Goal: Information Seeking & Learning: Learn about a topic

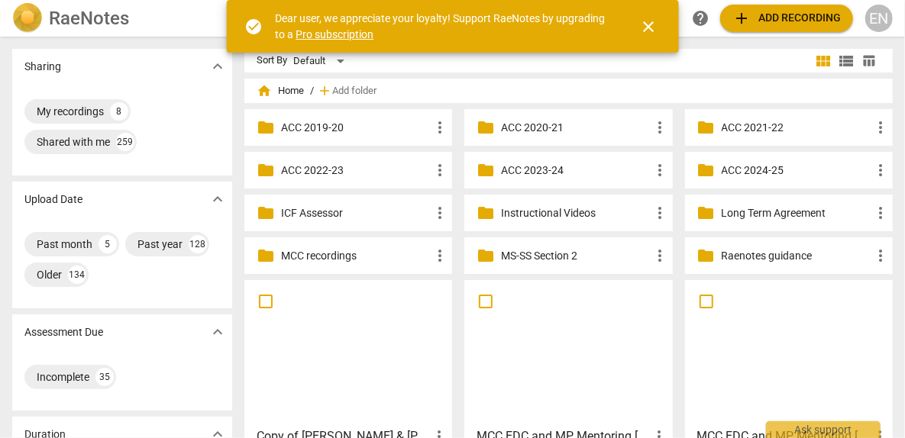
click at [566, 211] on p "Instructional Videos" at bounding box center [576, 213] width 150 height 16
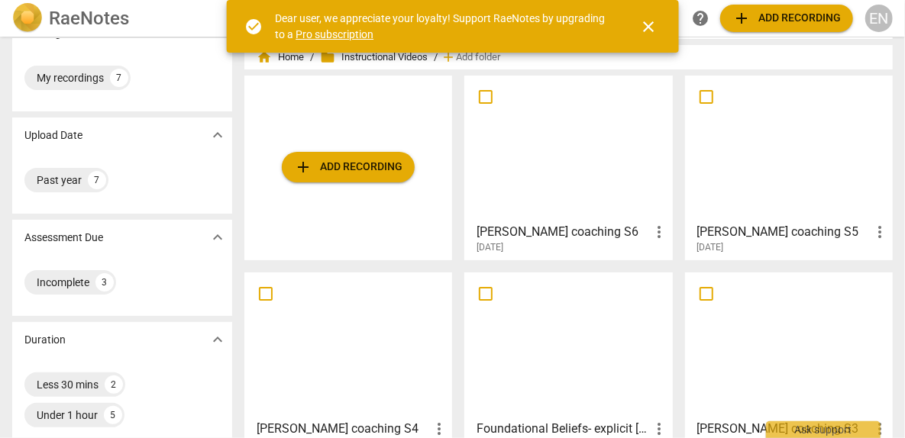
scroll to position [24, 0]
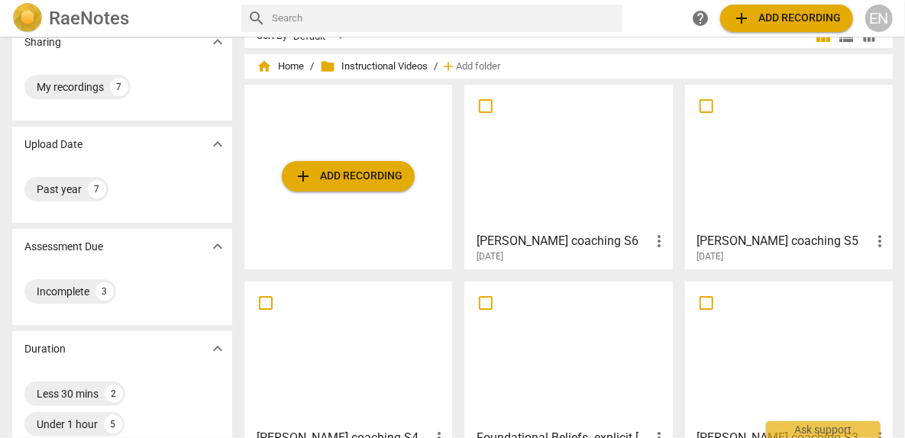
click at [801, 162] on div at bounding box center [788, 157] width 197 height 135
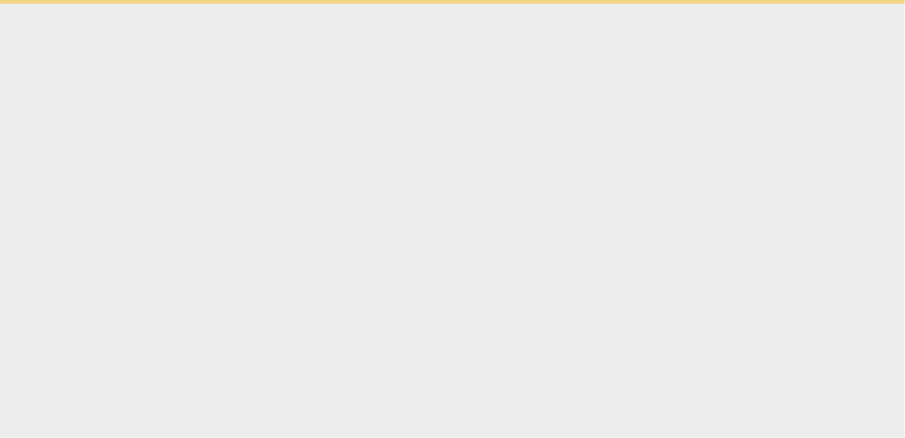
click at [801, 4] on html "Ask support" at bounding box center [452, 2] width 905 height 4
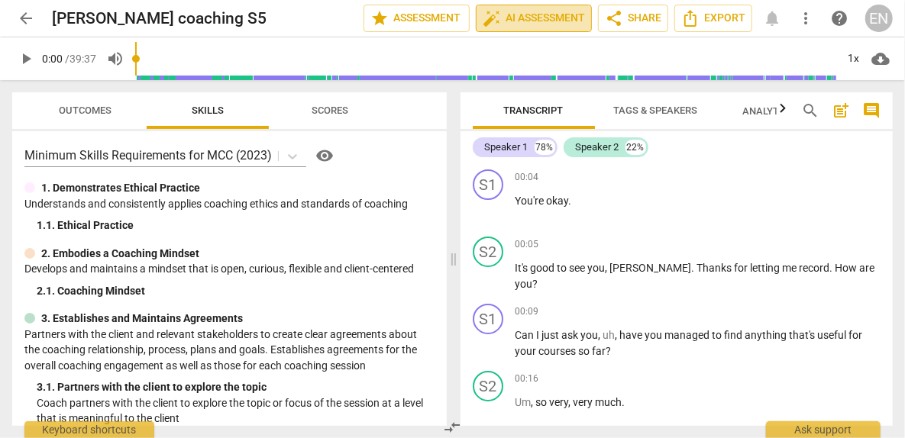
click at [529, 20] on span "auto_fix_high AI Assessment" at bounding box center [533, 18] width 102 height 18
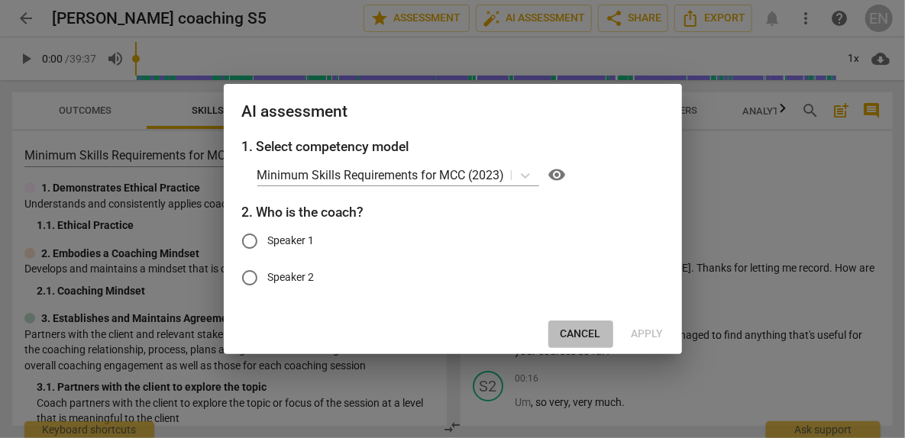
click at [598, 327] on span "Cancel" at bounding box center [580, 334] width 40 height 15
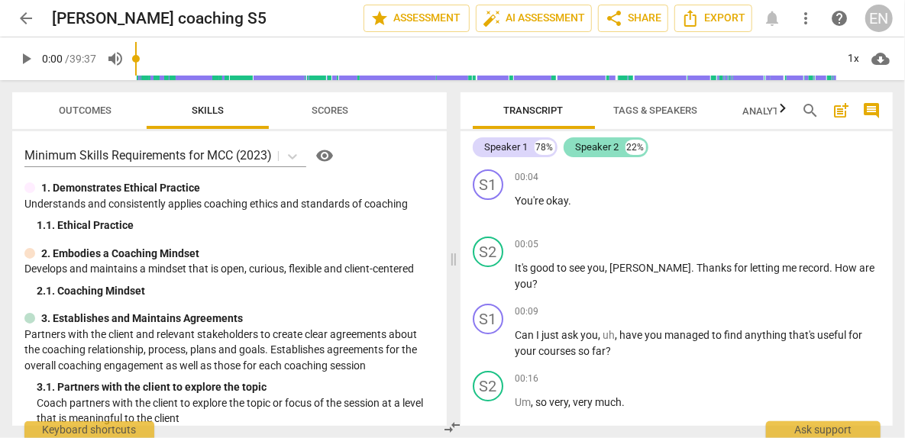
click at [593, 147] on div "Speaker 2" at bounding box center [598, 147] width 44 height 15
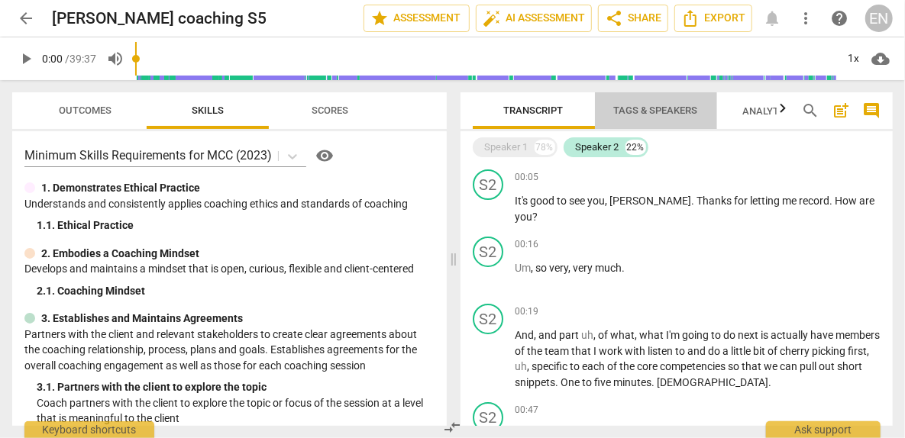
click at [653, 118] on span "Tags & Speakers" at bounding box center [655, 111] width 121 height 21
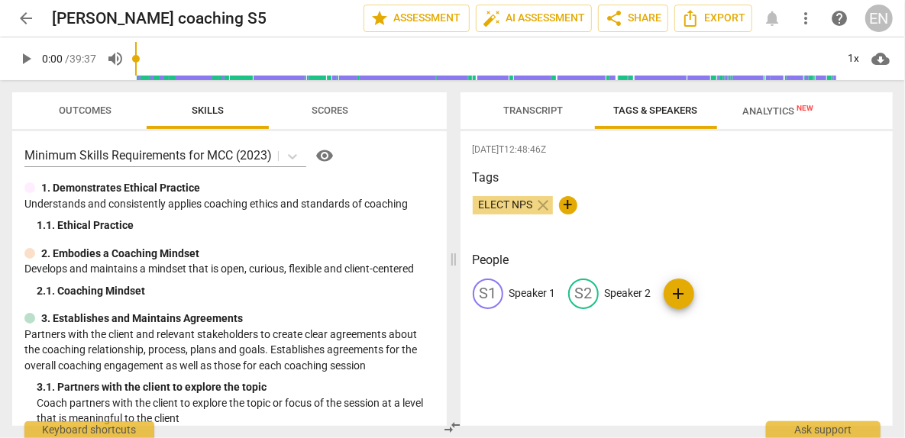
click at [653, 118] on span "Tags & Speakers" at bounding box center [655, 111] width 121 height 21
click at [582, 292] on div "S2" at bounding box center [583, 294] width 31 height 31
type input "Coach"
click at [531, 295] on p "Speaker 1" at bounding box center [532, 294] width 47 height 16
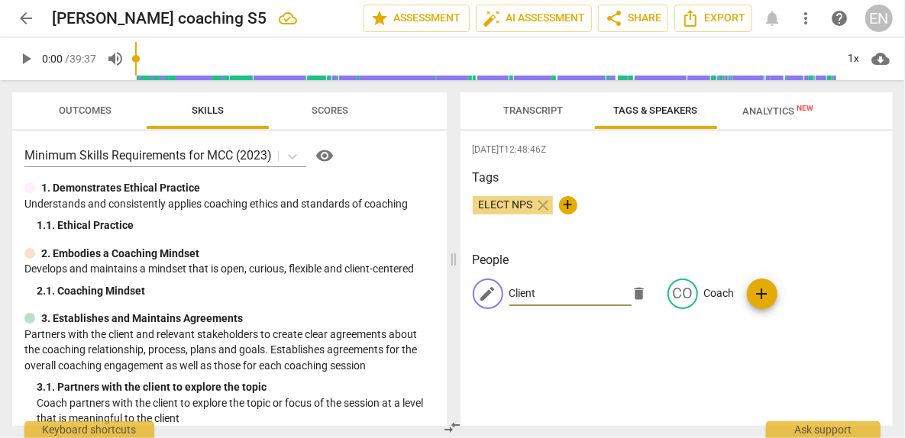
type input "Client"
click at [573, 371] on div "[DATE]T12:48:46Z Tags ELECT NPS close + People edit Client delete CO Coach add" at bounding box center [676, 278] width 433 height 295
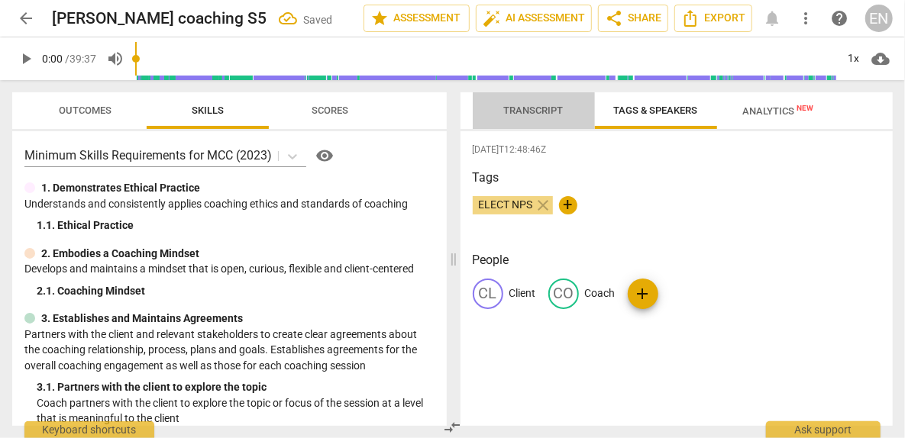
click at [542, 96] on button "Transcript" at bounding box center [534, 110] width 122 height 37
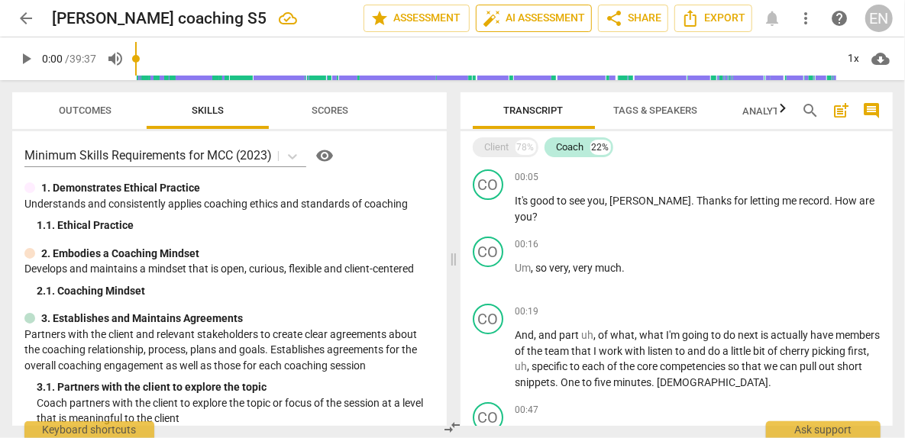
click at [555, 18] on span "auto_fix_high AI Assessment" at bounding box center [533, 18] width 102 height 18
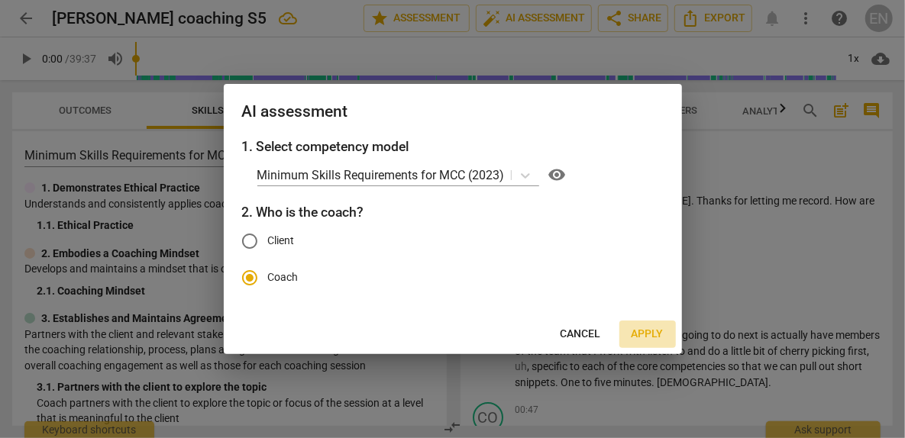
click at [660, 328] on span "Apply" at bounding box center [647, 334] width 32 height 15
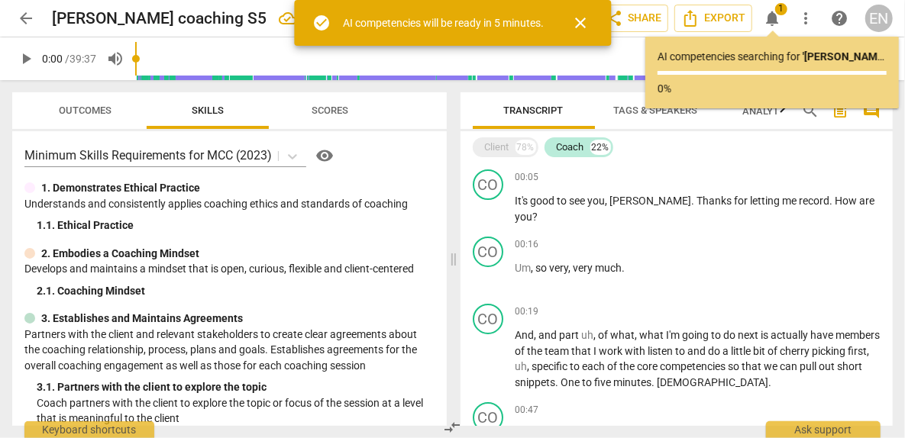
click at [34, 56] on span "play_arrow" at bounding box center [26, 59] width 18 height 18
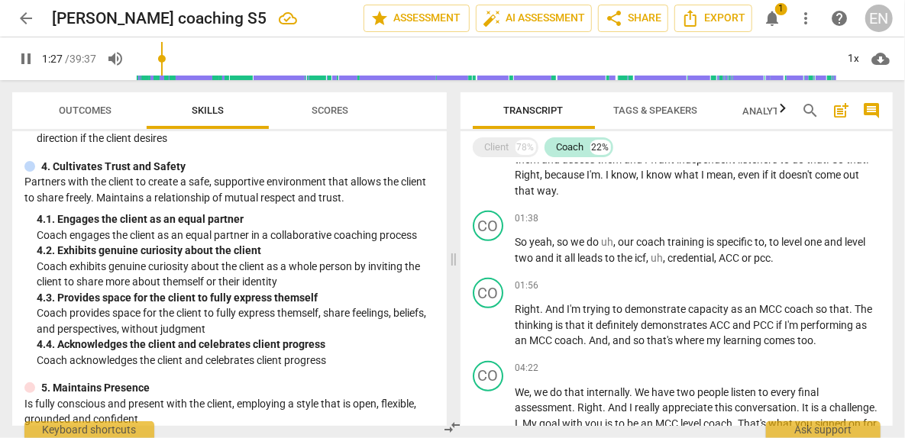
scroll to position [377, 0]
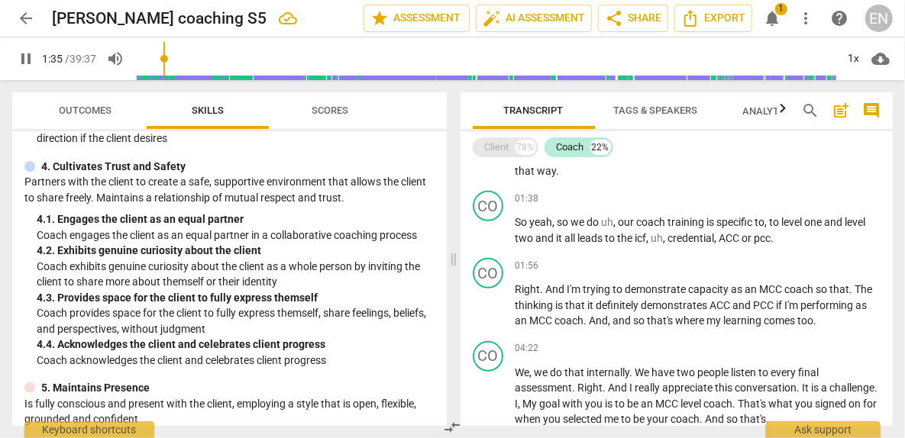
click at [492, 140] on div "Client" at bounding box center [497, 147] width 24 height 15
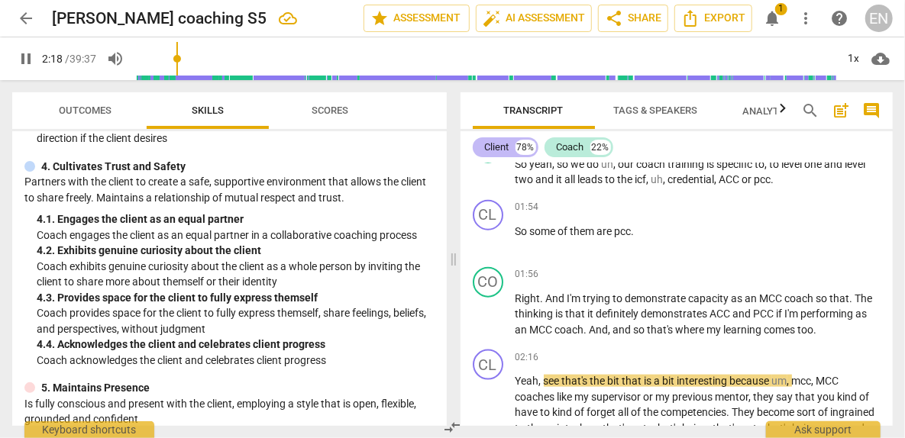
scroll to position [852, 0]
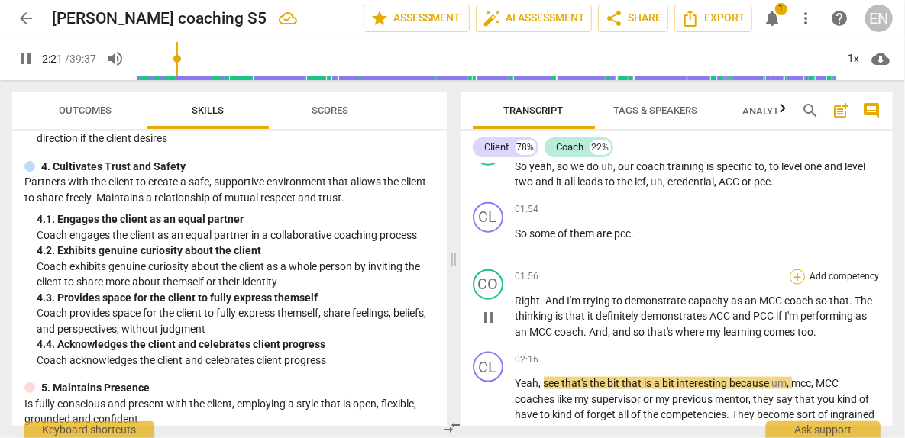
click at [793, 278] on div "+" at bounding box center [796, 276] width 15 height 15
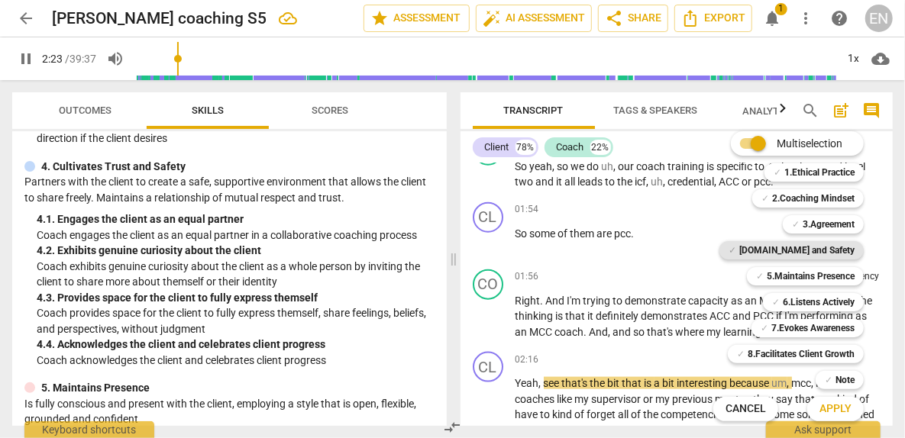
click at [818, 245] on b "[DOMAIN_NAME] and Safety" at bounding box center [796, 250] width 115 height 18
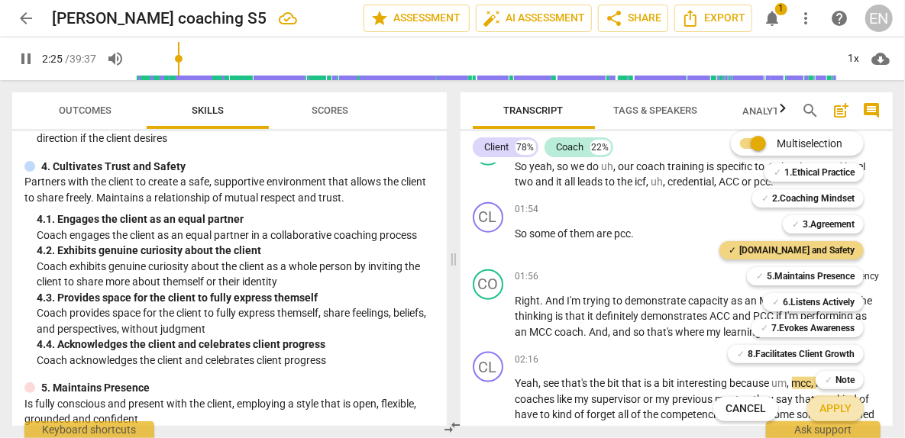
click at [837, 406] on span "Apply" at bounding box center [835, 409] width 32 height 15
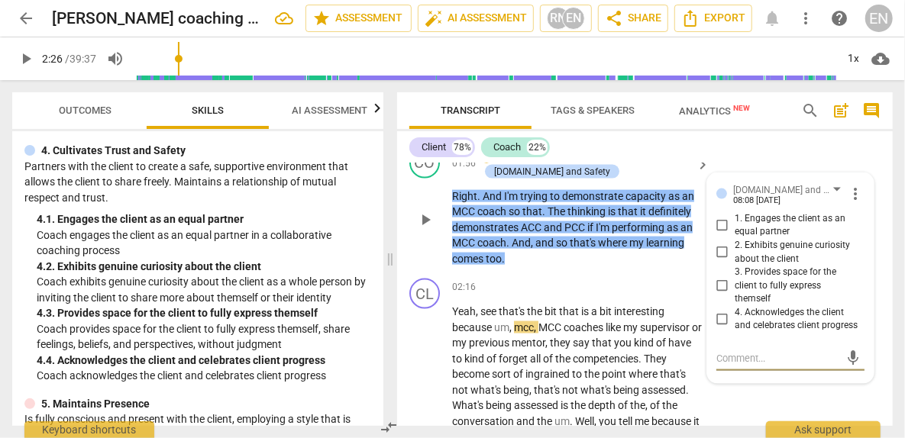
scroll to position [1108, 0]
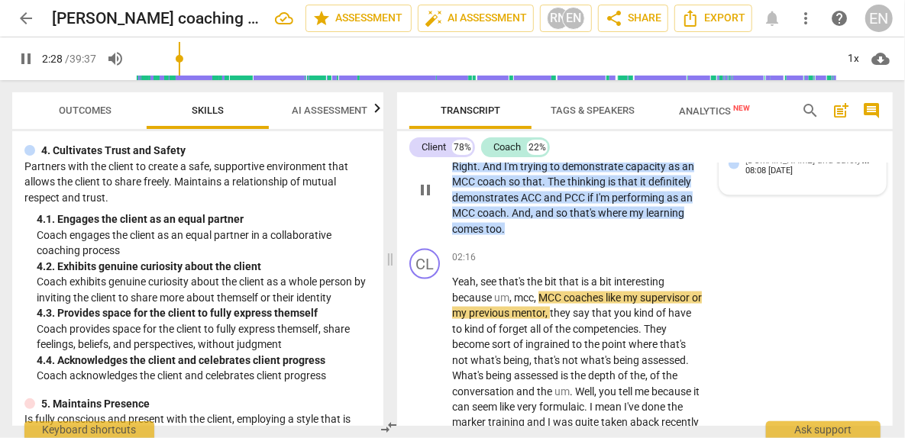
click at [768, 185] on div "[DOMAIN_NAME] and Safety ELECT NPS 08:08 [DATE]" at bounding box center [802, 169] width 148 height 33
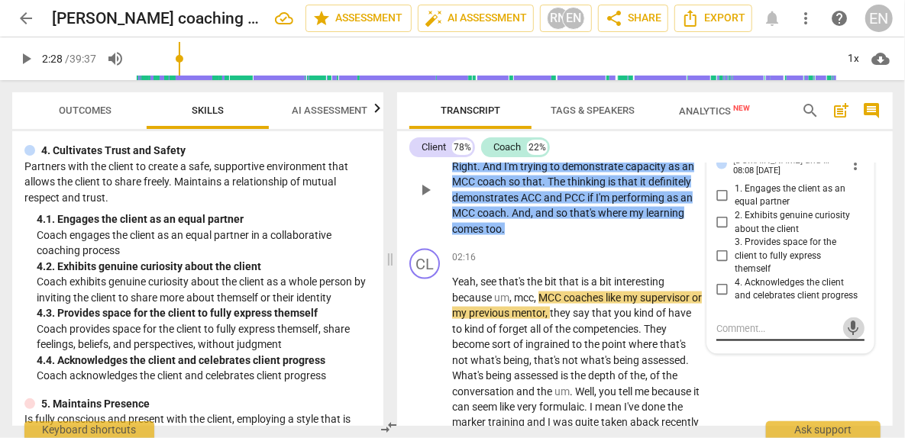
click at [850, 337] on span "mic" at bounding box center [853, 328] width 18 height 18
click at [724, 373] on span "check_circle" at bounding box center [727, 364] width 18 height 18
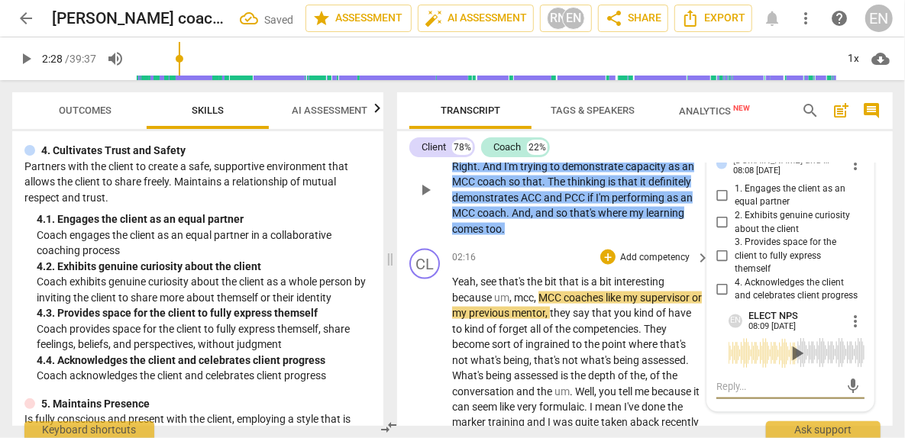
scroll to position [1115, 0]
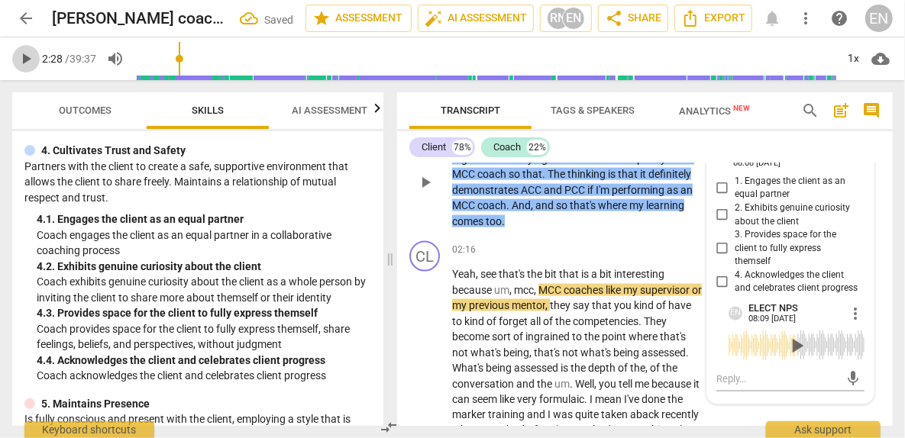
click at [22, 60] on span "play_arrow" at bounding box center [26, 59] width 18 height 18
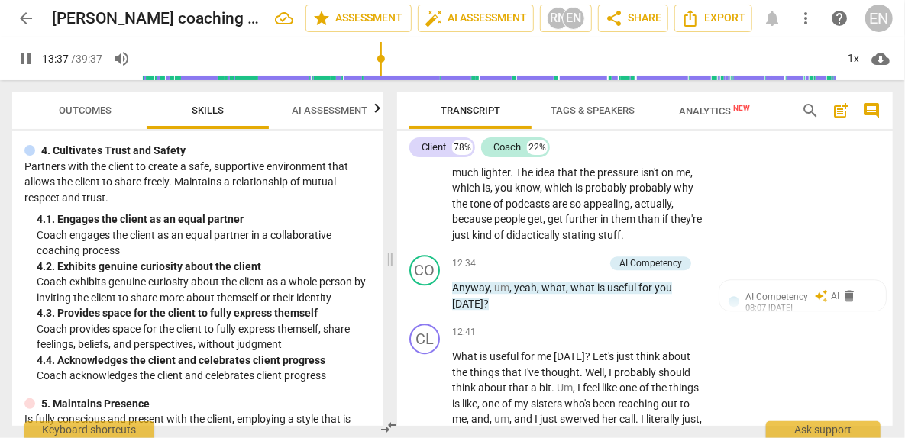
scroll to position [4665, 0]
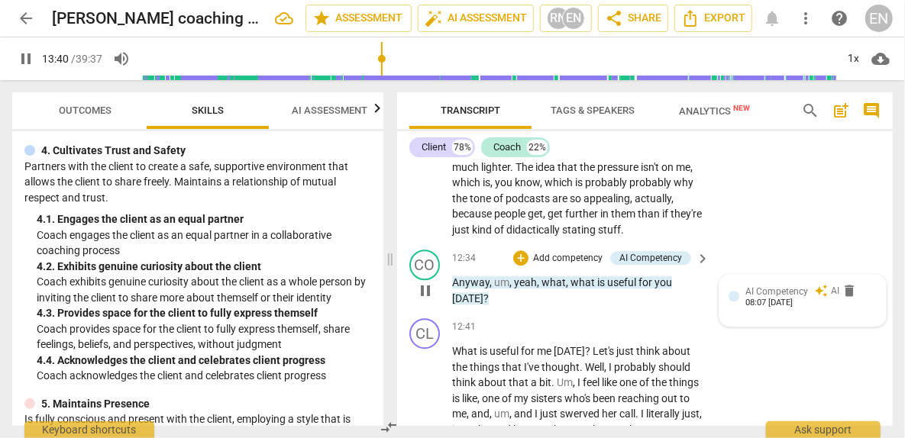
click at [792, 308] on div "08:07 [DATE]" at bounding box center [768, 303] width 47 height 10
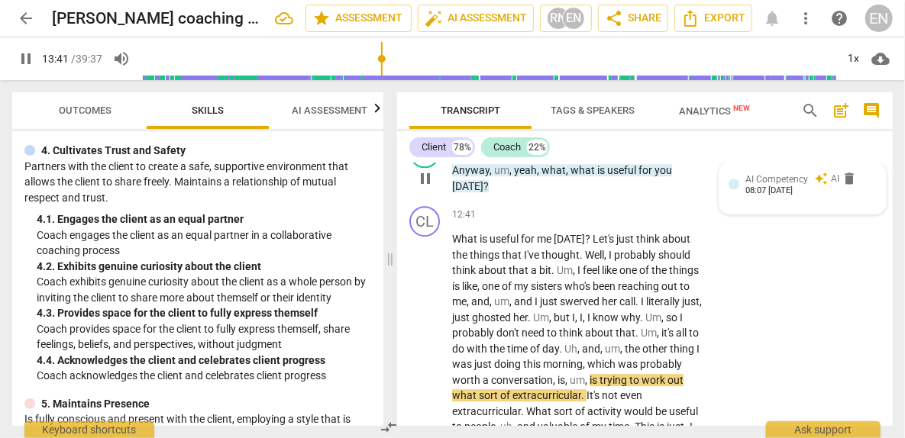
scroll to position [4777, 0]
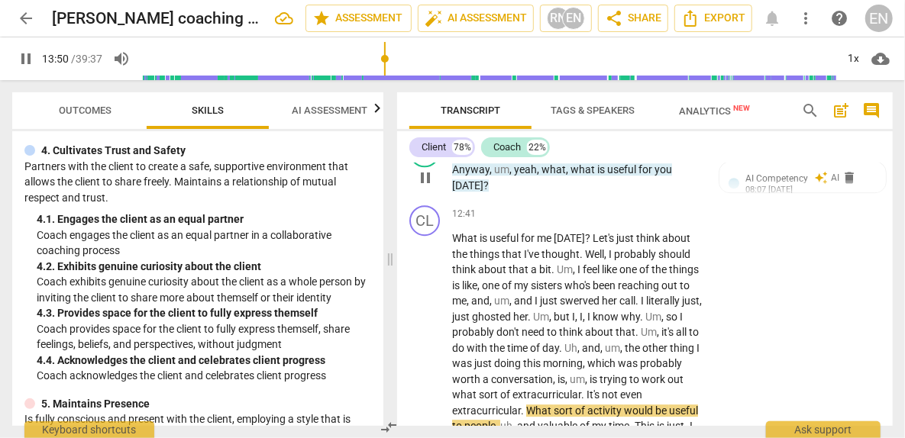
click at [520, 153] on div "+" at bounding box center [520, 144] width 15 height 15
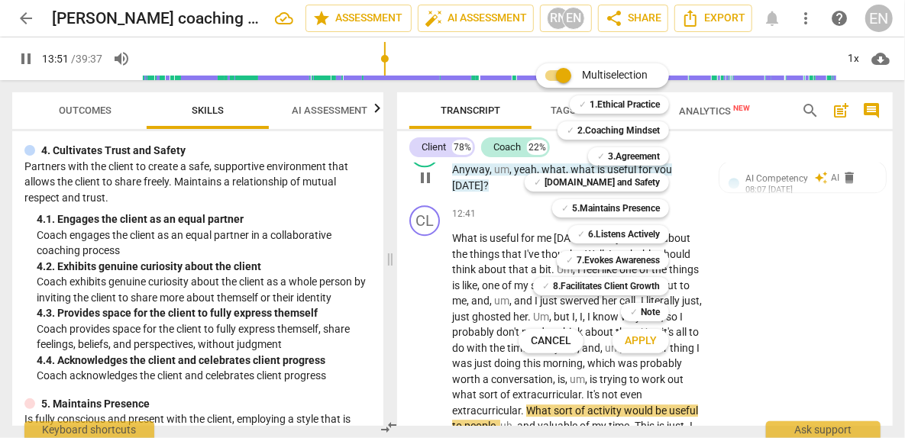
scroll to position [5081, 0]
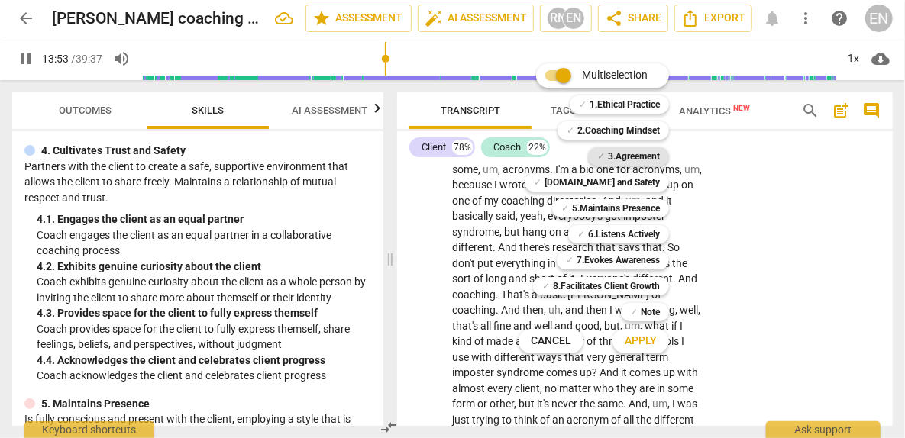
click at [645, 151] on b "3.Agreement" at bounding box center [634, 156] width 52 height 18
click at [652, 346] on span "Apply" at bounding box center [640, 341] width 32 height 15
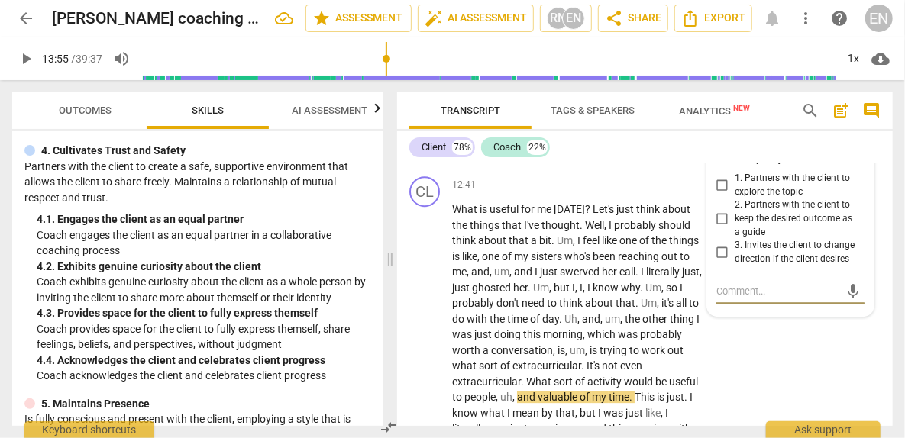
scroll to position [4807, 0]
click at [79, 105] on span "Outcomes" at bounding box center [86, 110] width 53 height 11
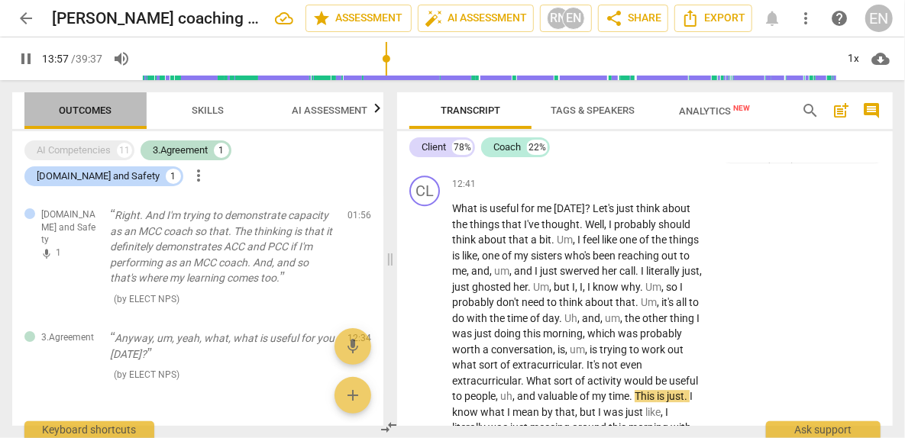
click at [79, 105] on span "Outcomes" at bounding box center [86, 110] width 53 height 11
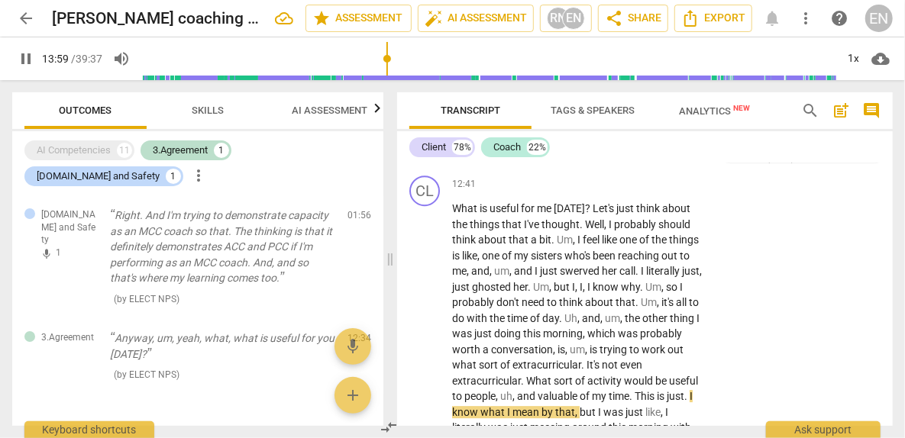
click at [202, 111] on span "Skills" at bounding box center [208, 110] width 32 height 11
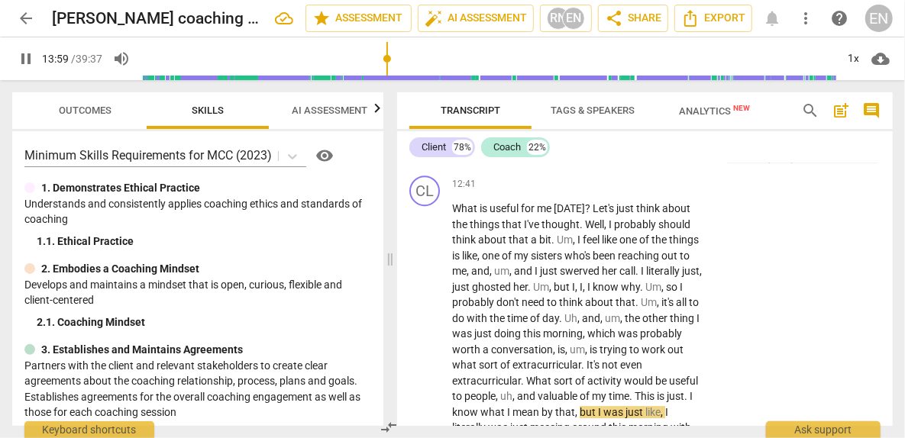
scroll to position [5113, 0]
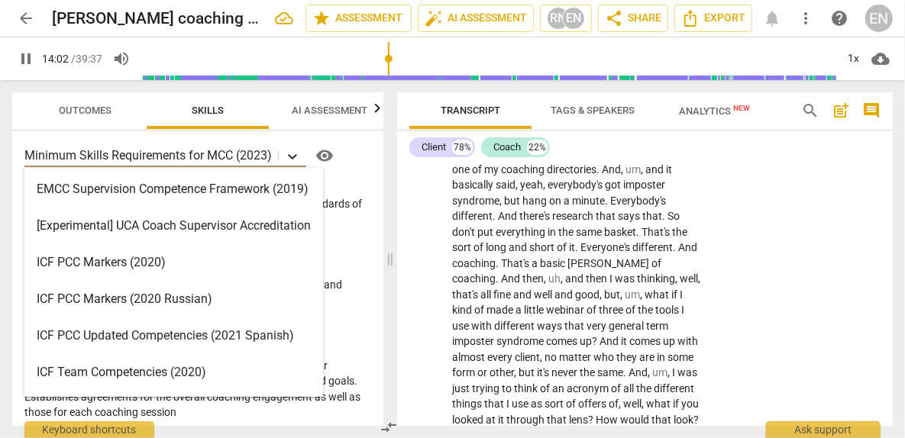
click at [297, 157] on icon at bounding box center [292, 156] width 15 height 15
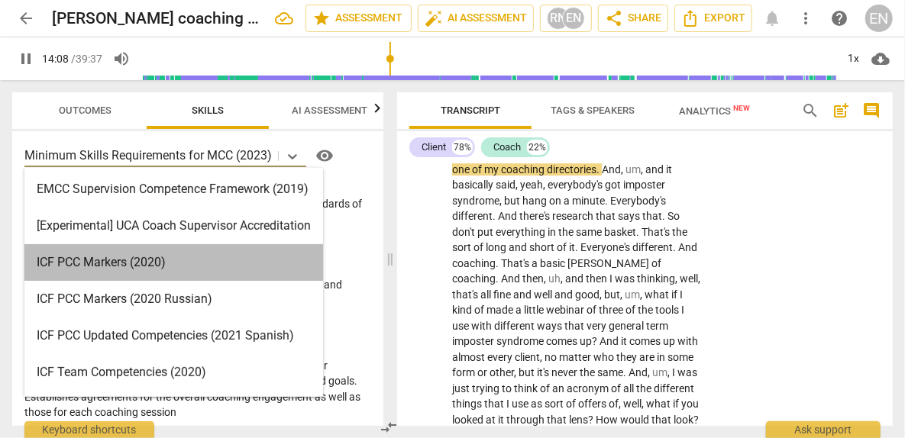
click at [215, 263] on div "ICF PCC Markers (2020)" at bounding box center [173, 262] width 298 height 37
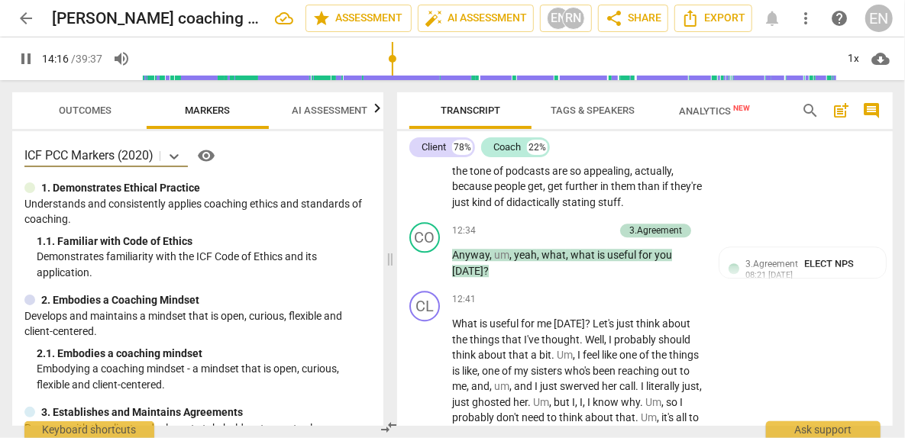
scroll to position [4691, 0]
click at [752, 282] on div "08:21 [DATE]" at bounding box center [768, 277] width 47 height 10
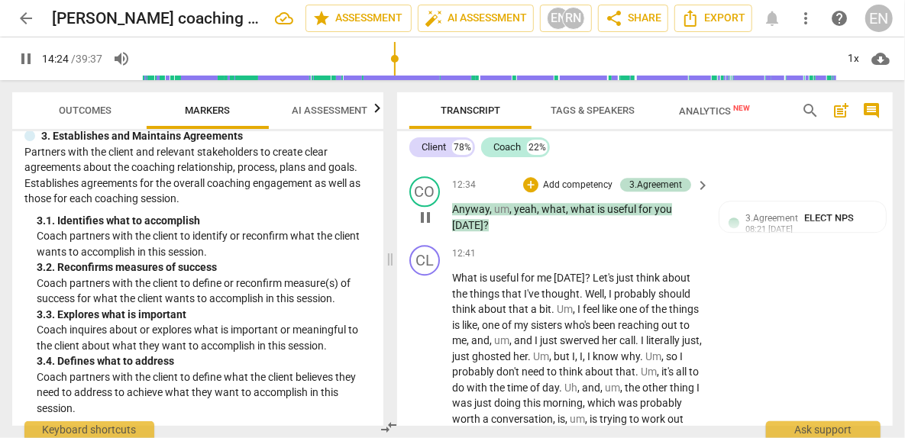
scroll to position [282, 0]
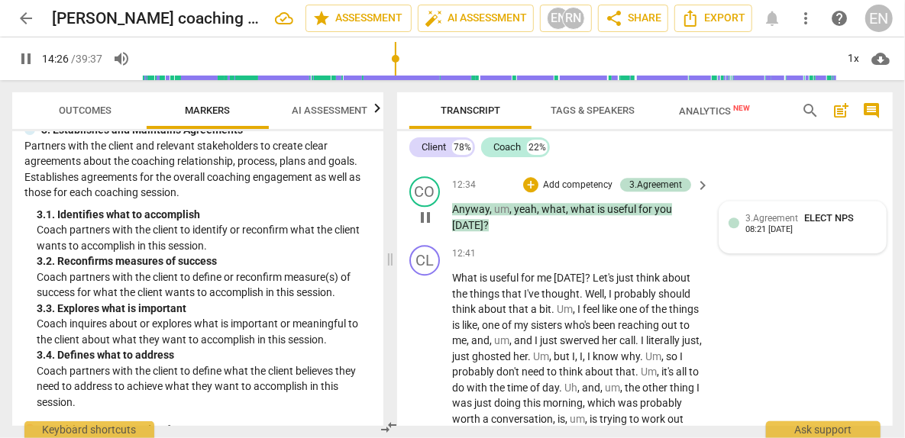
click at [779, 235] on div "08:21 [DATE]" at bounding box center [768, 230] width 47 height 10
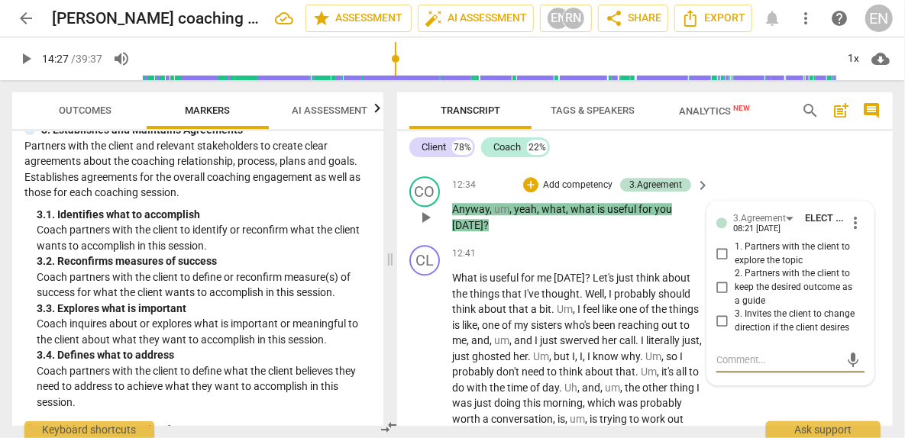
type input "867"
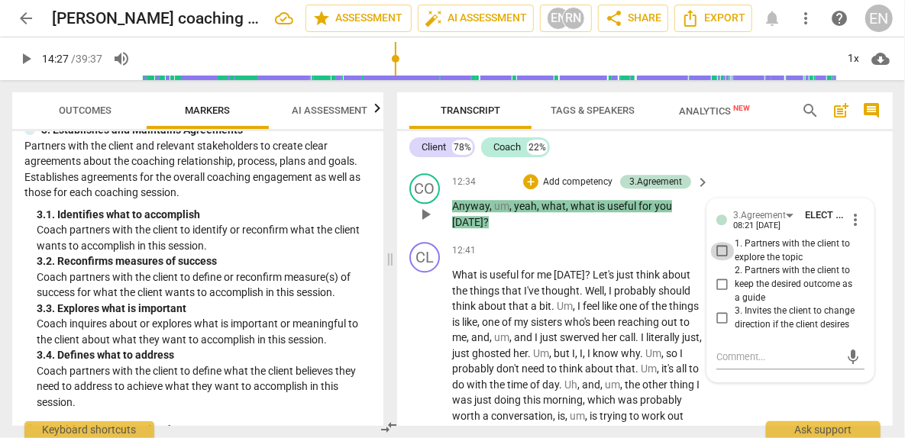
click at [718, 260] on input "1. Partners with the client to explore the topic" at bounding box center [722, 251] width 24 height 18
checkbox input "true"
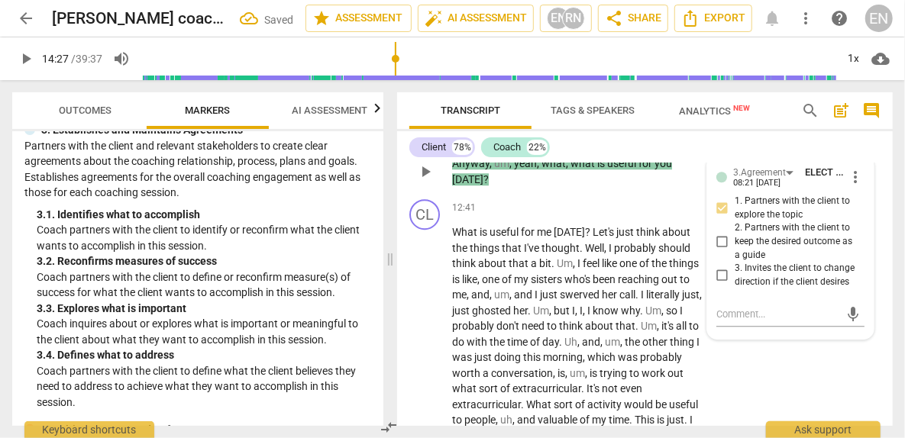
scroll to position [4794, 0]
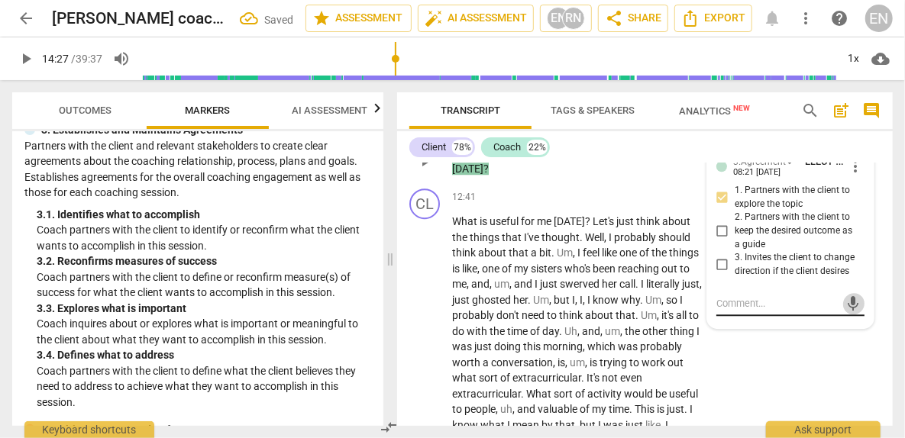
click at [844, 313] on span "mic" at bounding box center [853, 304] width 18 height 18
click at [722, 349] on span "check_circle" at bounding box center [727, 340] width 18 height 18
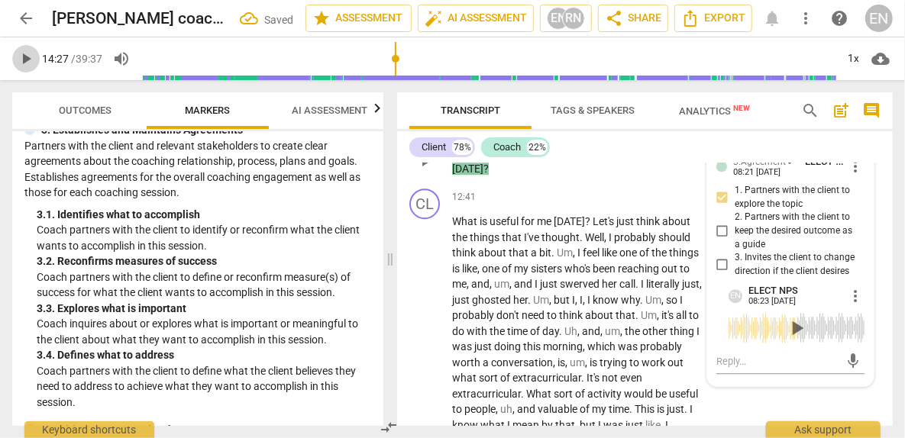
click at [22, 60] on span "play_arrow" at bounding box center [26, 59] width 18 height 18
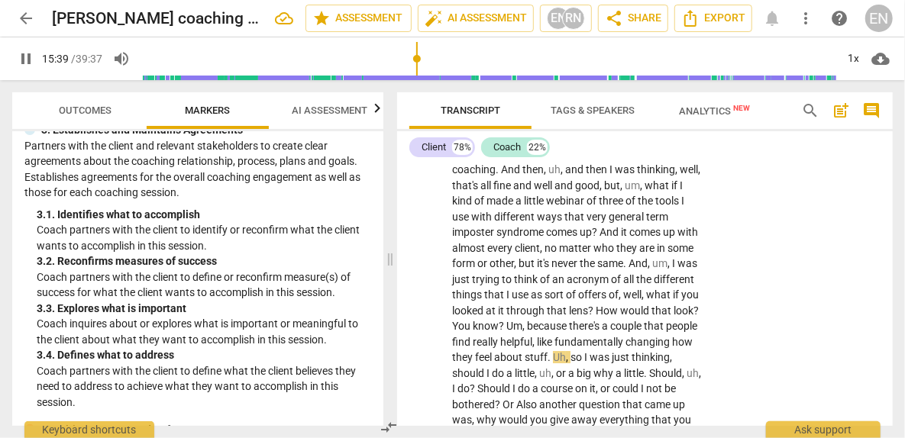
scroll to position [5488, 0]
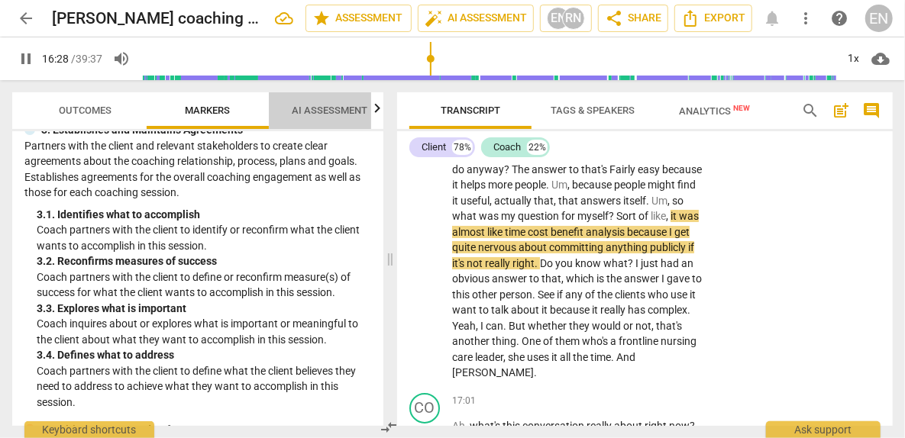
click at [323, 103] on span "AI Assessment" at bounding box center [330, 111] width 112 height 21
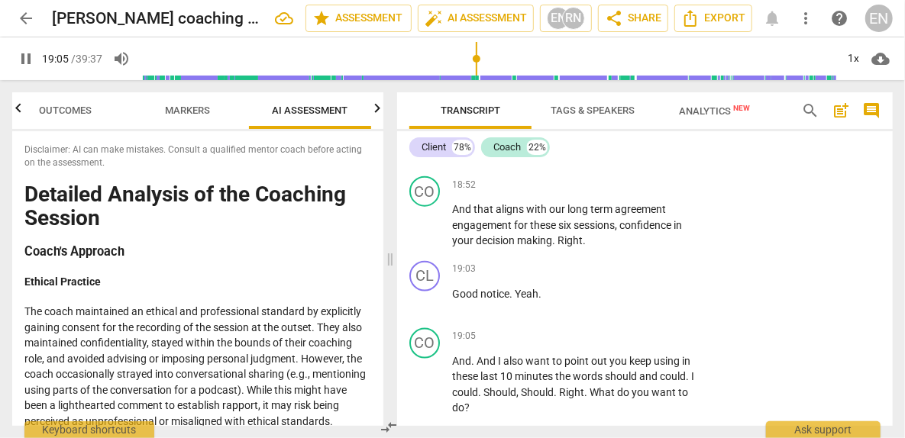
scroll to position [6620, 0]
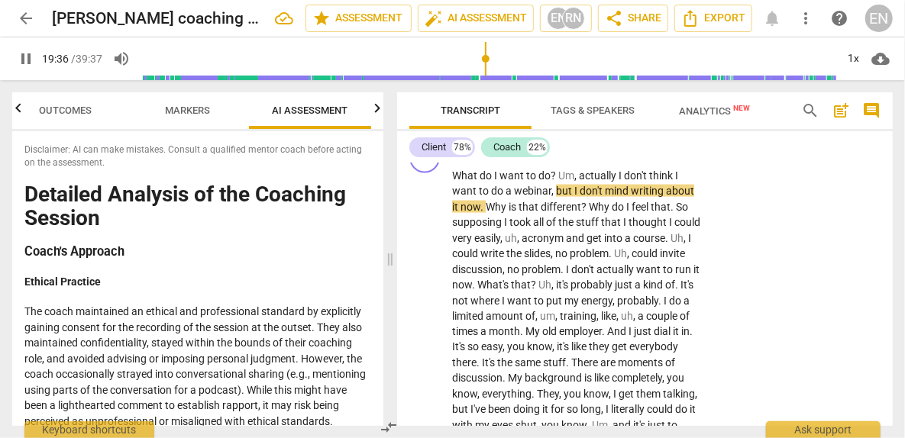
click at [190, 108] on span "Markers" at bounding box center [188, 110] width 45 height 11
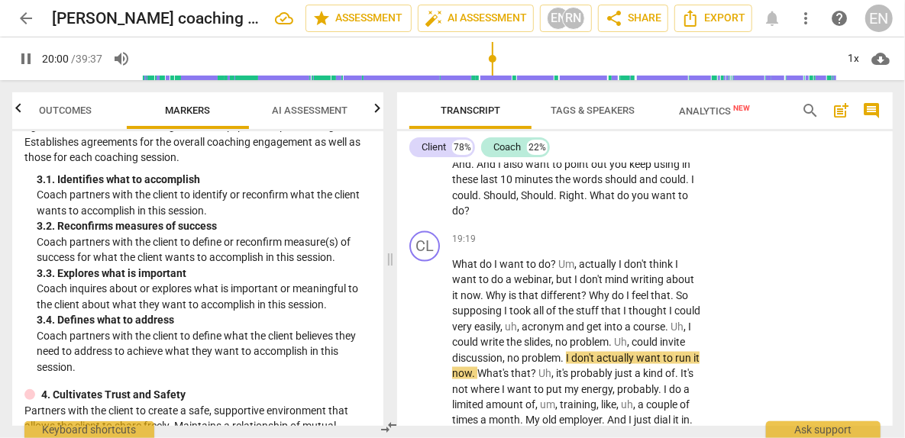
scroll to position [6531, 0]
click at [607, 148] on div "+" at bounding box center [607, 140] width 15 height 15
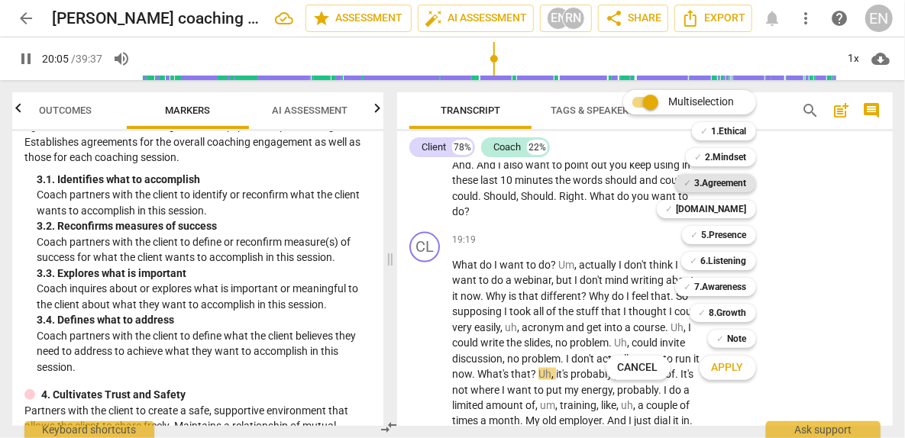
click at [741, 174] on b "3.Agreement" at bounding box center [721, 183] width 52 height 18
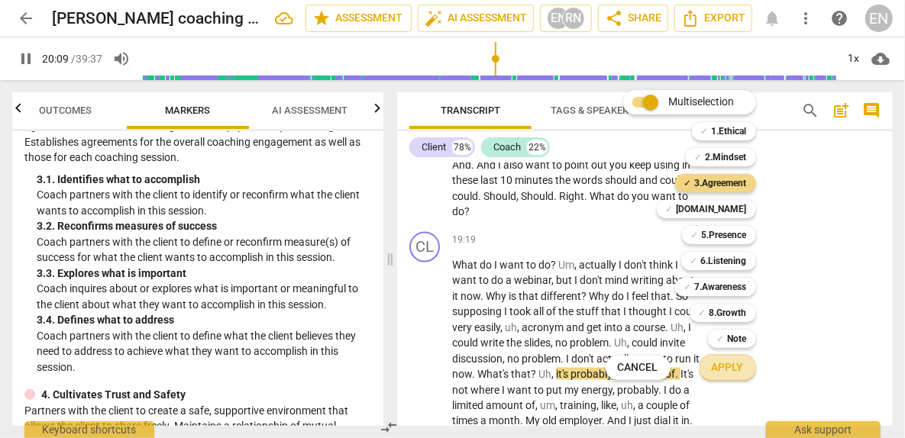
click at [731, 376] on button "Apply" at bounding box center [727, 367] width 56 height 27
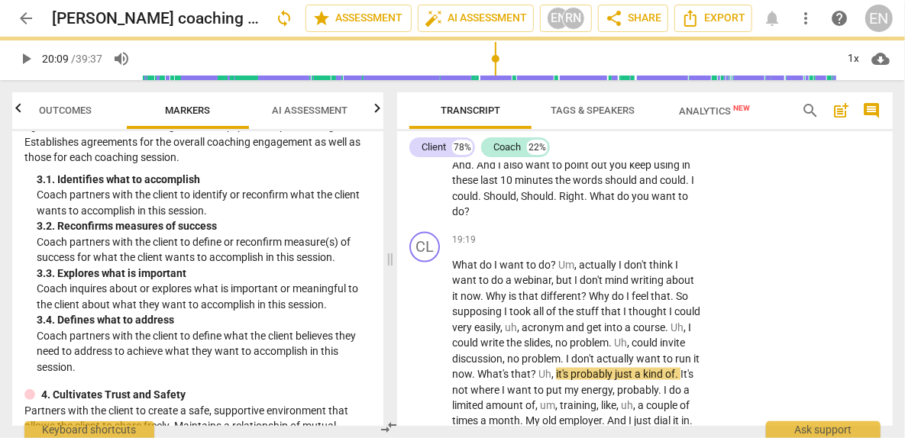
type input "1210"
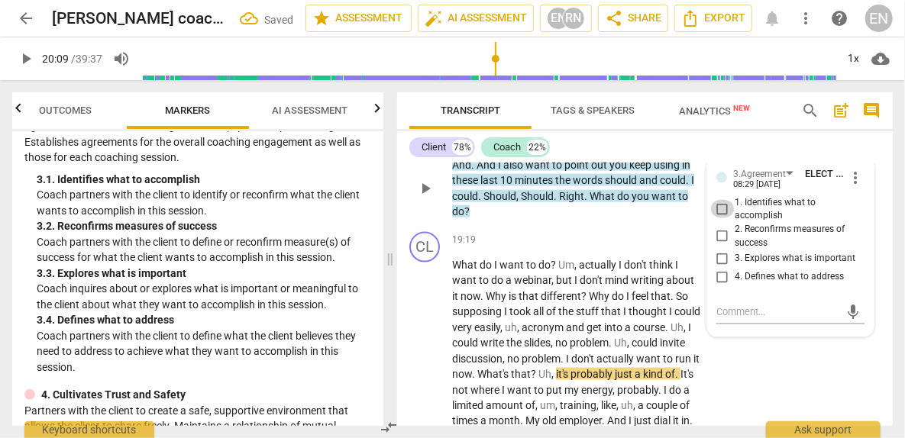
click at [721, 218] on input "1. Identifies what to accomplish" at bounding box center [722, 209] width 24 height 18
checkbox input "true"
click at [719, 286] on input "4. Defines what to address" at bounding box center [722, 277] width 24 height 18
checkbox input "true"
click at [851, 321] on span "mic" at bounding box center [853, 312] width 18 height 18
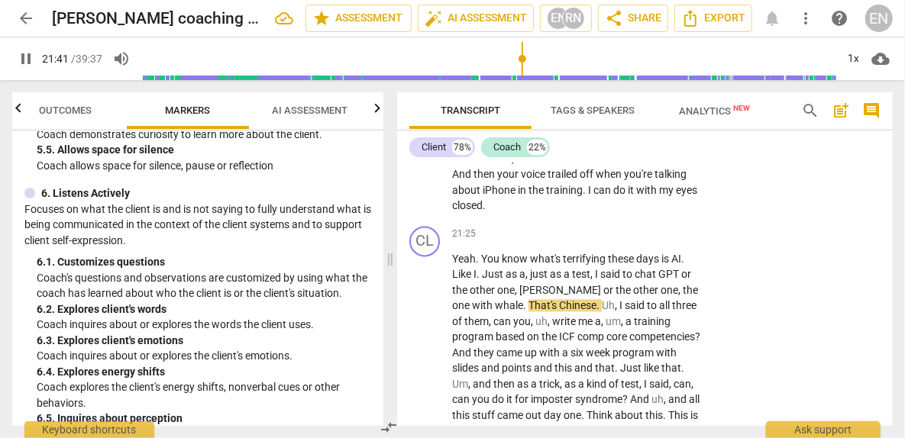
scroll to position [7017, 0]
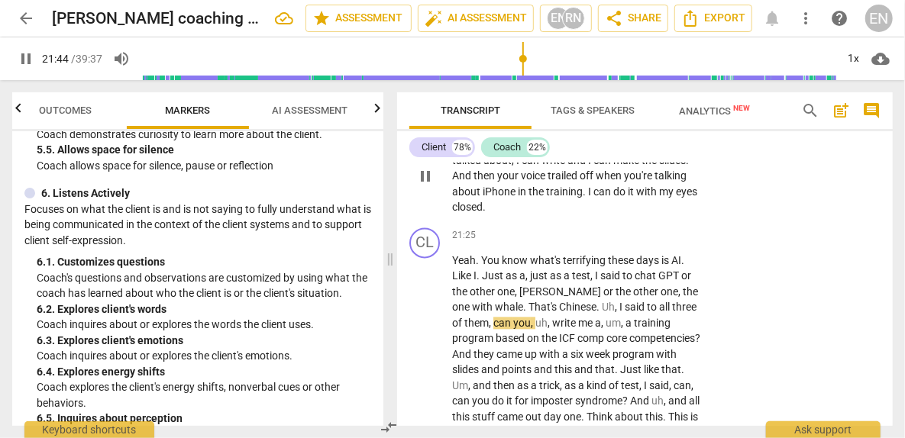
click at [611, 127] on div "+" at bounding box center [607, 119] width 15 height 15
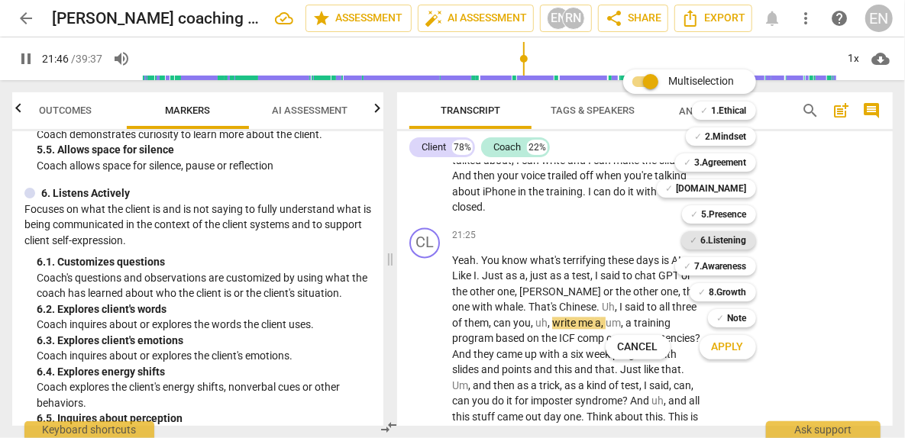
click at [738, 244] on b "6.Listening" at bounding box center [724, 240] width 46 height 18
click at [738, 269] on b "7.Awareness" at bounding box center [721, 266] width 52 height 18
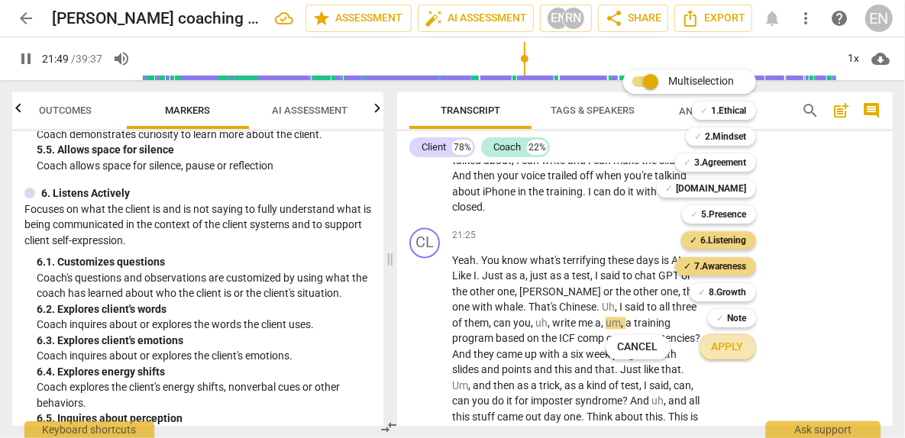
click at [744, 352] on button "Apply" at bounding box center [727, 347] width 56 height 27
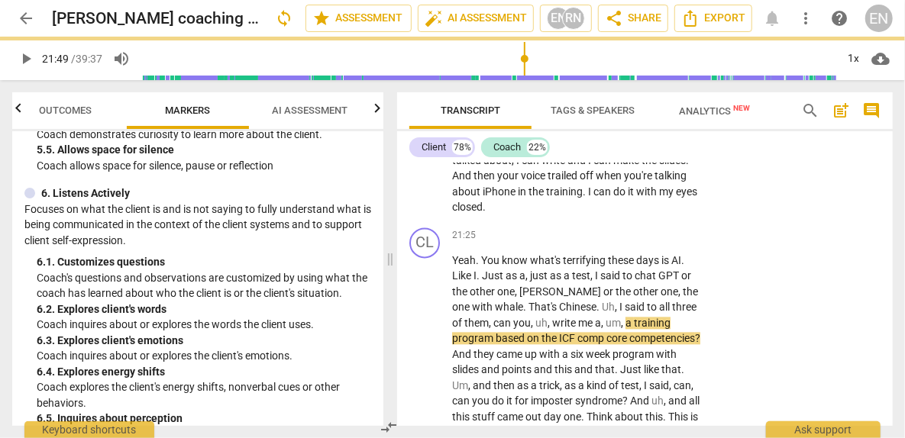
type input "1310"
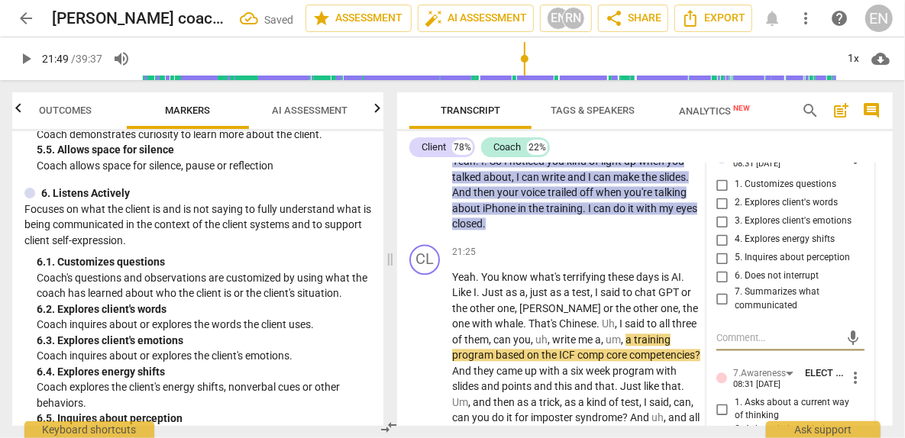
scroll to position [7155, 0]
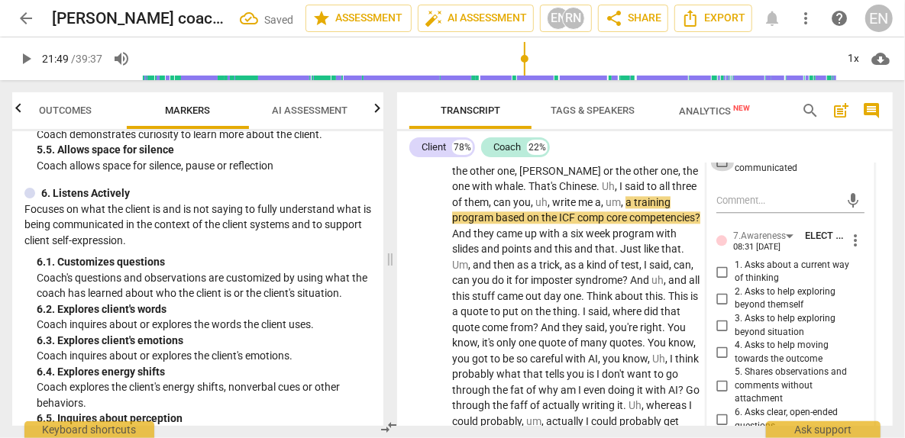
click at [724, 171] on input "7. Summarizes what communicated" at bounding box center [722, 162] width 24 height 18
checkbox input "true"
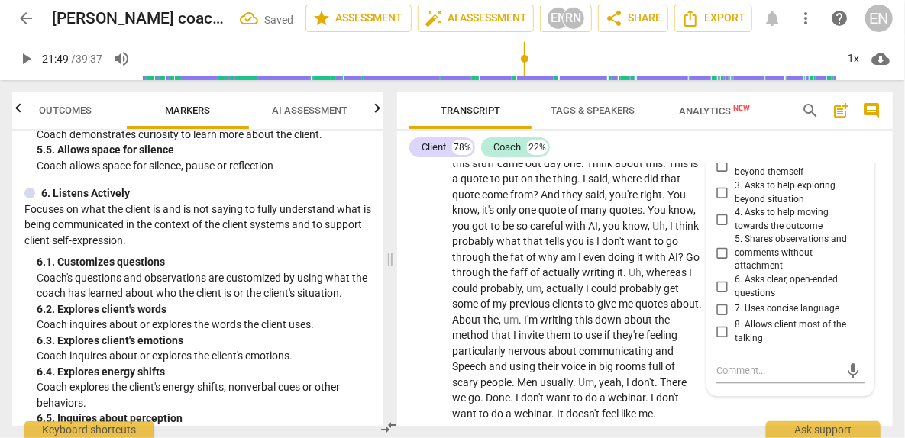
scroll to position [7290, 0]
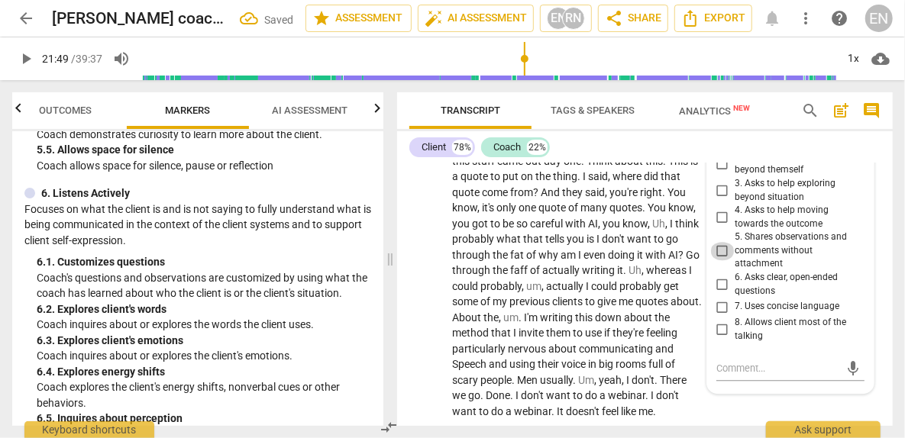
click at [718, 260] on input "5. Shares observations and comments without attachment" at bounding box center [722, 251] width 24 height 18
checkbox input "true"
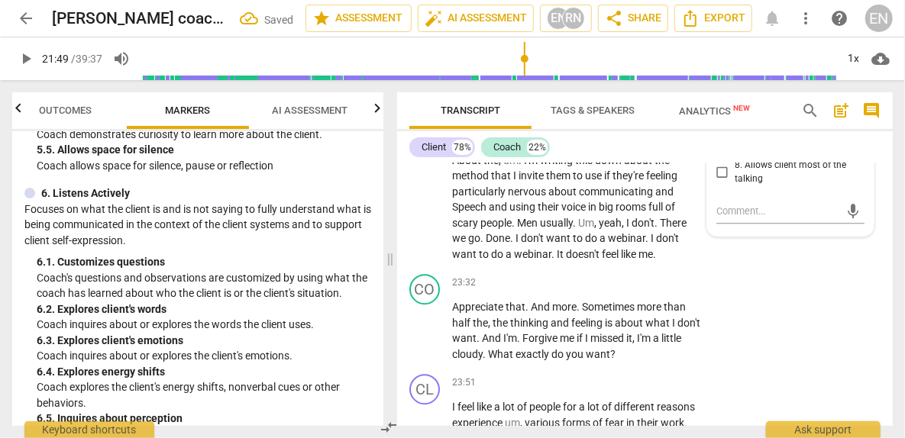
scroll to position [7461, 0]
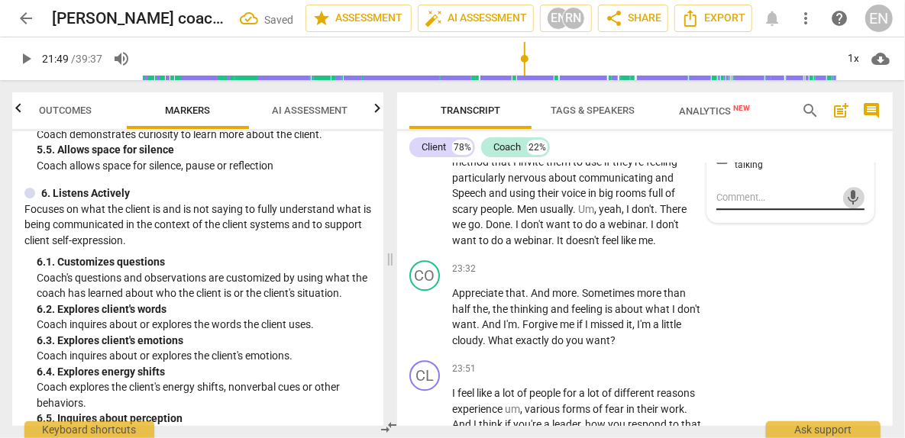
click at [852, 207] on span "mic" at bounding box center [853, 198] width 18 height 18
click at [729, 243] on span "check_circle" at bounding box center [727, 233] width 18 height 18
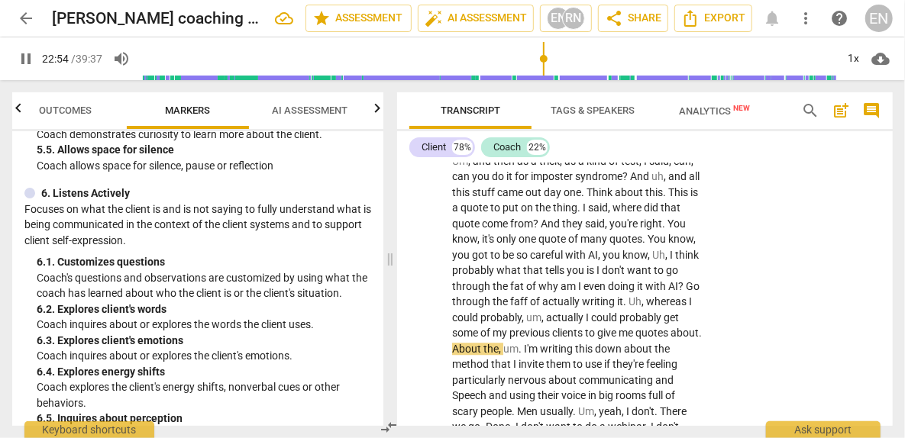
scroll to position [7532, 0]
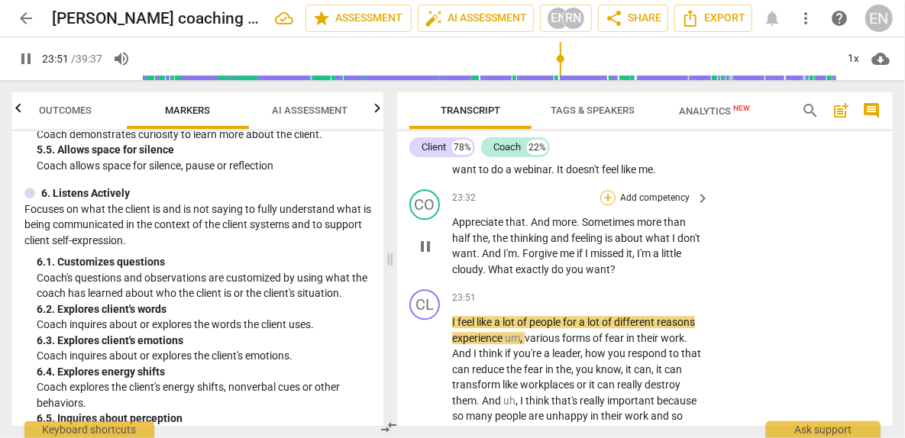
click at [612, 205] on div "+" at bounding box center [607, 197] width 15 height 15
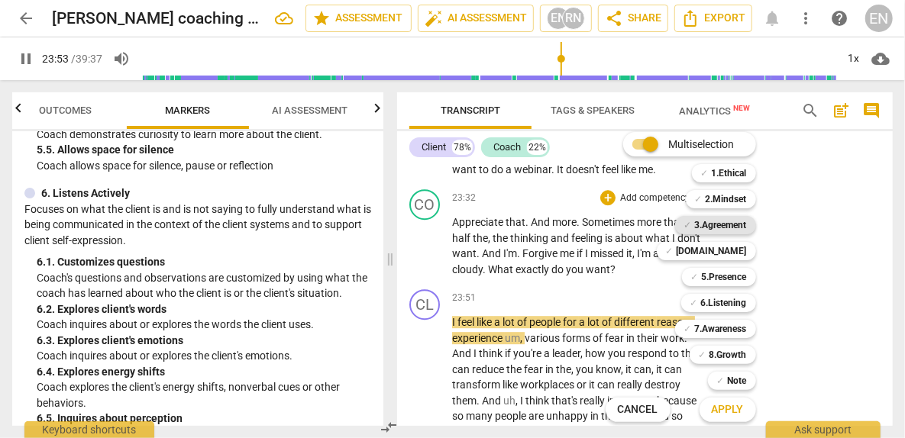
click at [742, 222] on b "3.Agreement" at bounding box center [721, 225] width 52 height 18
click at [734, 409] on span "Apply" at bounding box center [728, 409] width 32 height 15
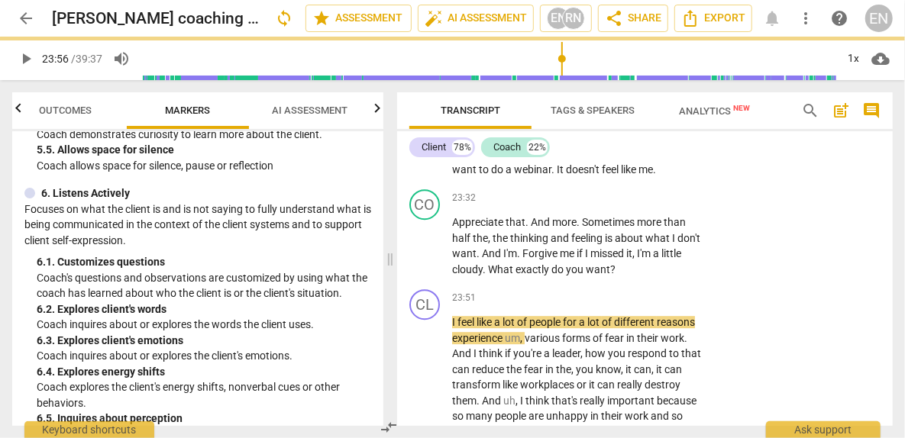
type input "1437"
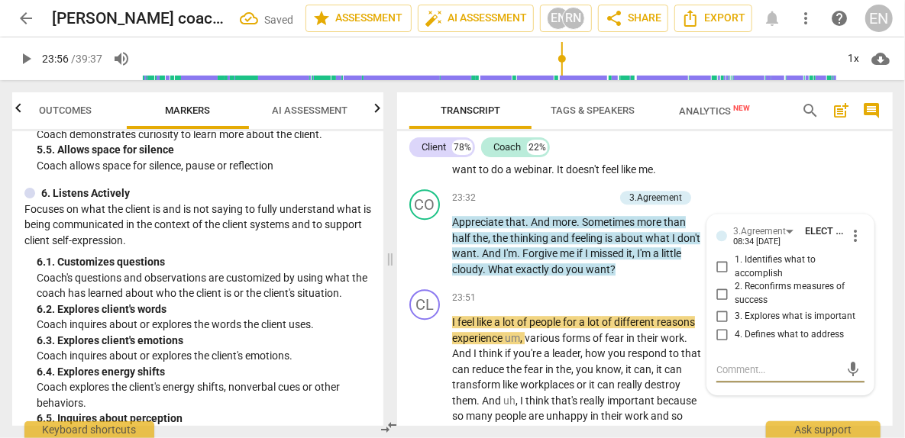
scroll to position [7701, 0]
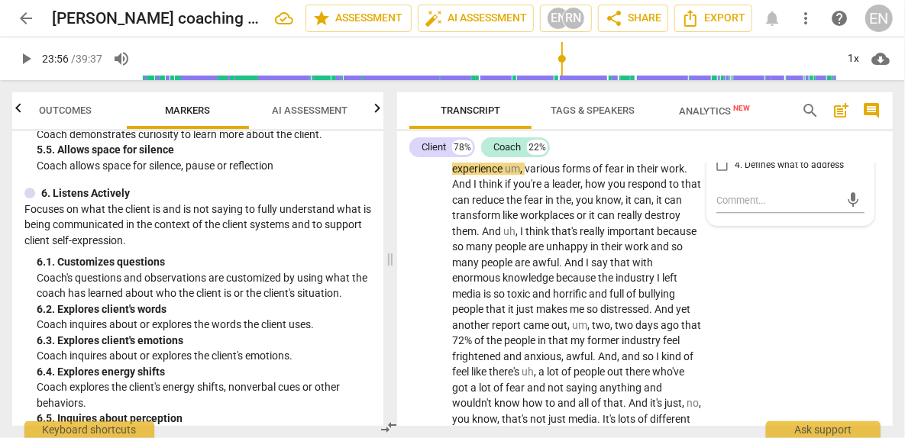
click at [721, 107] on input "1. Identifies what to accomplish" at bounding box center [722, 98] width 24 height 18
checkbox input "true"
click at [850, 209] on span "mic" at bounding box center [853, 200] width 18 height 18
click at [728, 245] on span "check_circle" at bounding box center [727, 236] width 18 height 18
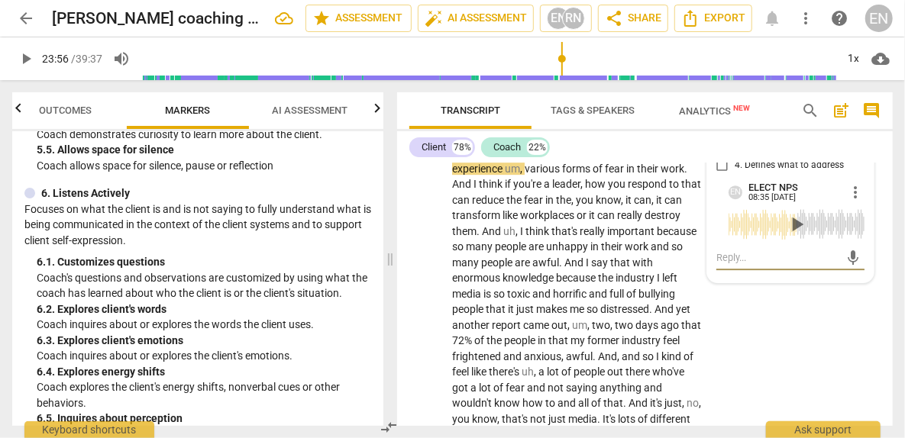
click at [29, 58] on span "play_arrow" at bounding box center [26, 59] width 18 height 18
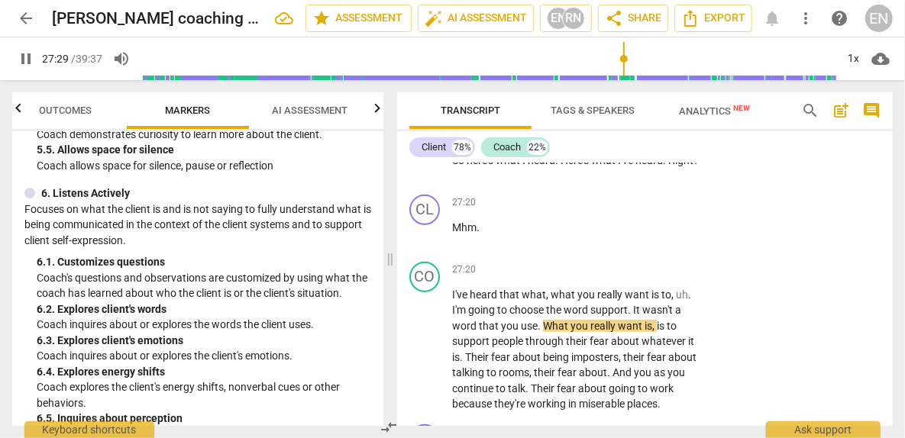
scroll to position [8778, 0]
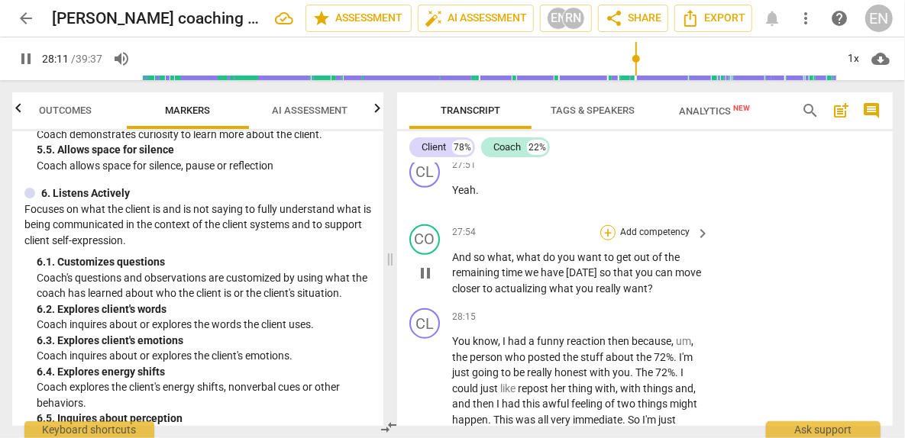
click at [605, 240] on div "+" at bounding box center [607, 232] width 15 height 15
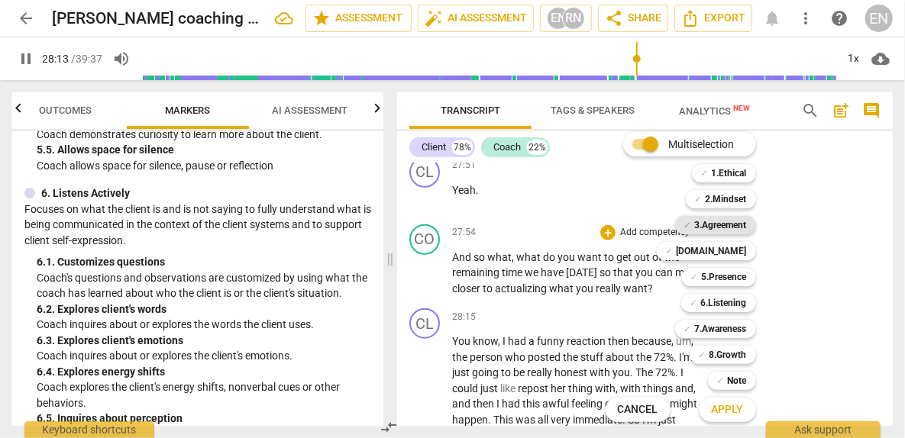
click at [721, 227] on b "3.Agreement" at bounding box center [721, 225] width 52 height 18
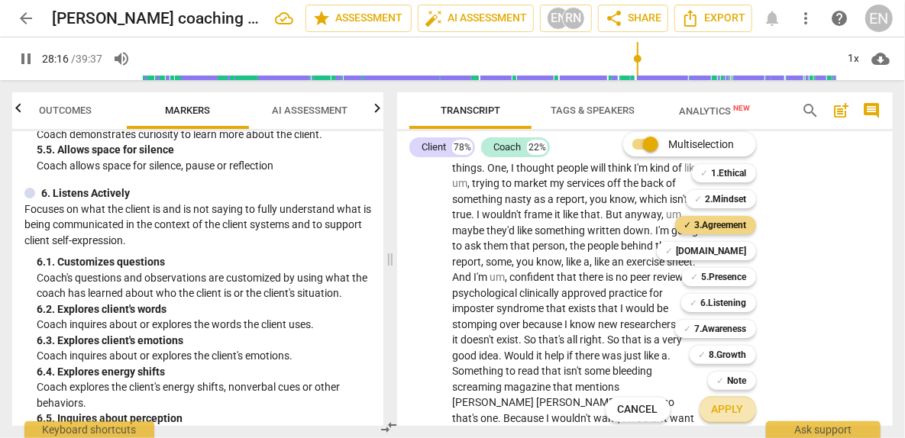
click at [738, 403] on span "Apply" at bounding box center [728, 409] width 32 height 15
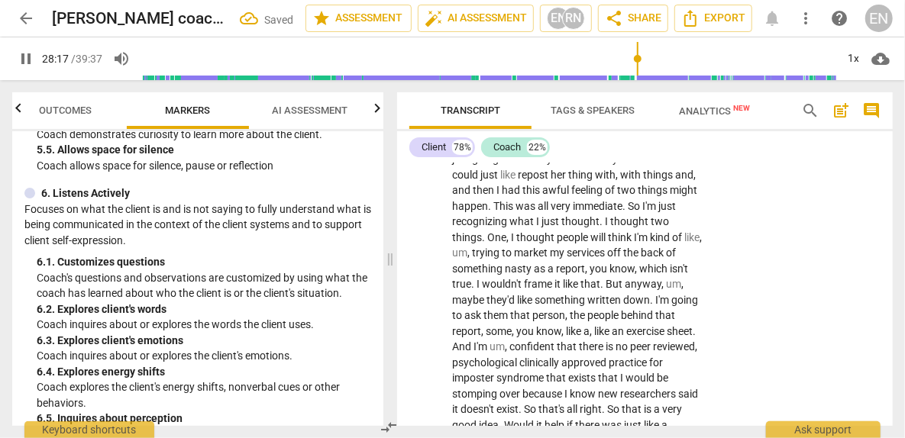
scroll to position [8985, 0]
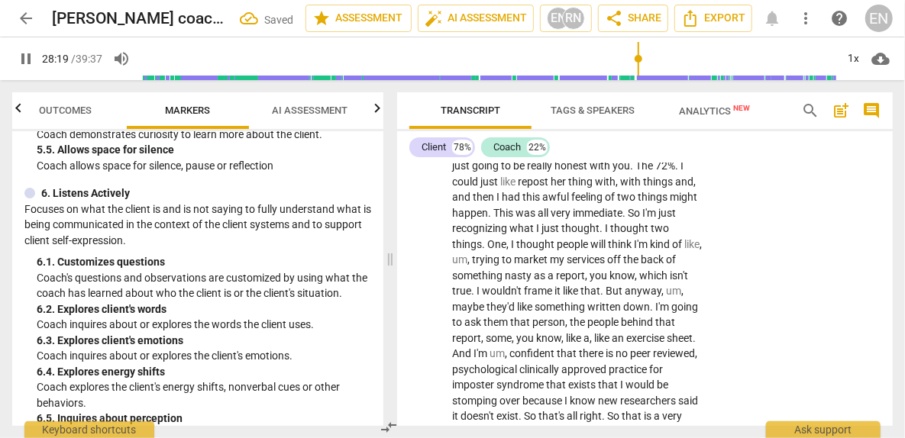
click at [783, 76] on div "08:40 [DATE]" at bounding box center [768, 71] width 47 height 10
type input "1699"
click at [720, 153] on input "3. Explores what is important" at bounding box center [722, 144] width 24 height 18
checkbox input "true"
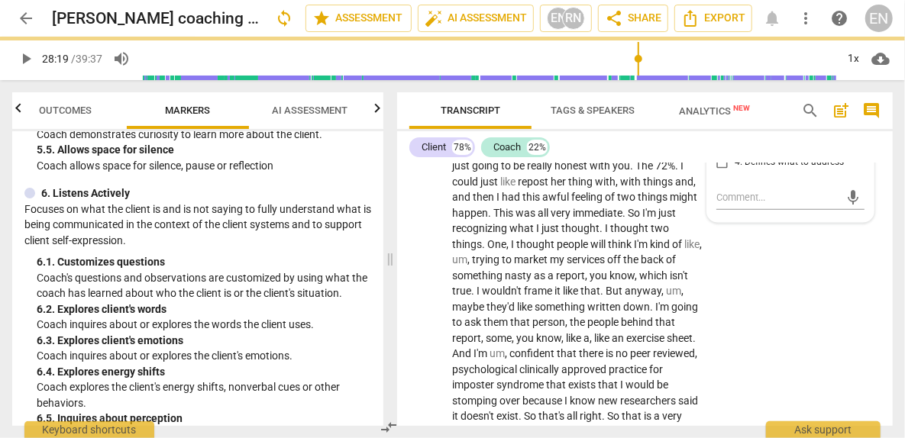
click at [721, 104] on input "1. Identifies what to accomplish" at bounding box center [722, 95] width 24 height 18
checkbox input "true"
click at [851, 207] on span "mic" at bounding box center [853, 198] width 18 height 18
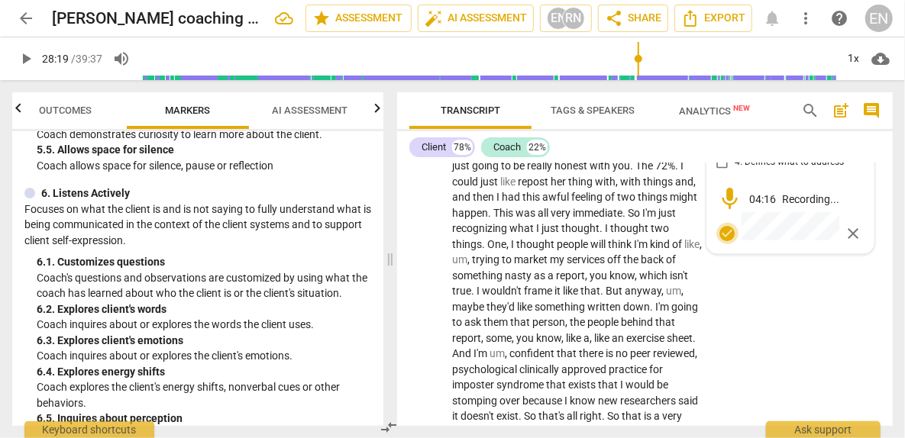
click at [726, 243] on span "check_circle" at bounding box center [727, 233] width 18 height 18
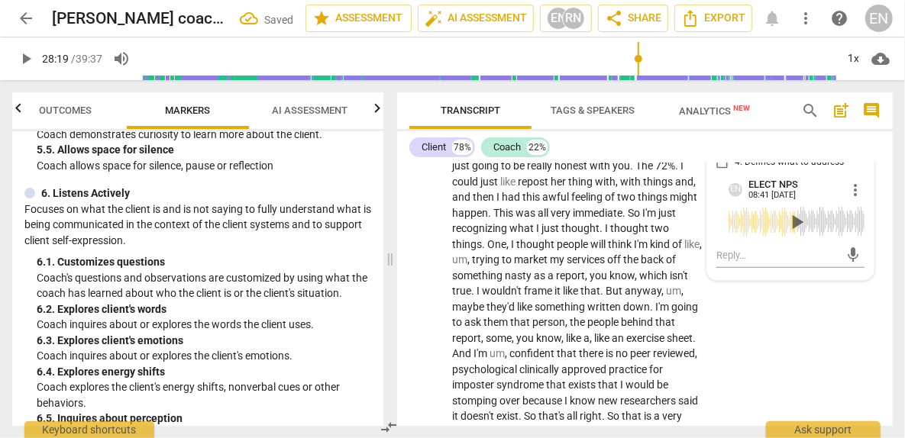
click at [445, 340] on div "play_arrow pause" at bounding box center [432, 432] width 39 height 601
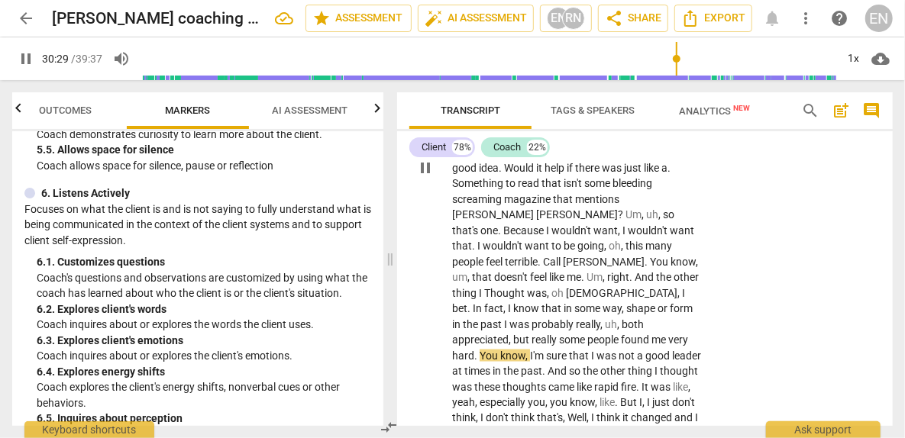
scroll to position [9515, 0]
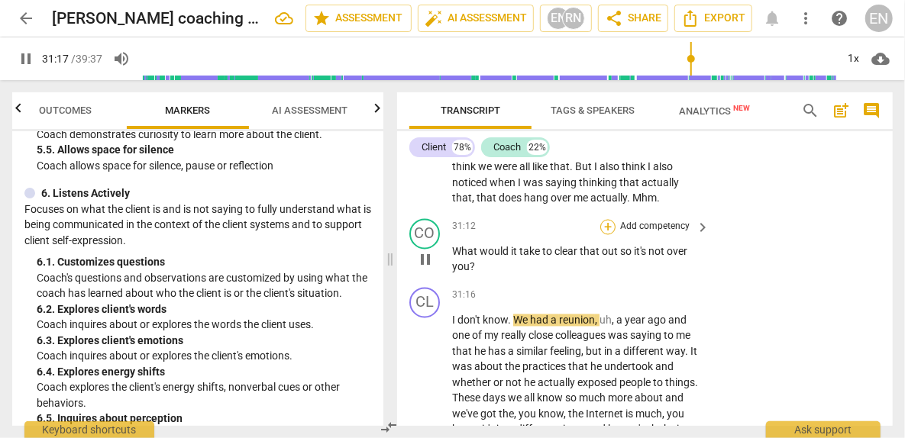
click at [605, 235] on div "+" at bounding box center [607, 227] width 15 height 15
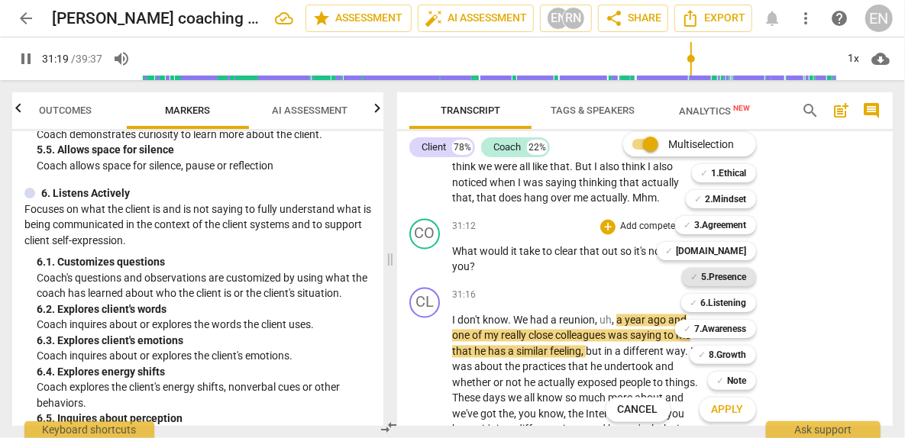
click at [715, 278] on b "5.Presence" at bounding box center [724, 277] width 45 height 18
click at [731, 403] on span "Apply" at bounding box center [728, 409] width 32 height 15
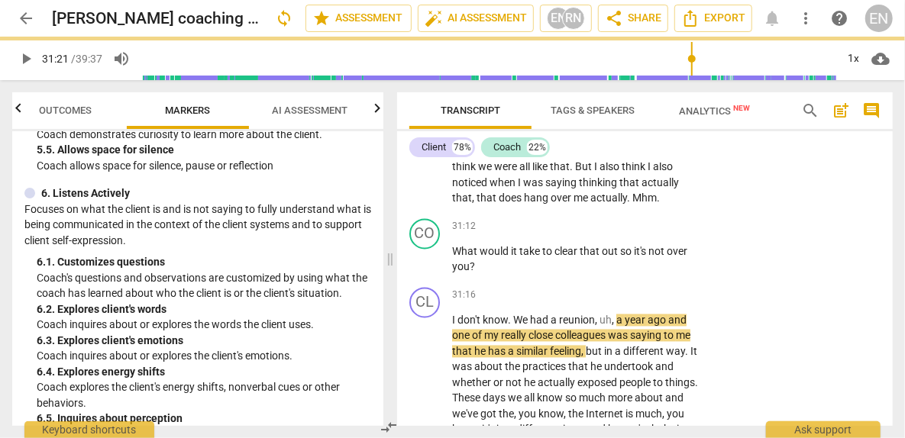
type input "1882"
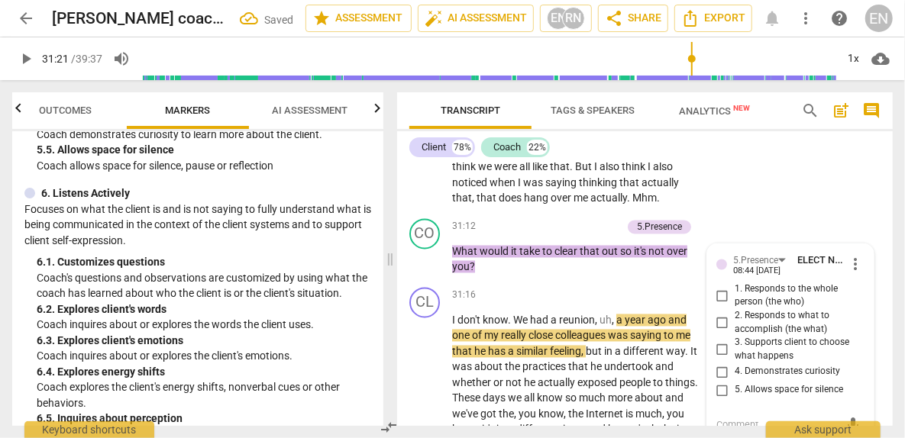
scroll to position [9743, 0]
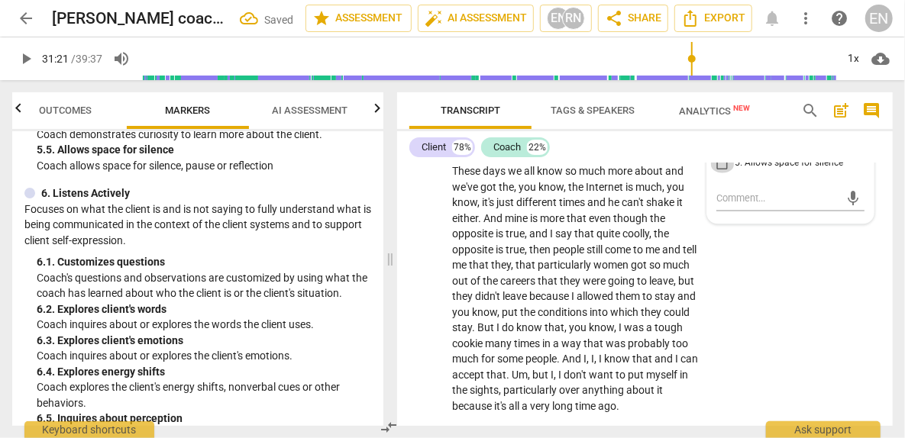
click at [722, 173] on input "5. Allows space for silence" at bounding box center [722, 163] width 24 height 18
checkbox input "true"
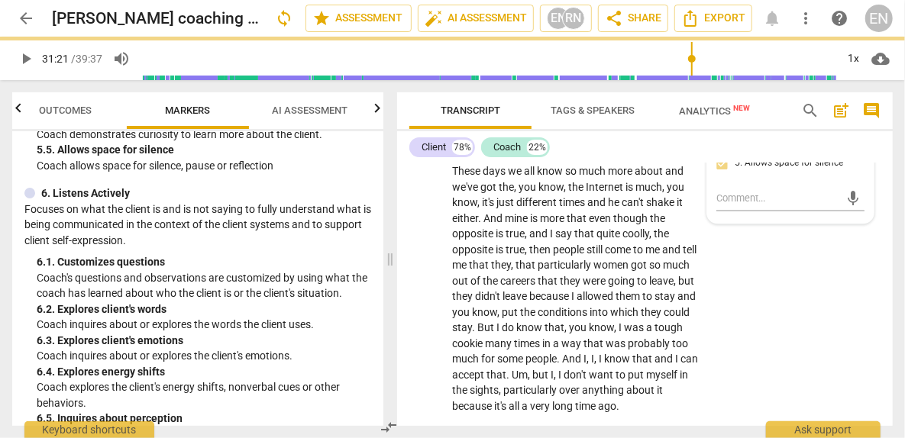
click at [724, 154] on input "4. Demonstrates curiosity" at bounding box center [722, 145] width 24 height 18
checkbox input "true"
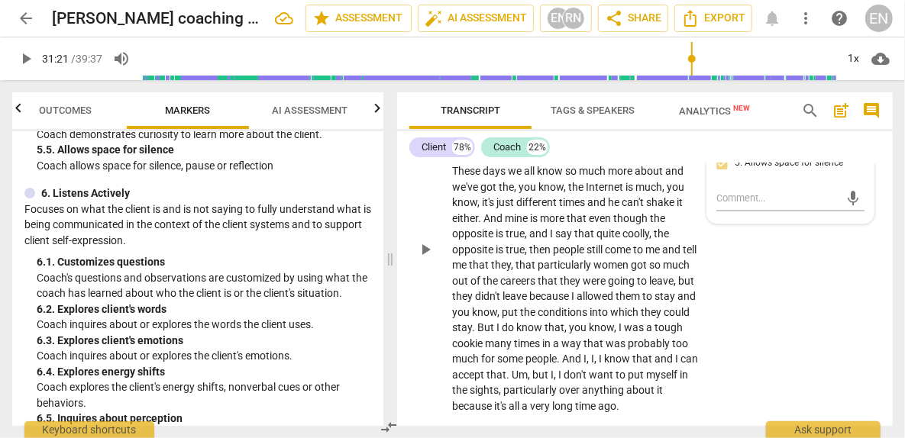
click at [429, 259] on span "play_arrow" at bounding box center [425, 249] width 18 height 18
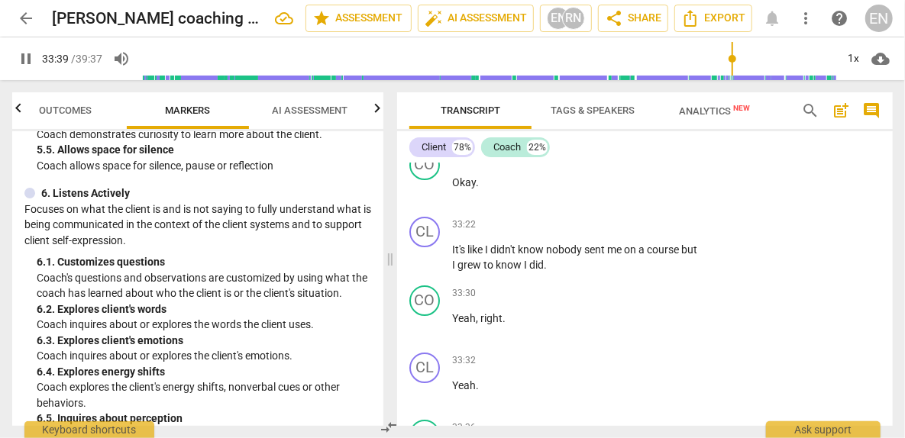
scroll to position [10479, 0]
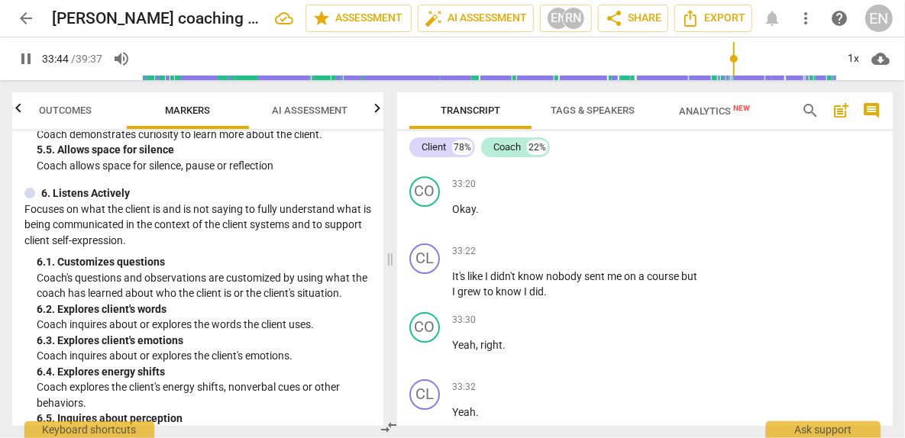
click at [611, 124] on div "+" at bounding box center [607, 115] width 15 height 15
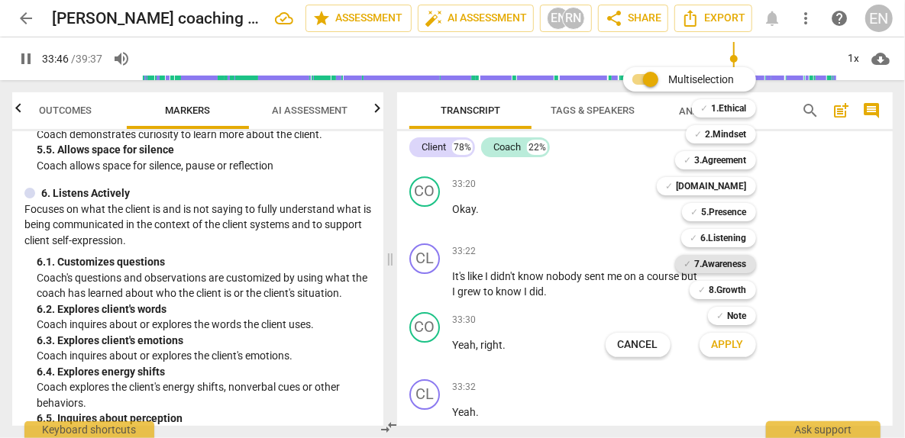
click at [714, 261] on b "7.Awareness" at bounding box center [721, 264] width 52 height 18
click at [738, 347] on span "Apply" at bounding box center [728, 344] width 32 height 15
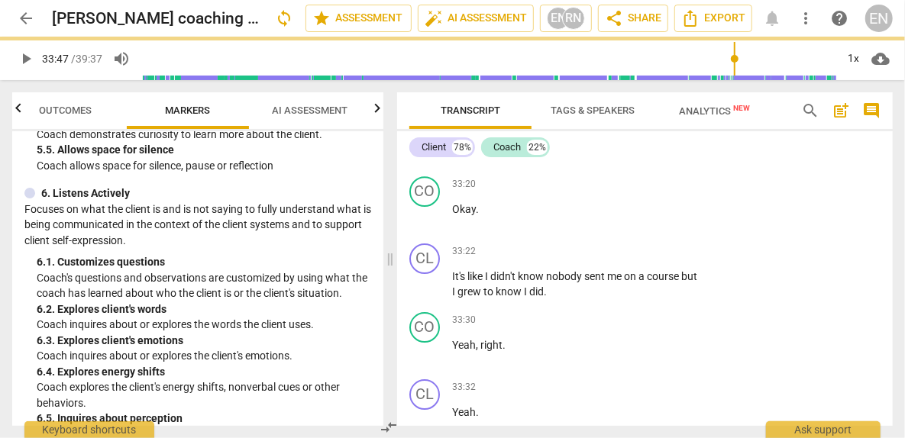
type input "2028"
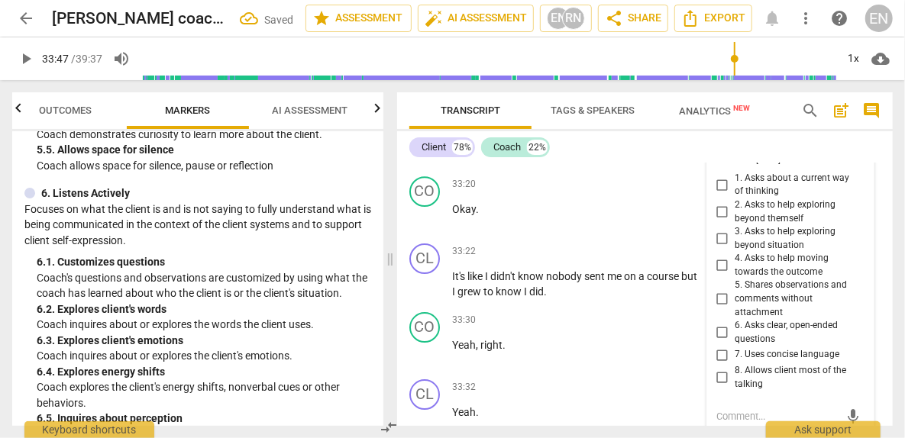
scroll to position [10697, 0]
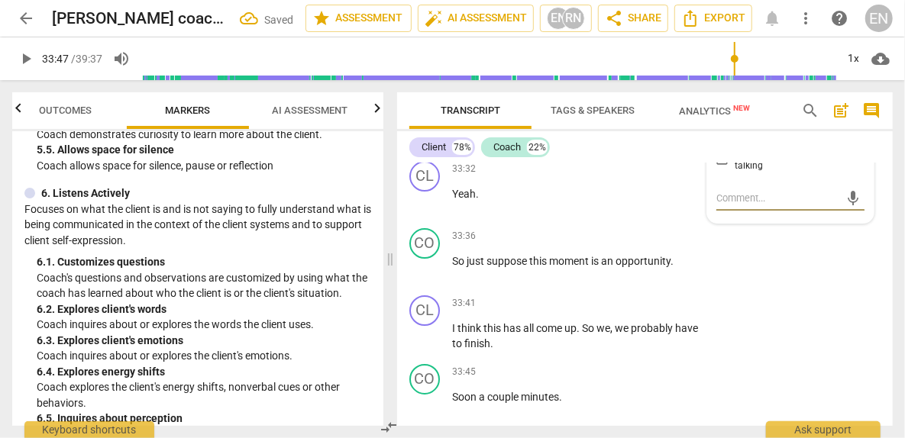
click at [720, 90] on input "5. Shares observations and comments without attachment" at bounding box center [722, 81] width 24 height 18
checkbox input "true"
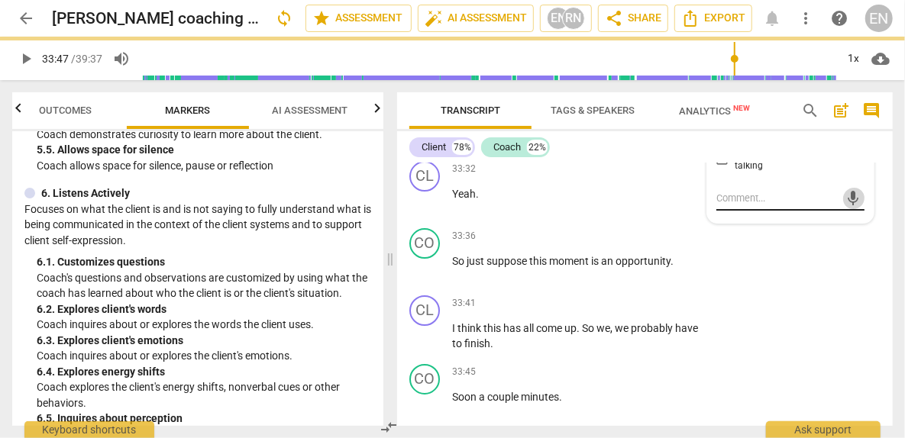
click at [852, 208] on span "mic" at bounding box center [853, 198] width 18 height 18
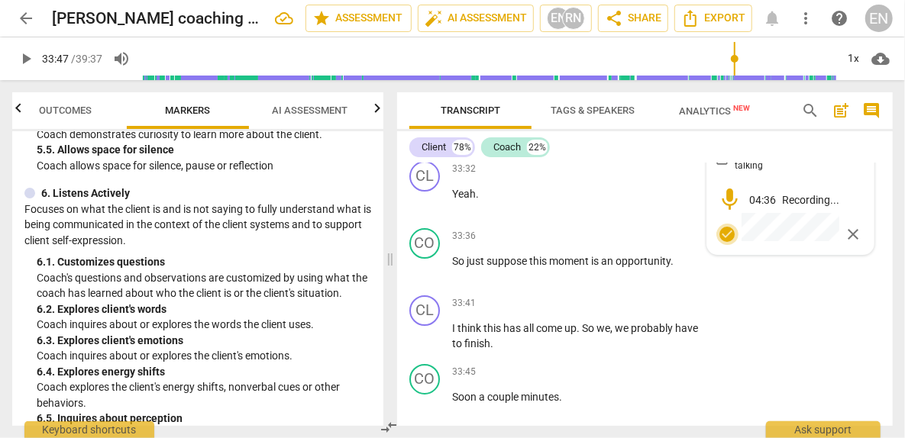
click at [718, 244] on span "check_circle" at bounding box center [727, 234] width 18 height 18
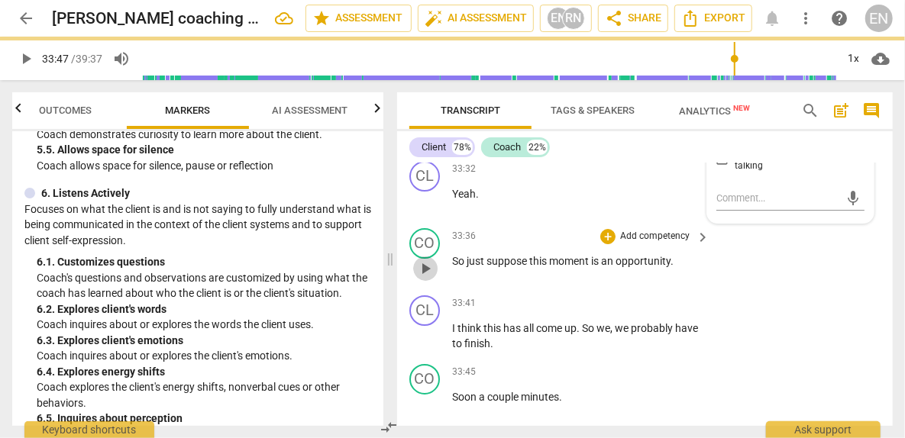
click at [419, 278] on span "play_arrow" at bounding box center [425, 269] width 18 height 18
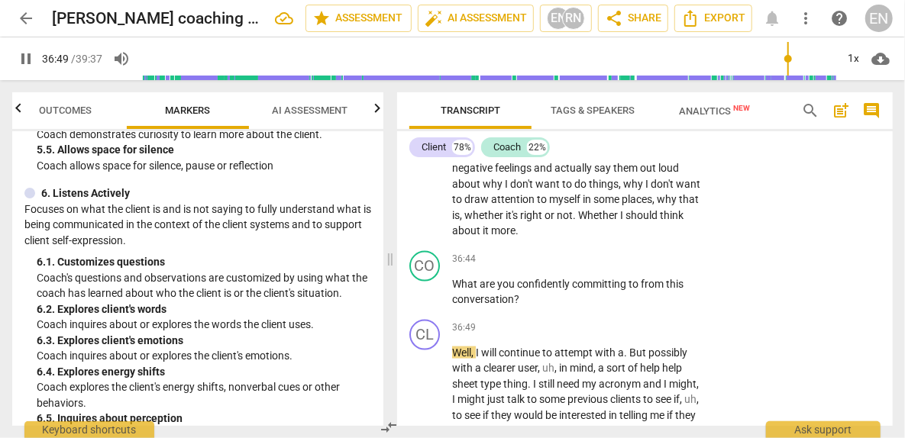
scroll to position [12122, 0]
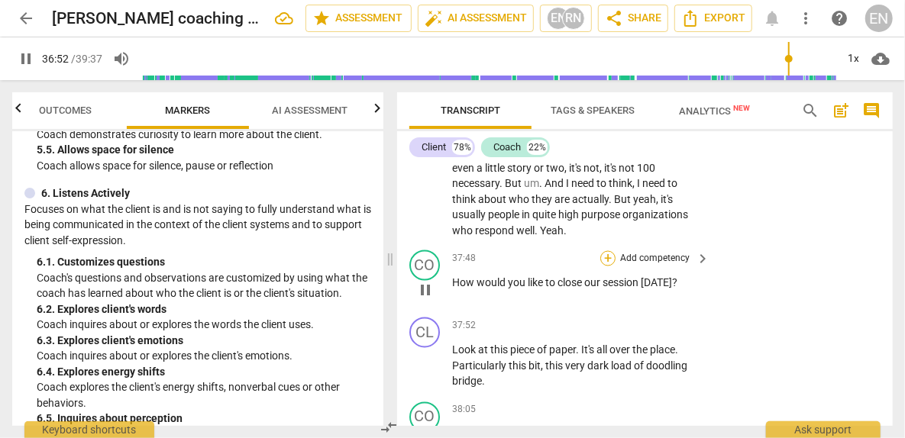
click at [604, 266] on div "+" at bounding box center [607, 258] width 15 height 15
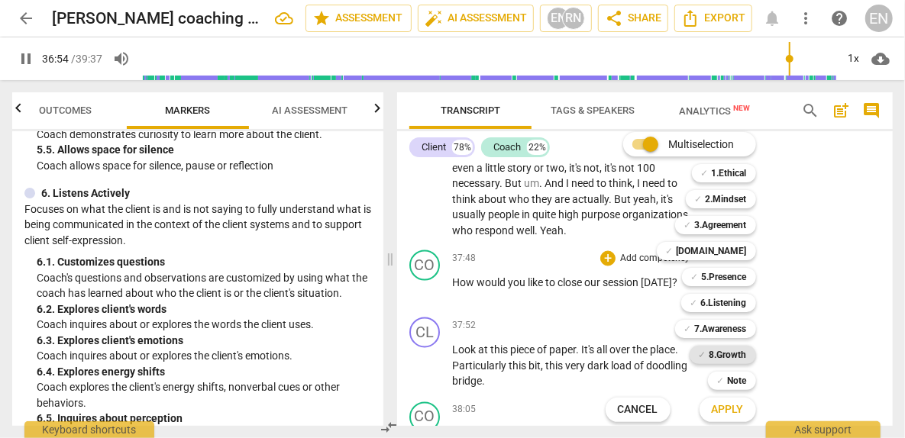
click at [731, 352] on b "8.Growth" at bounding box center [727, 355] width 37 height 18
click at [738, 405] on span "Apply" at bounding box center [728, 409] width 32 height 15
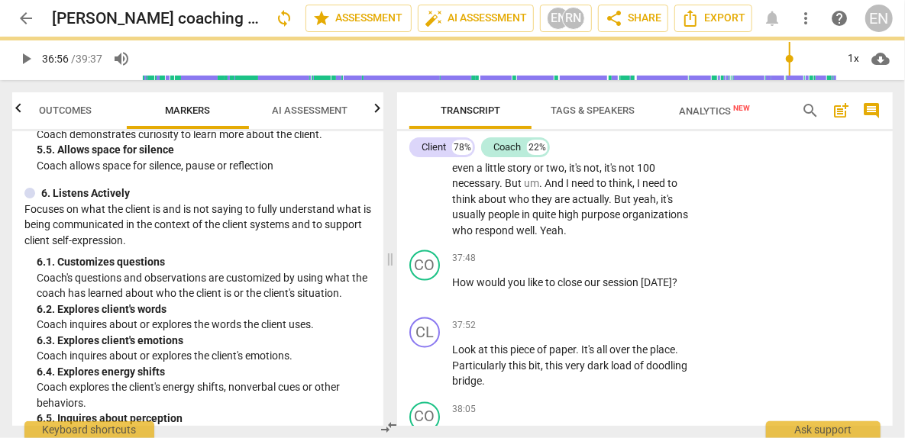
type input "2217"
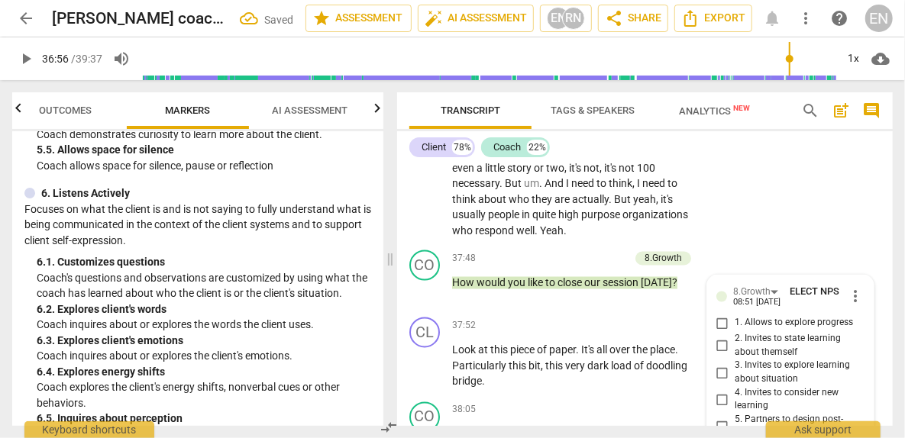
scroll to position [12480, 0]
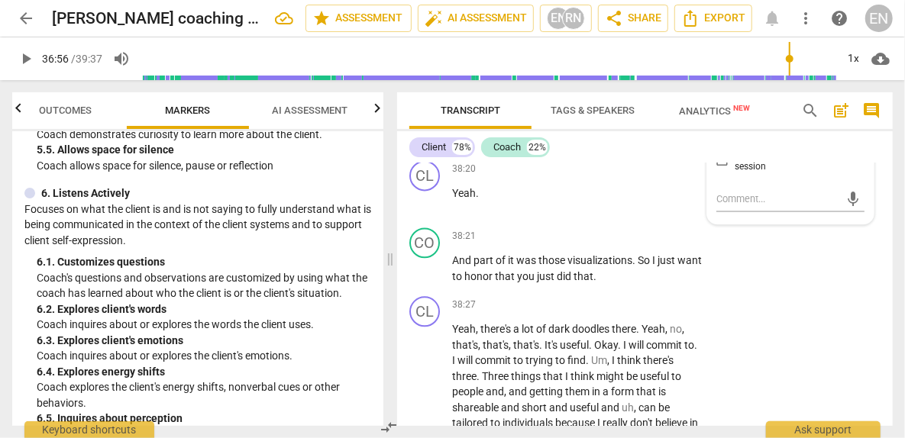
click at [722, 102] on input "6. Partners to move forward" at bounding box center [722, 92] width 24 height 18
checkbox input "true"
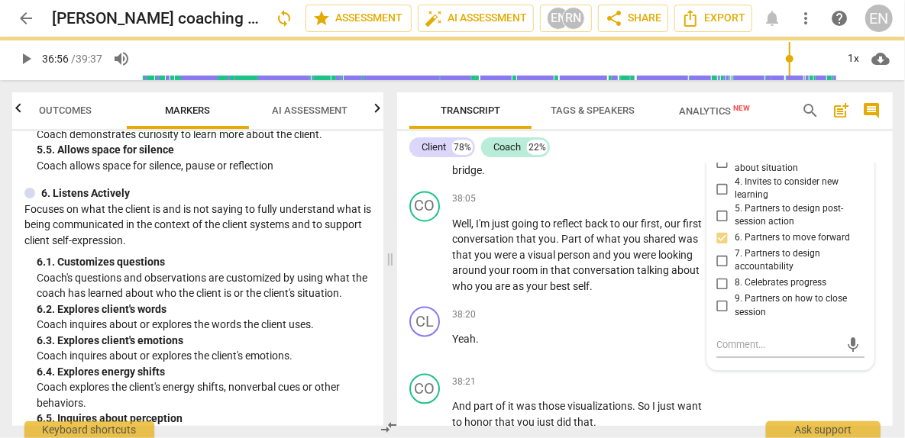
scroll to position [12329, 0]
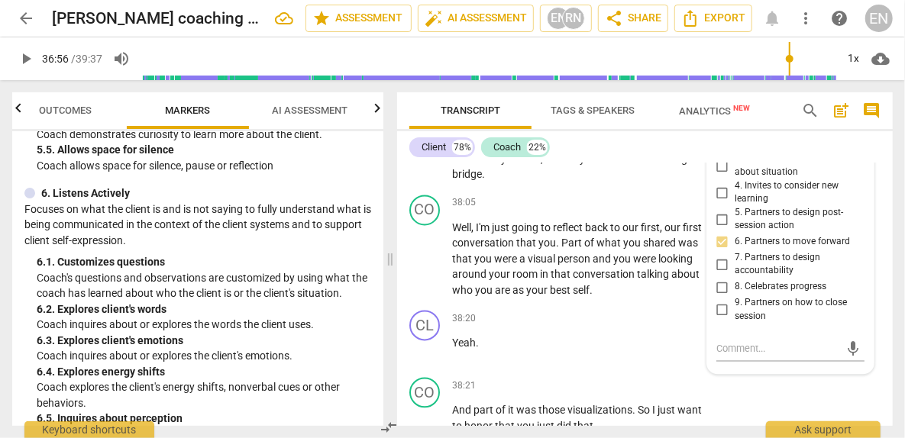
click at [724, 149] on input "2. Invites to state learning about themself" at bounding box center [722, 140] width 24 height 18
checkbox input "true"
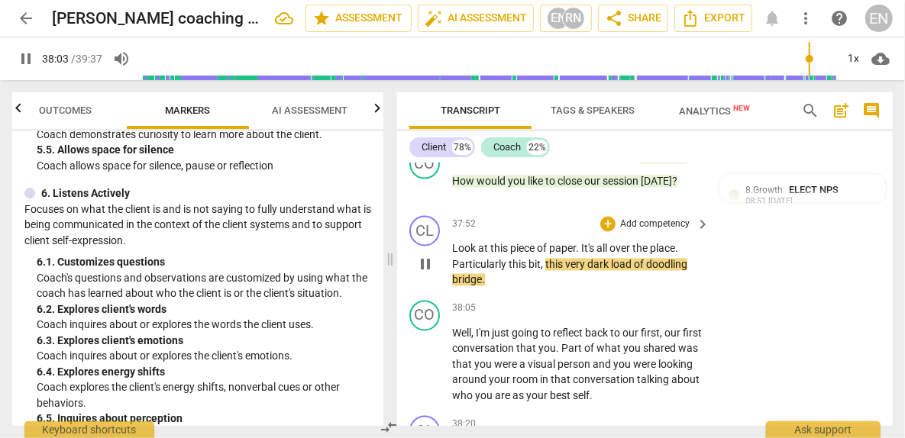
scroll to position [12220, 0]
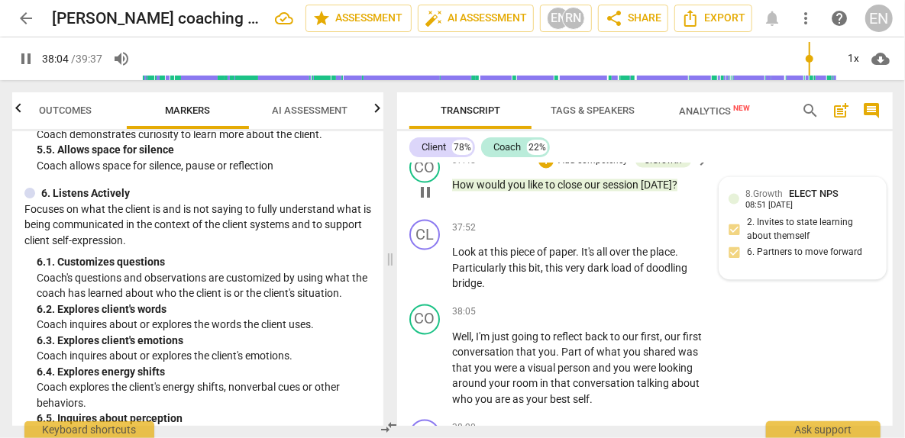
click at [790, 211] on div "08:51 [DATE]" at bounding box center [768, 207] width 47 height 10
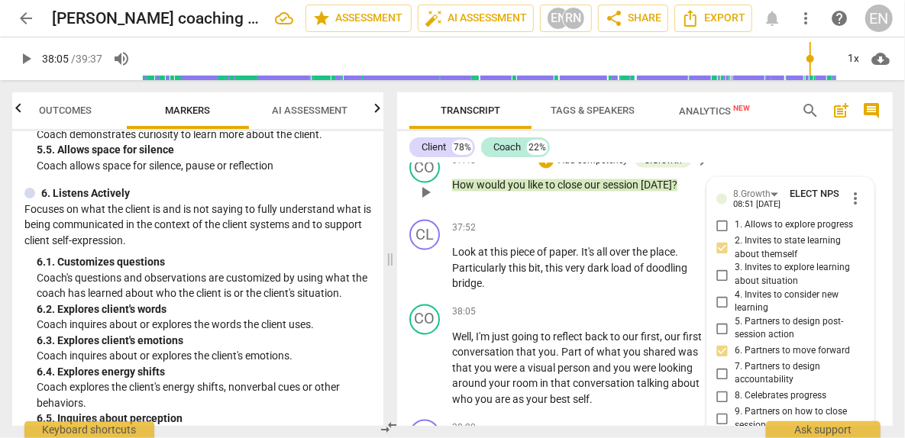
type input "2285"
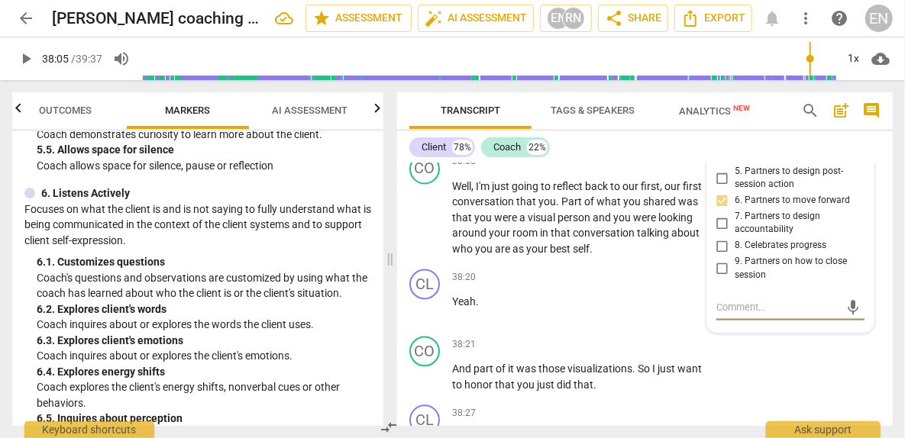
scroll to position [12371, 0]
click at [721, 278] on input "9. Partners on how to close session" at bounding box center [722, 269] width 24 height 18
checkbox input "true"
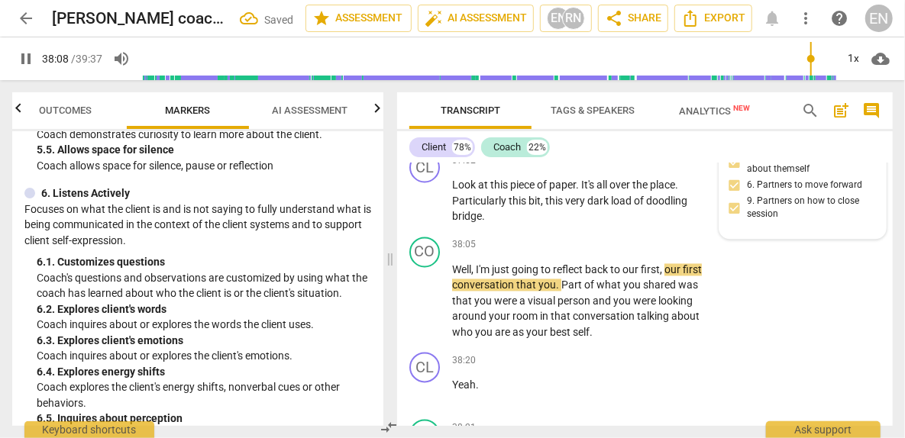
click at [799, 230] on div "8.Growth ELECT NPS 08:51 [DATE] 2. Invites to state learning about themself 6. …" at bounding box center [802, 175] width 148 height 110
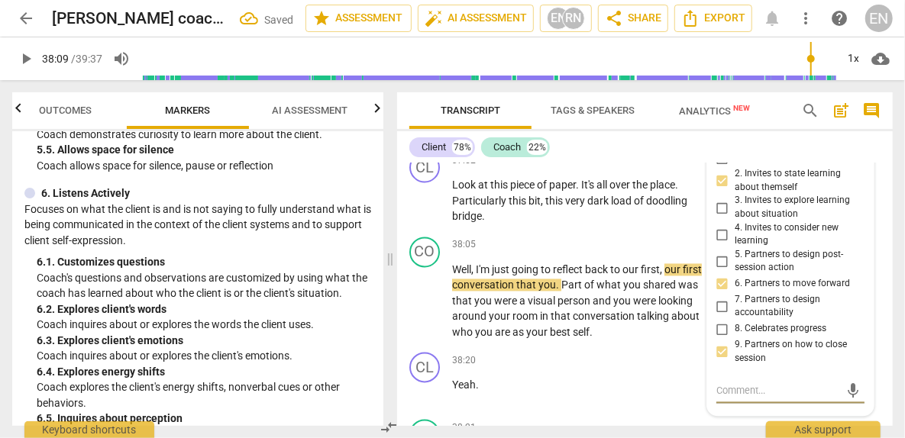
type input "2289"
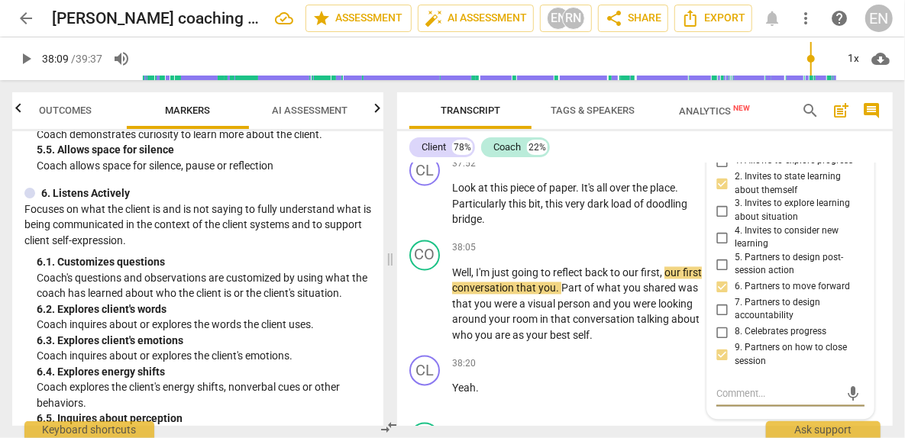
scroll to position [12283, 0]
click at [724, 195] on input "2. Invites to state learning about themself" at bounding box center [722, 185] width 24 height 18
checkbox input "false"
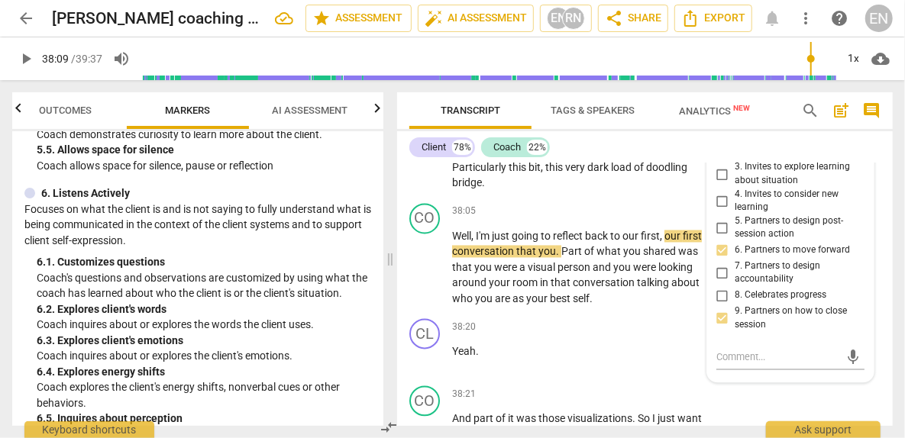
scroll to position [12334, 0]
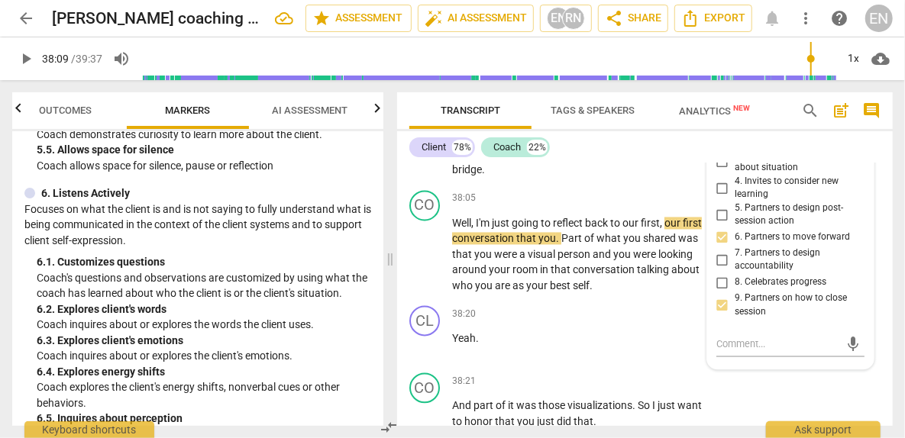
click at [724, 247] on input "6. Partners to move forward" at bounding box center [722, 238] width 24 height 18
click at [713, 247] on input "6. Partners to move forward" at bounding box center [722, 238] width 24 height 18
checkbox input "false"
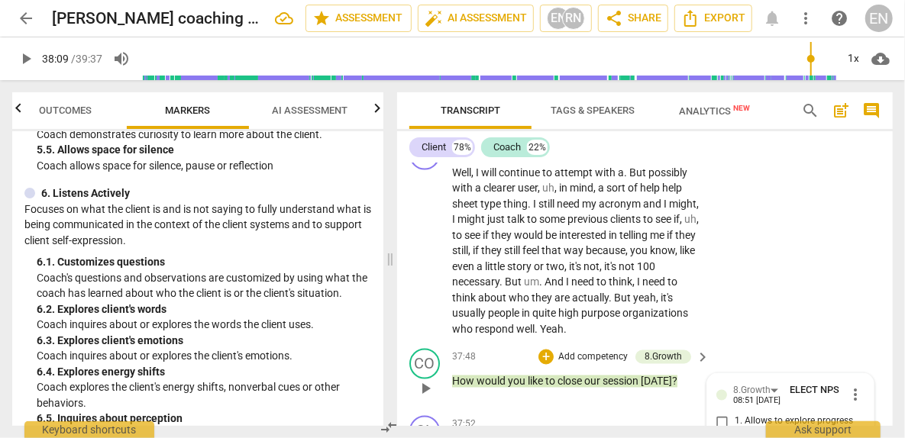
scroll to position [12024, 0]
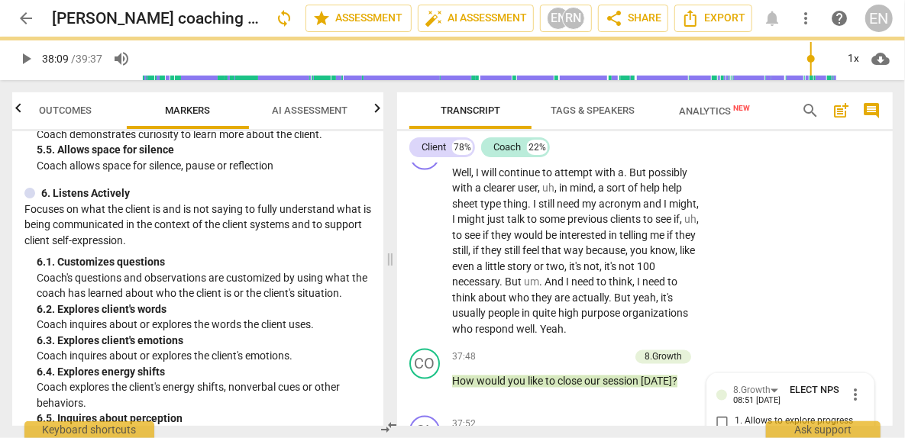
click at [624, 110] on span "committing" at bounding box center [600, 104] width 56 height 12
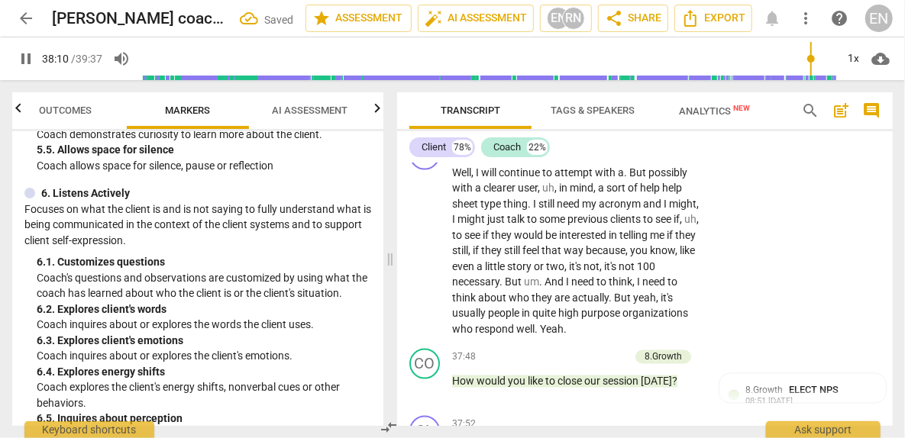
click at [605, 87] on div "+" at bounding box center [607, 79] width 15 height 15
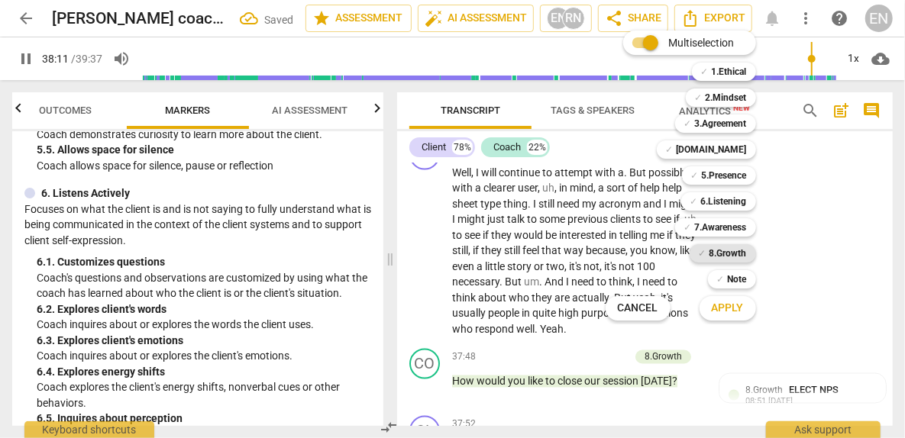
click at [741, 252] on b "8.Growth" at bounding box center [727, 253] width 37 height 18
click at [721, 316] on button "Apply" at bounding box center [727, 308] width 56 height 27
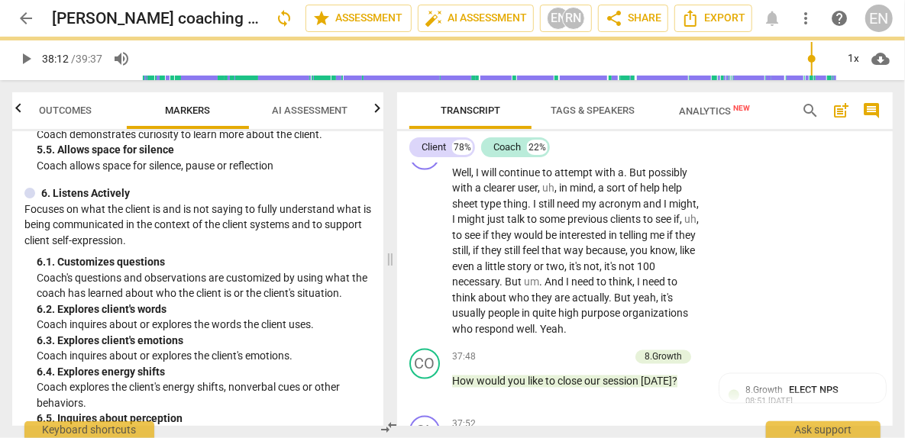
type input "2293"
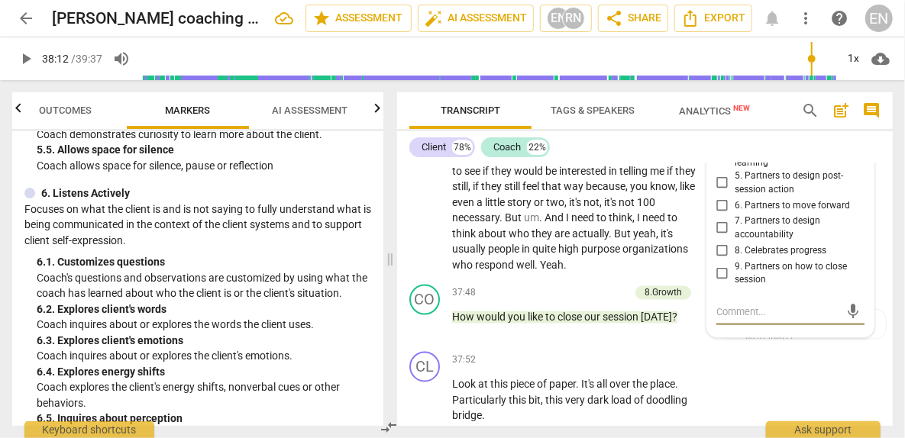
scroll to position [12056, 0]
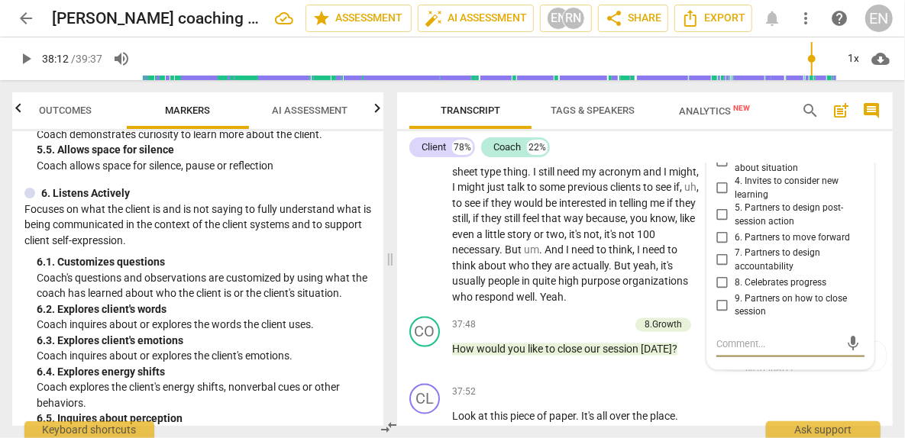
click at [721, 144] on input "2. Invites to state learning about themself" at bounding box center [722, 134] width 24 height 18
checkbox input "true"
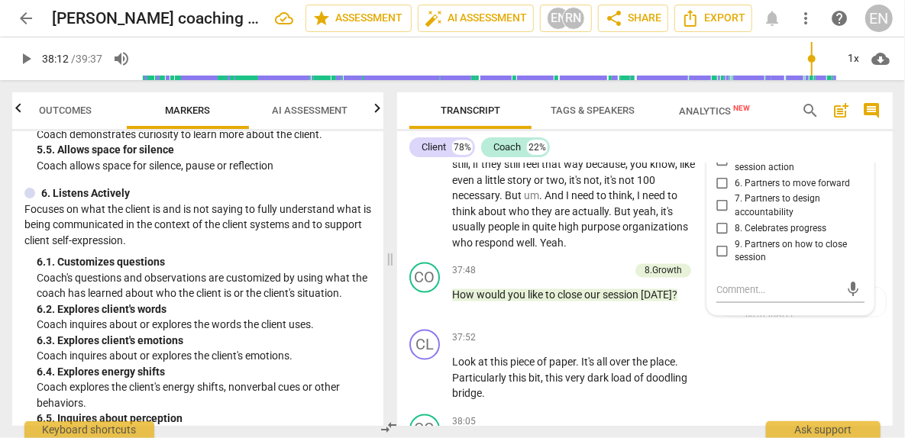
scroll to position [12115, 0]
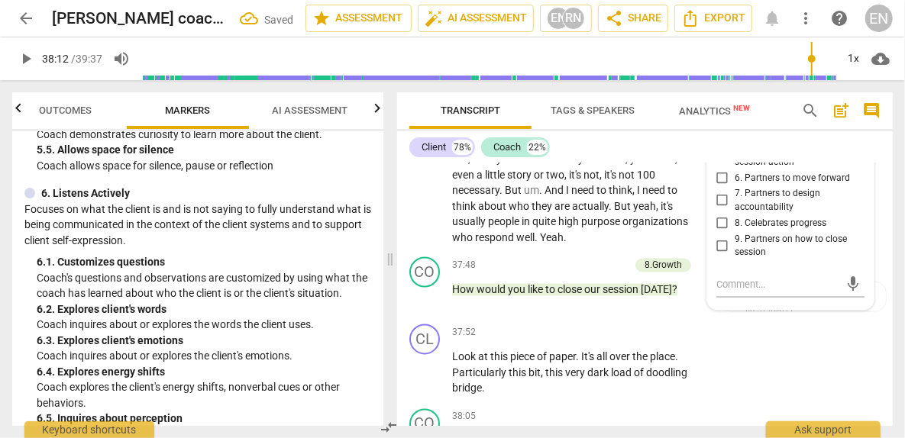
click at [721, 210] on input "7. Partners to design accountability" at bounding box center [722, 201] width 24 height 18
click at [717, 210] on input "7. Partners to design accountability" at bounding box center [722, 201] width 24 height 18
click at [720, 210] on input "7. Partners to design accountability" at bounding box center [722, 201] width 24 height 18
checkbox input "false"
click at [721, 187] on input "6. Partners to move forward" at bounding box center [722, 178] width 24 height 18
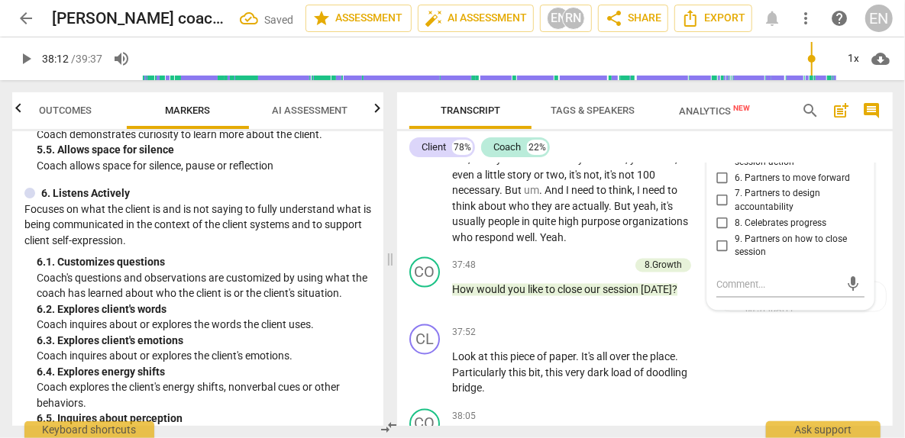
checkbox input "true"
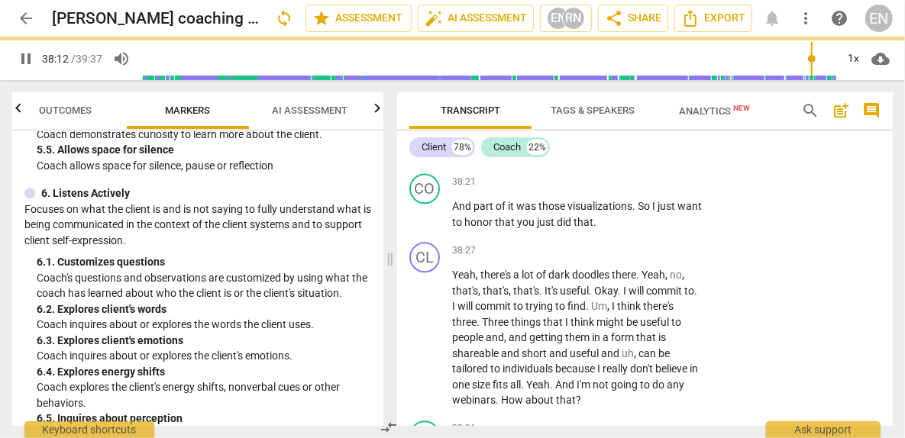
scroll to position [12538, 0]
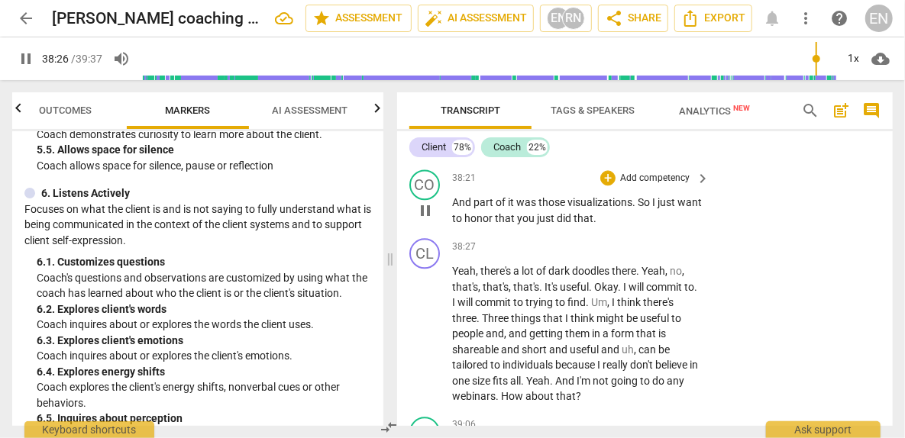
click at [648, 208] on span "So" at bounding box center [644, 202] width 15 height 12
click at [587, 186] on div "38:21 + Add competency keyboard_arrow_right" at bounding box center [581, 177] width 259 height 17
click at [600, 186] on div "+" at bounding box center [607, 177] width 15 height 15
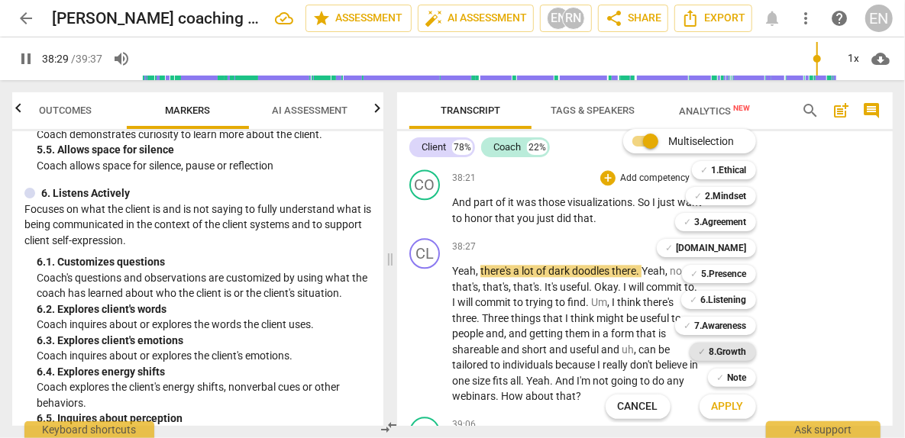
click at [738, 356] on b "8.Growth" at bounding box center [727, 352] width 37 height 18
click at [728, 418] on button "Apply" at bounding box center [727, 406] width 56 height 27
type input "2312"
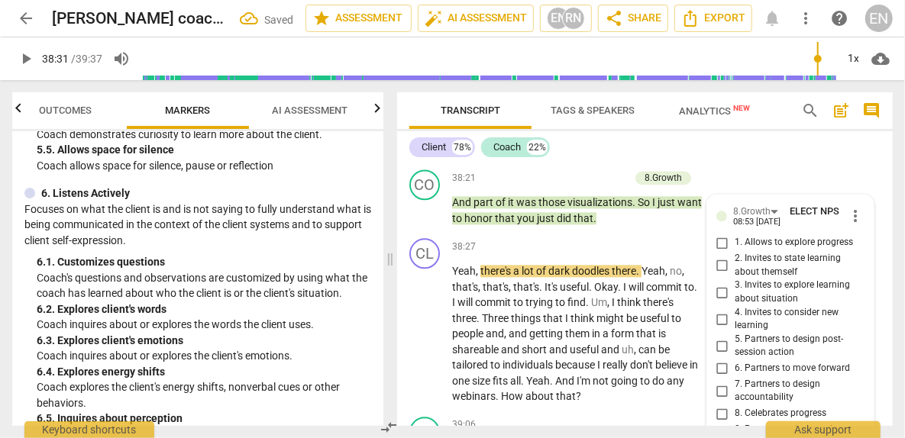
scroll to position [12814, 0]
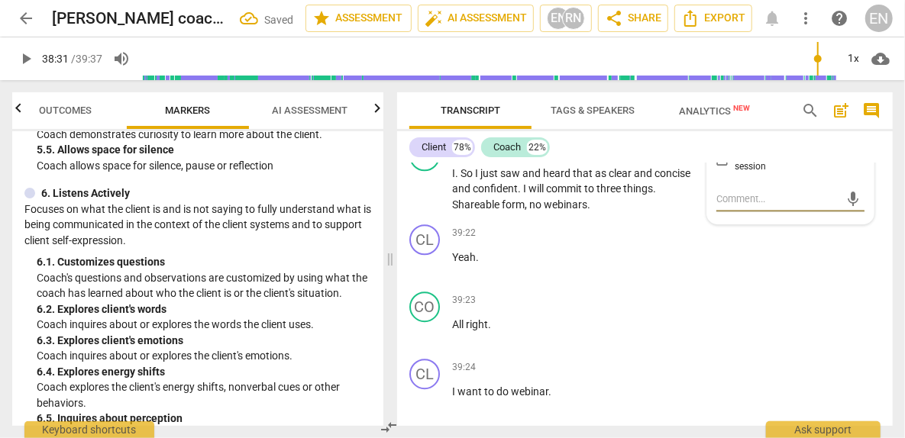
click at [721, 147] on input "8. Celebrates progress" at bounding box center [722, 137] width 24 height 18
checkbox input "true"
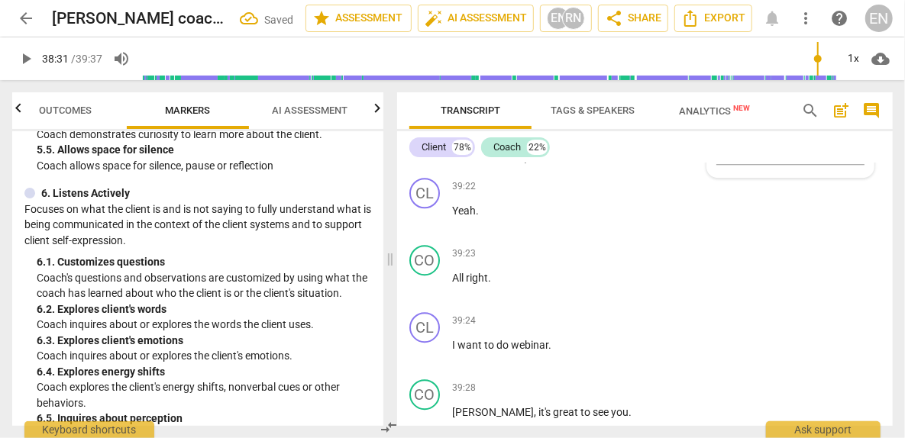
scroll to position [12861, 0]
click at [593, 147] on span "to" at bounding box center [590, 141] width 12 height 12
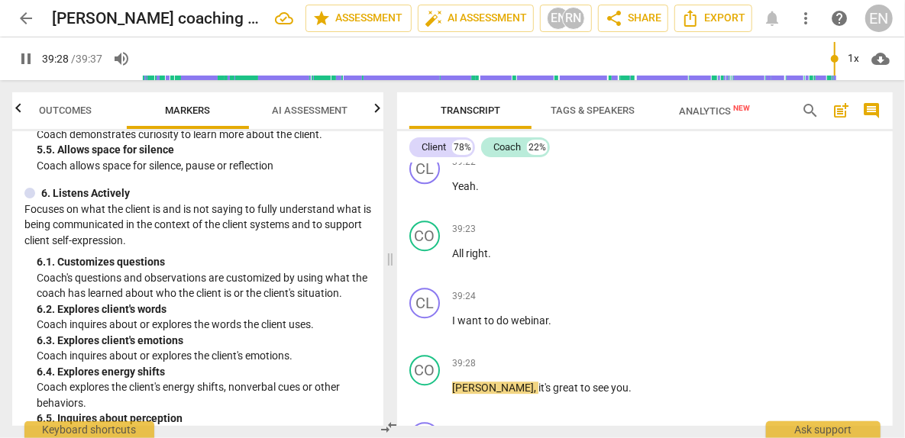
scroll to position [13096, 0]
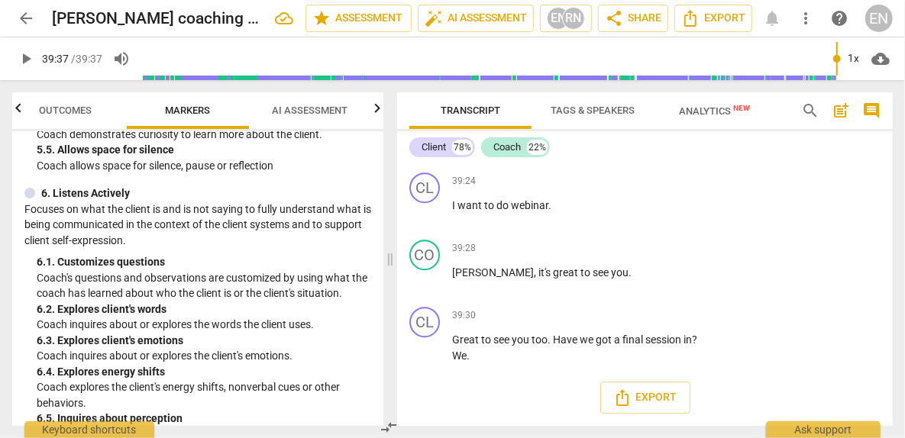
type input "2377"
click at [76, 105] on span "Outcomes" at bounding box center [66, 110] width 53 height 11
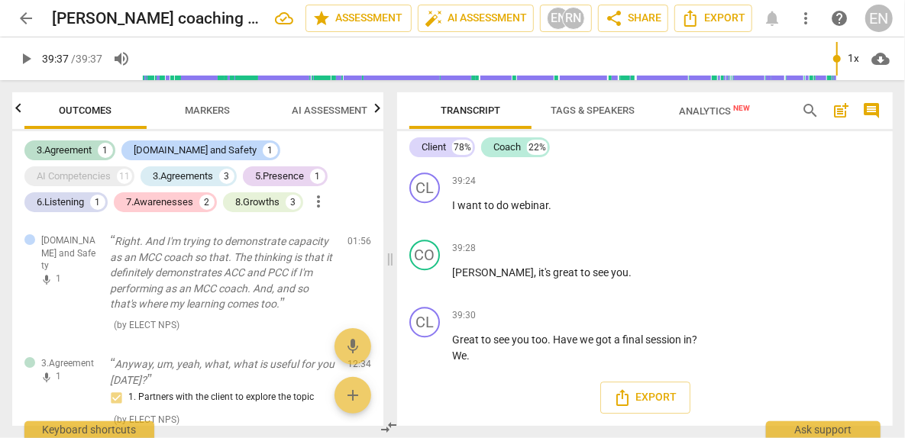
scroll to position [0, 0]
click at [111, 169] on div "AI Competencies" at bounding box center [74, 176] width 74 height 15
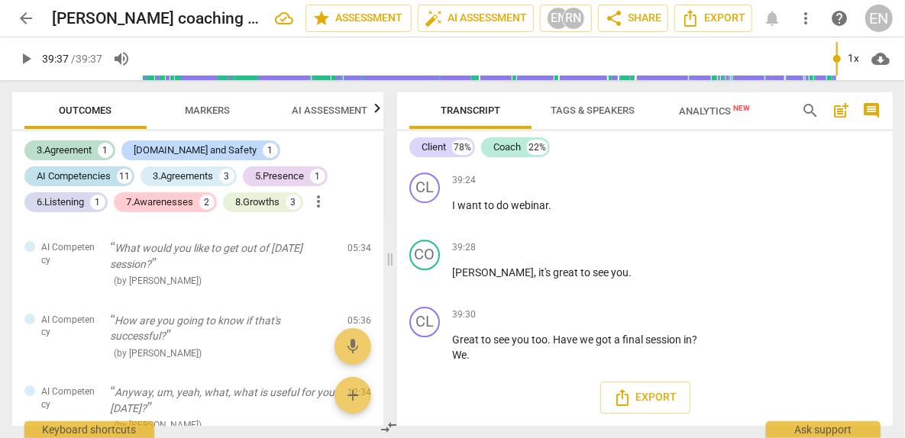
scroll to position [97, 0]
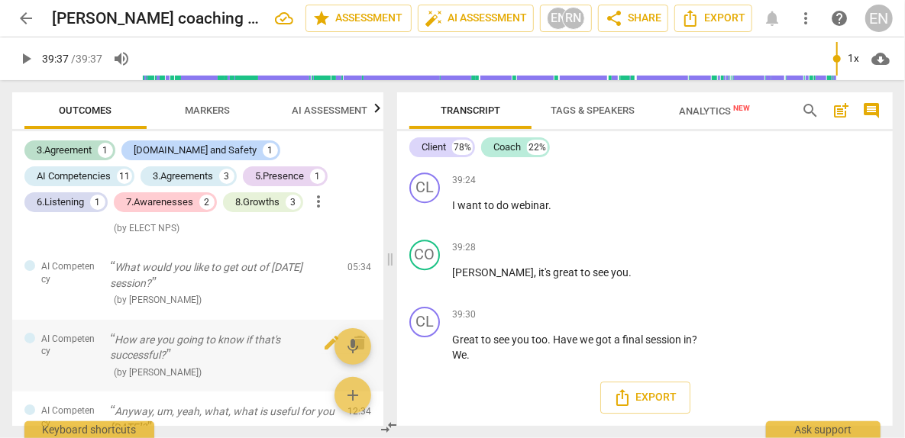
click at [200, 337] on p "How are you going to know if that's successful?" at bounding box center [222, 347] width 225 height 31
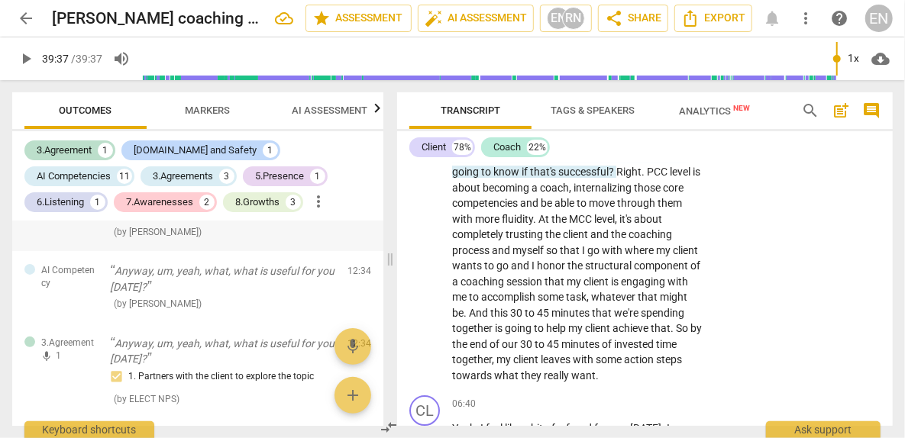
scroll to position [239, 0]
click at [224, 287] on p "Anyway, um, yeah, what, what is useful for you [DATE]?" at bounding box center [222, 277] width 225 height 31
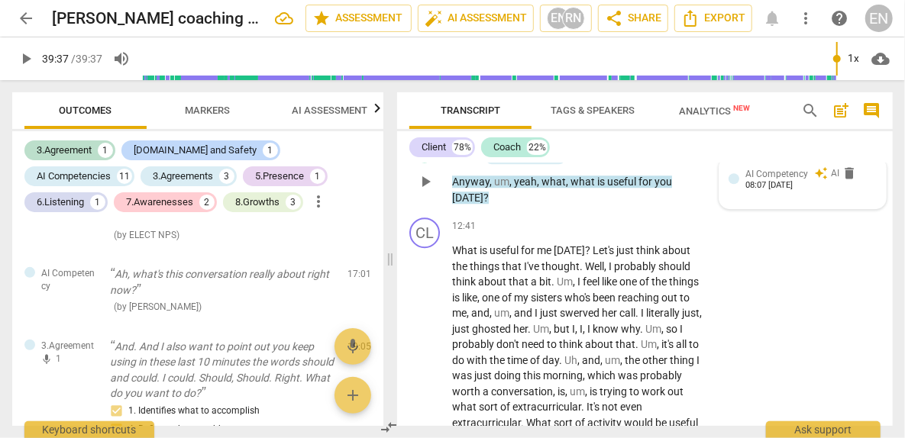
scroll to position [403, 0]
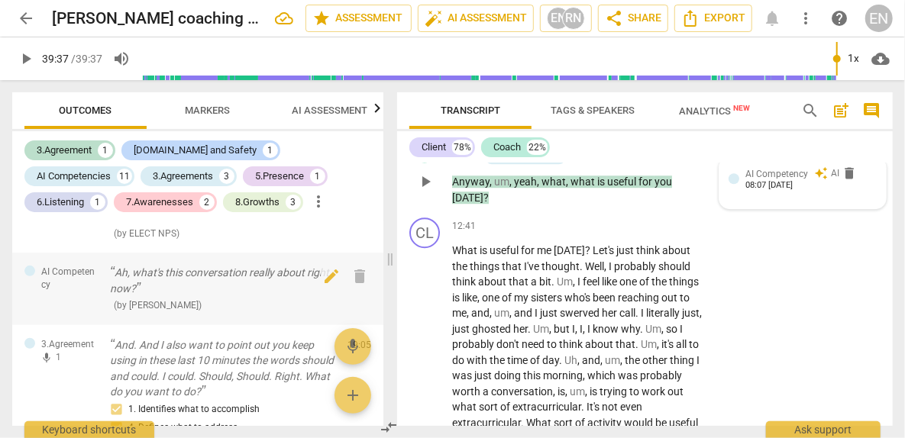
click at [219, 287] on p "Ah, what's this conversation really about right now?" at bounding box center [222, 280] width 225 height 31
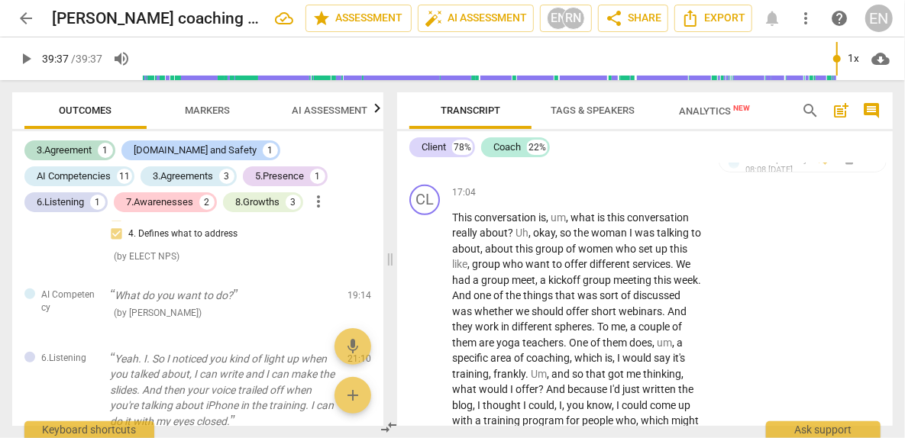
scroll to position [598, 0]
click at [224, 302] on p "What do you want to do?" at bounding box center [222, 295] width 225 height 16
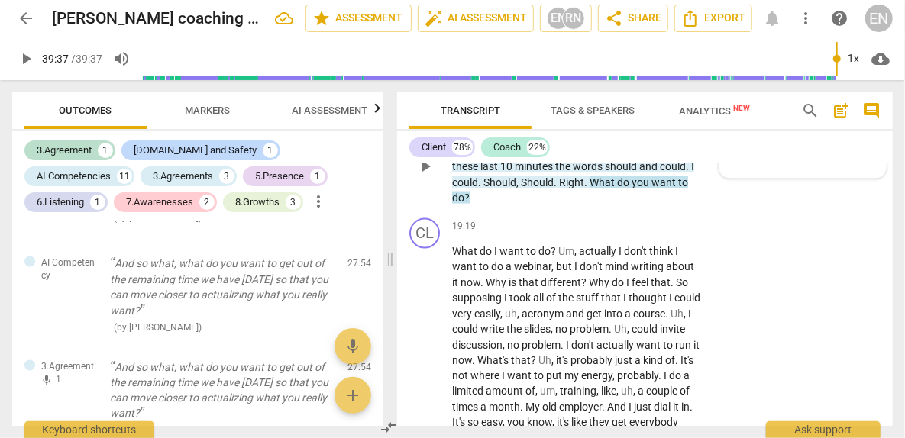
scroll to position [1199, 0]
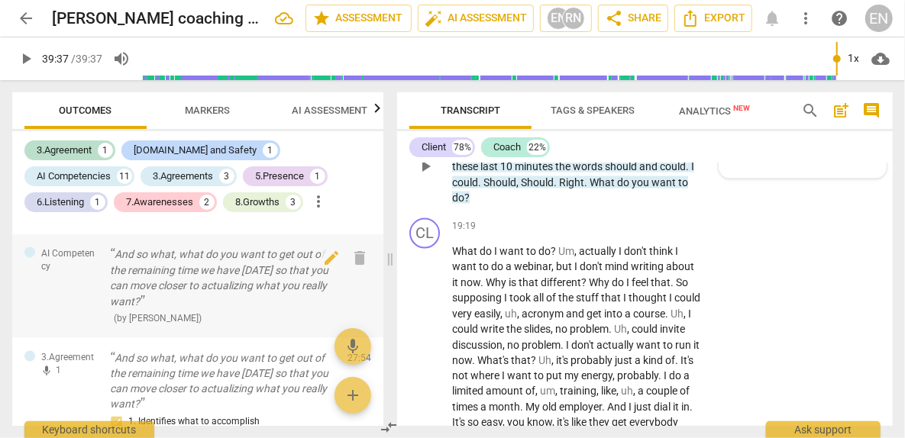
click at [222, 275] on p "And so what, what do you want to get out of the remaining time we have [DATE] s…" at bounding box center [222, 278] width 225 height 63
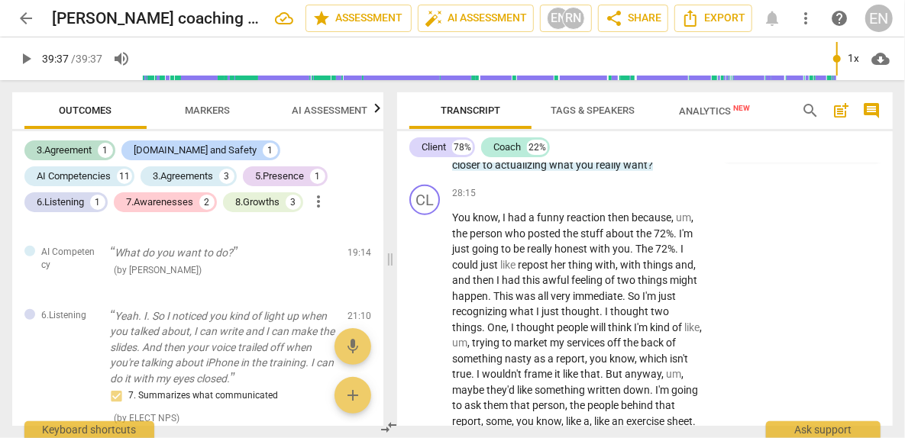
scroll to position [638, 0]
click at [602, 110] on span "Tags & Speakers" at bounding box center [592, 110] width 84 height 11
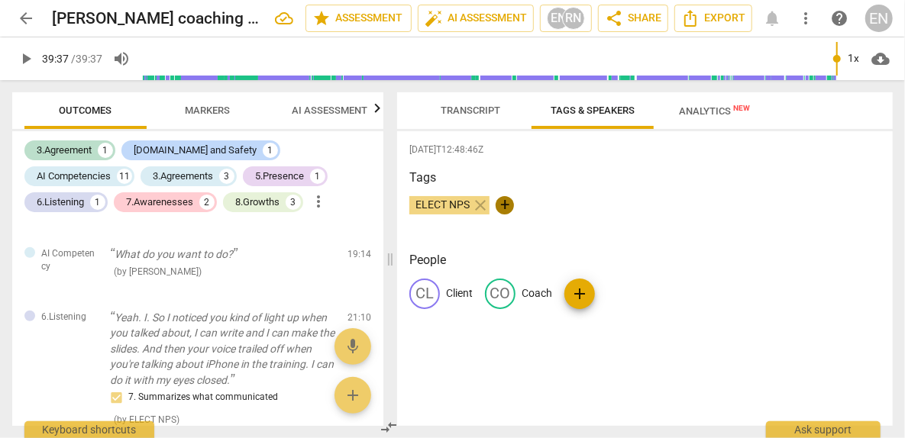
click at [508, 208] on span "+" at bounding box center [504, 205] width 18 height 18
type input "CC 3"
click at [593, 202] on span "check" at bounding box center [588, 205] width 18 height 18
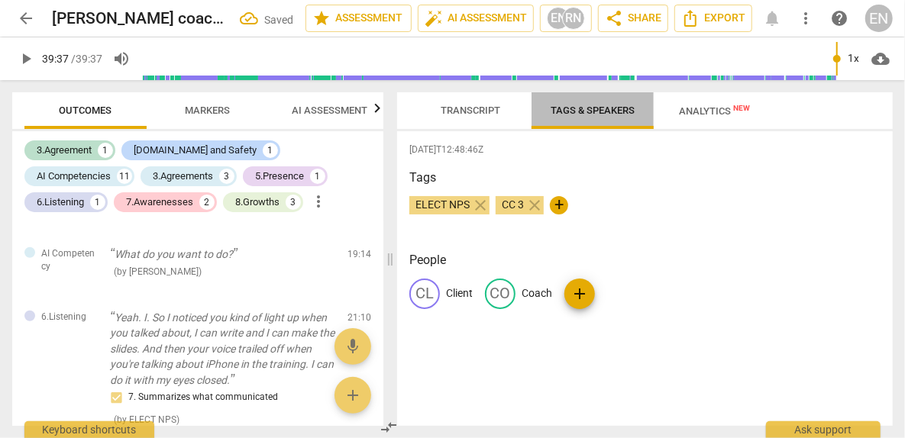
click at [604, 111] on span "Tags & Speakers" at bounding box center [592, 110] width 84 height 11
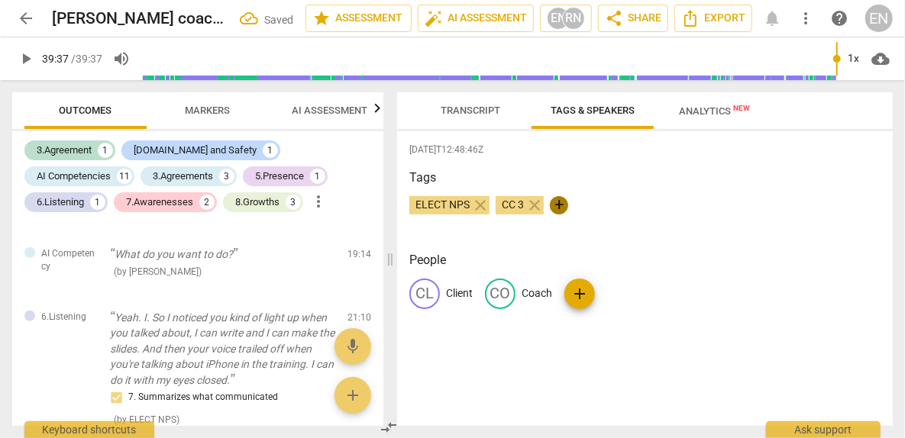
click at [560, 203] on span "+" at bounding box center [559, 205] width 18 height 18
type input "CC 8"
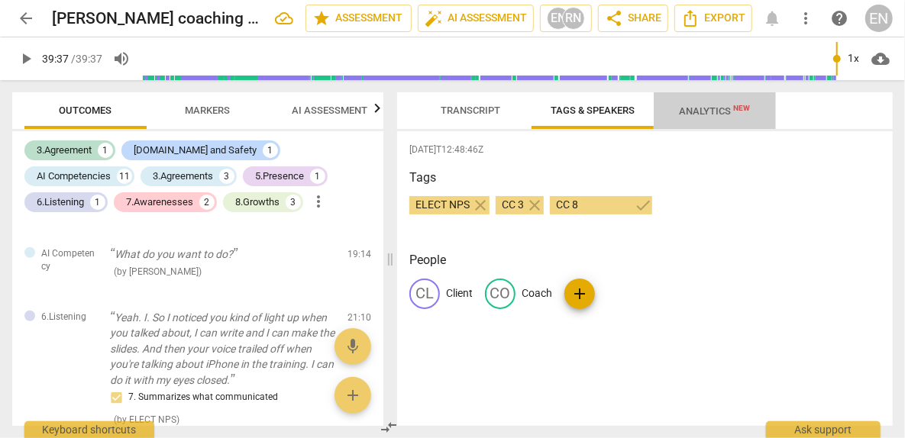
click at [725, 113] on span "Analytics New" at bounding box center [714, 110] width 71 height 11
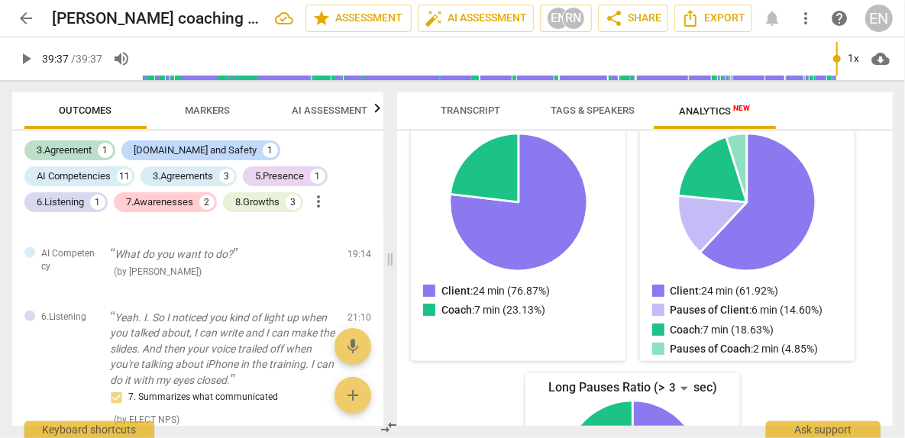
scroll to position [0, 0]
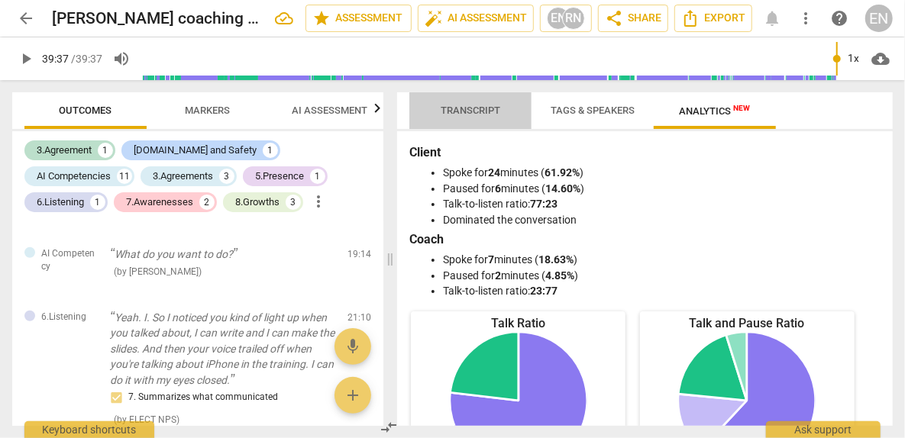
click at [470, 111] on span "Transcript" at bounding box center [470, 110] width 60 height 11
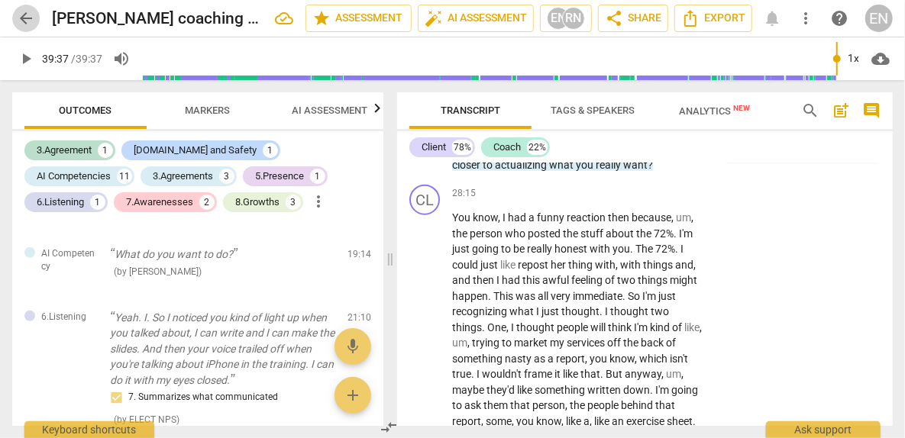
click at [27, 15] on span "arrow_back" at bounding box center [26, 18] width 18 height 18
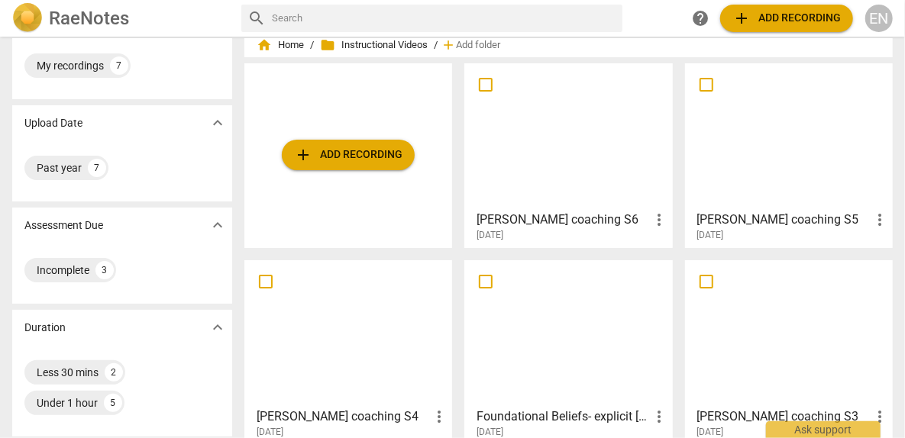
scroll to position [76, 0]
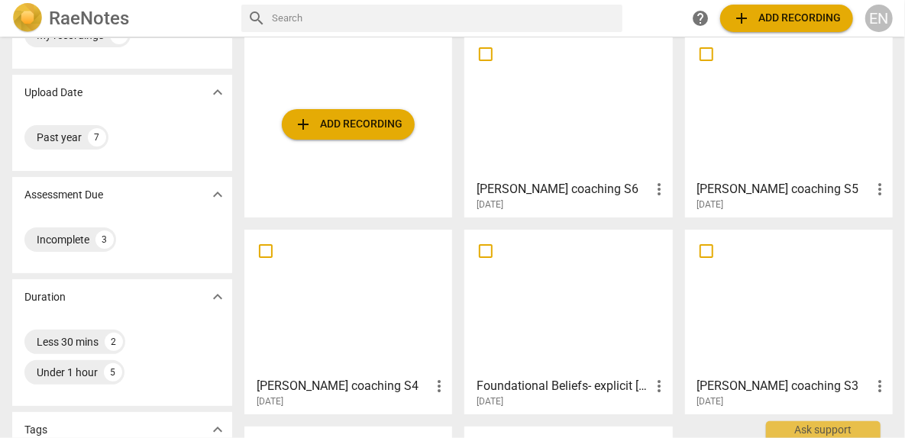
click at [347, 299] on div at bounding box center [348, 302] width 197 height 135
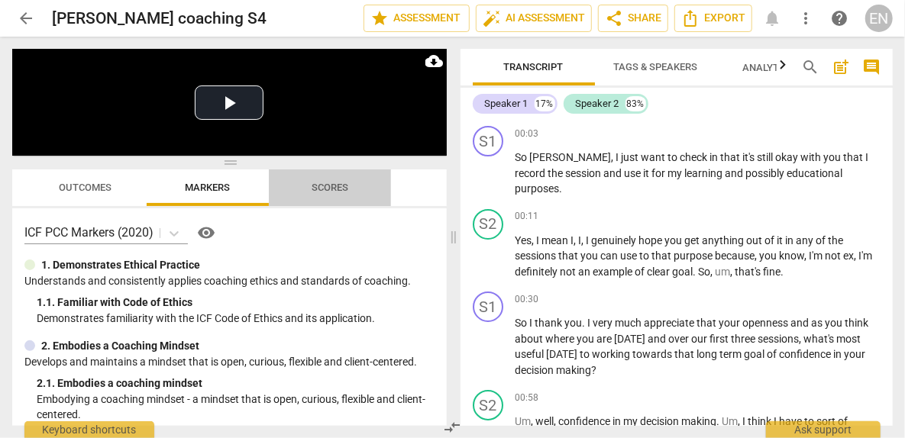
click at [341, 184] on span "Scores" at bounding box center [329, 187] width 37 height 11
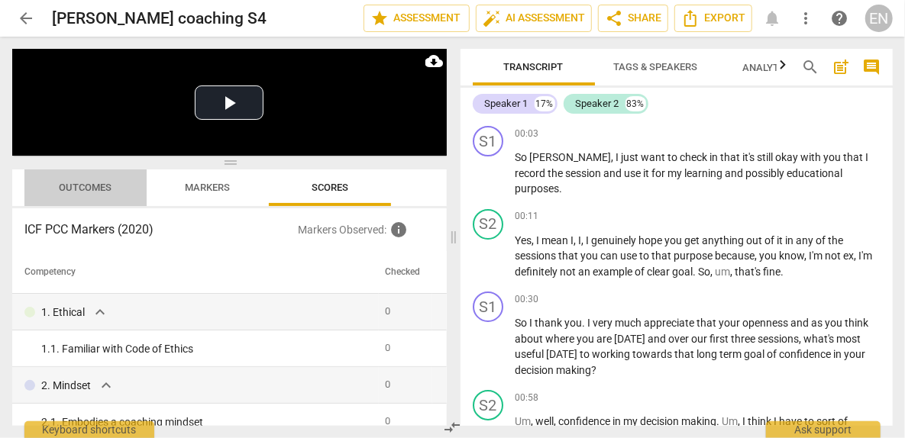
click at [76, 188] on span "Outcomes" at bounding box center [86, 187] width 53 height 11
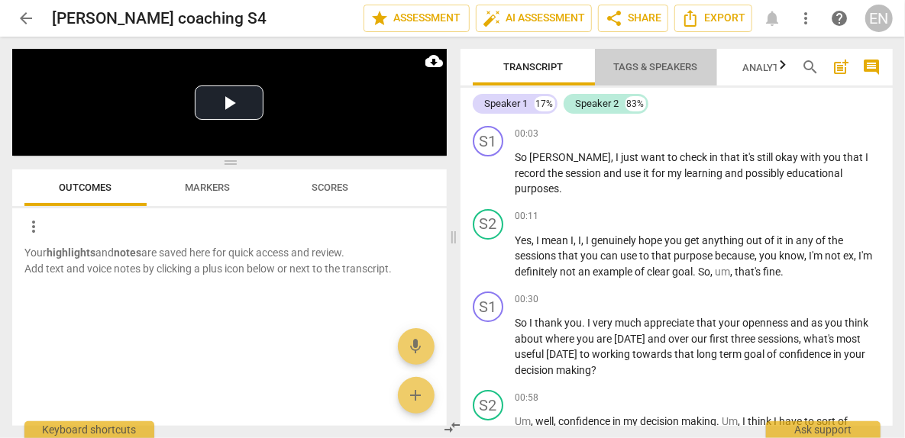
click at [641, 73] on span "Tags & Speakers" at bounding box center [655, 67] width 121 height 21
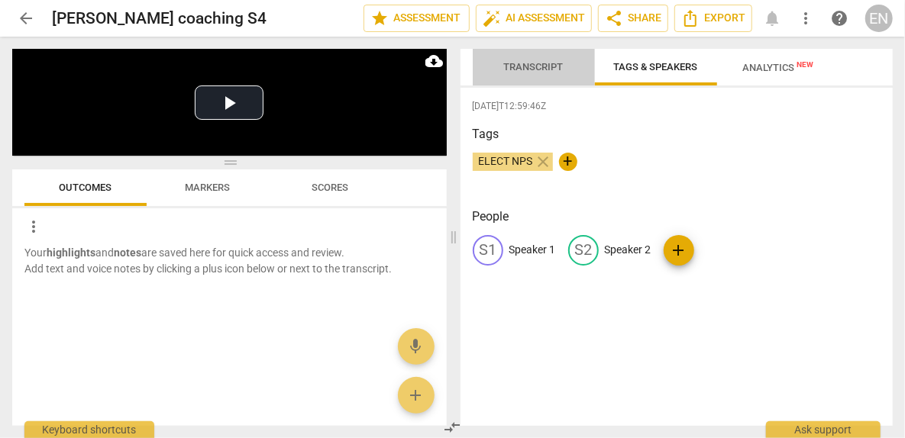
click at [516, 73] on span "Transcript" at bounding box center [534, 67] width 96 height 21
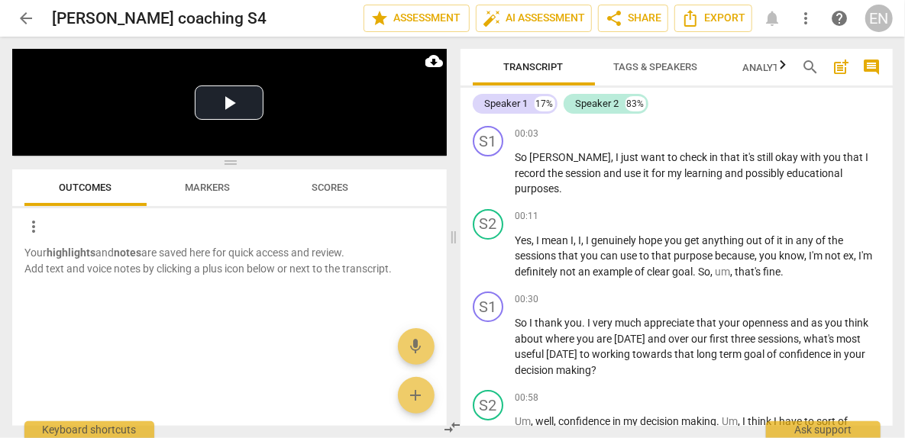
click at [670, 60] on span "Tags & Speakers" at bounding box center [655, 67] width 121 height 21
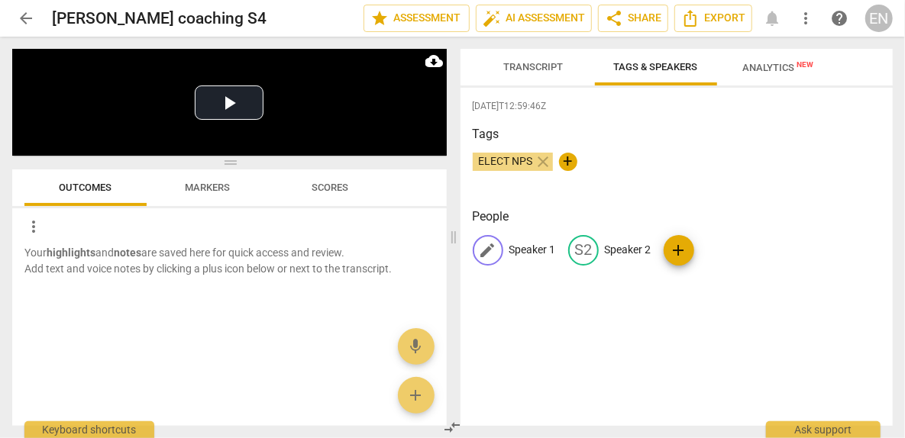
click at [523, 252] on p "Speaker 1" at bounding box center [532, 250] width 47 height 16
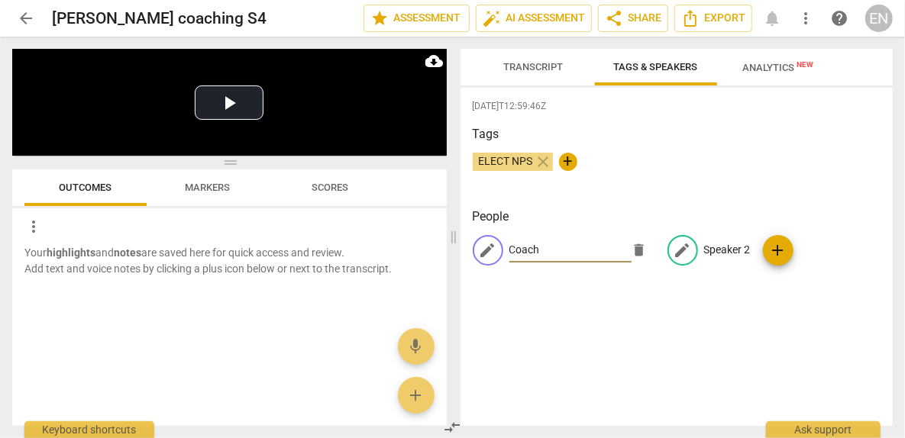
type input "Coach"
click at [721, 247] on p "Speaker 2" at bounding box center [727, 250] width 47 height 16
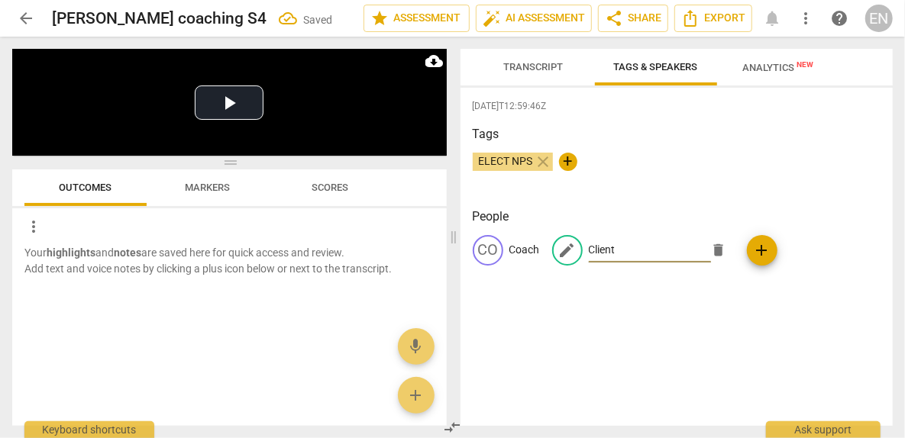
type input "Client"
click at [640, 325] on div "[DATE]T12:59:46Z Tags ELECT NPS close + People CO Coach edit Client delete add" at bounding box center [676, 257] width 433 height 338
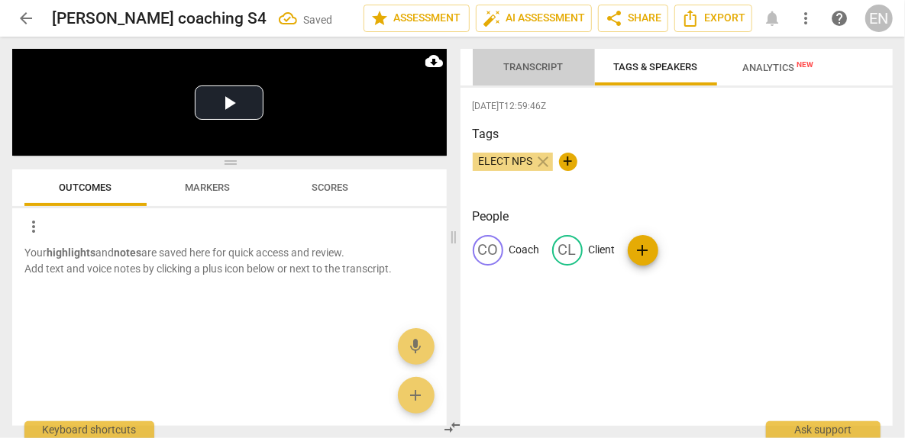
click at [540, 60] on span "Transcript" at bounding box center [534, 67] width 96 height 21
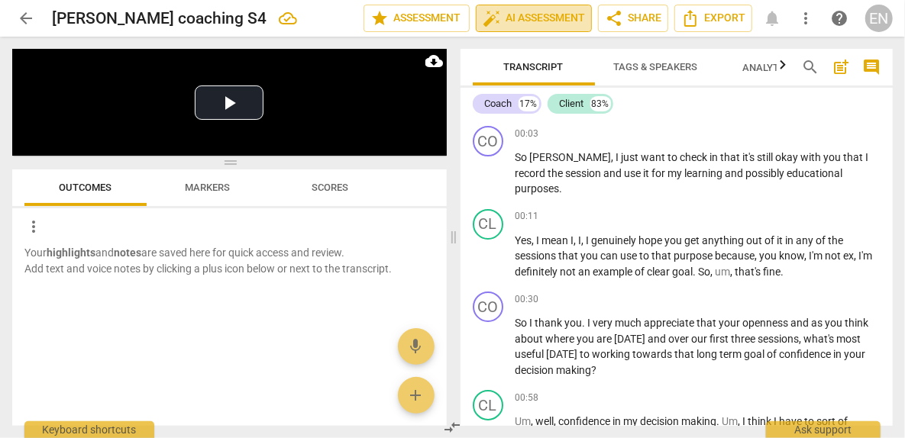
click at [508, 22] on span "auto_fix_high AI Assessment" at bounding box center [533, 18] width 102 height 18
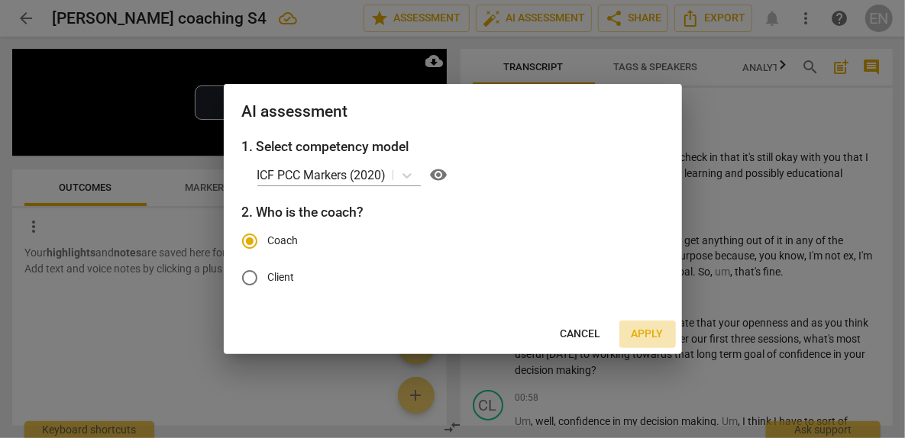
click at [644, 336] on span "Apply" at bounding box center [647, 334] width 32 height 15
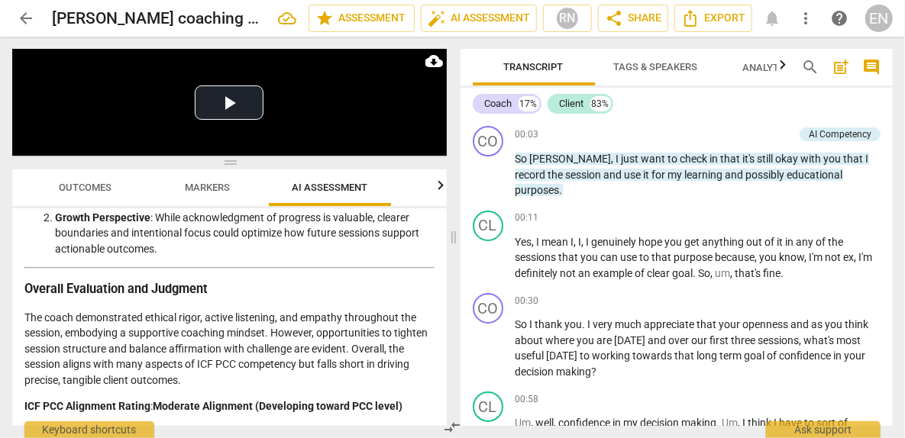
scroll to position [2964, 0]
drag, startPoint x: 886, startPoint y: 121, endPoint x: 902, endPoint y: 48, distance: 74.9
click at [902, 48] on div "Transcript Tags & Speakers Analytics New search post_add comment Coach 17% Clie…" at bounding box center [679, 238] width 451 height 402
click at [31, 20] on span "arrow_back" at bounding box center [26, 18] width 18 height 18
